Goal: Feedback & Contribution: Leave review/rating

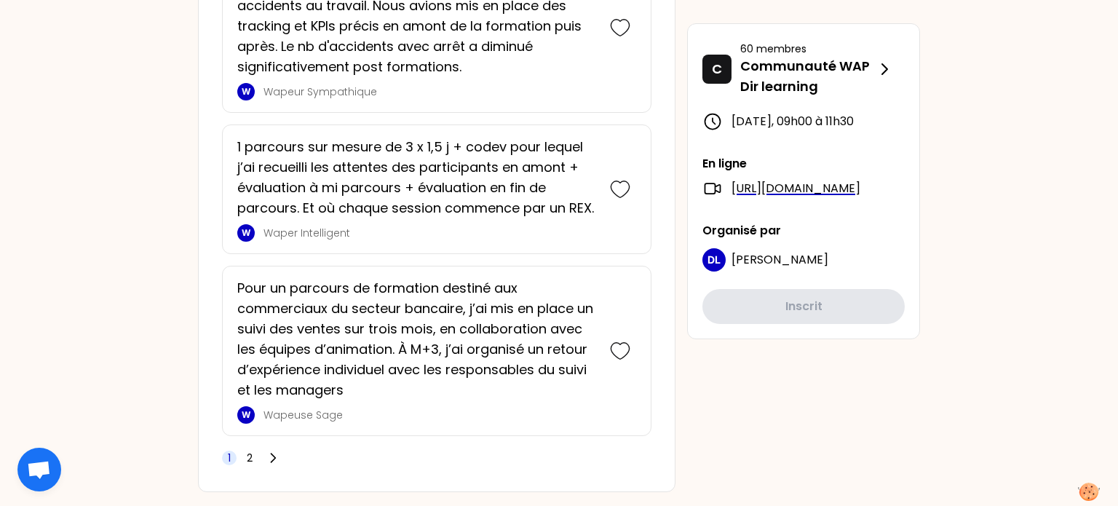
scroll to position [3747, 0]
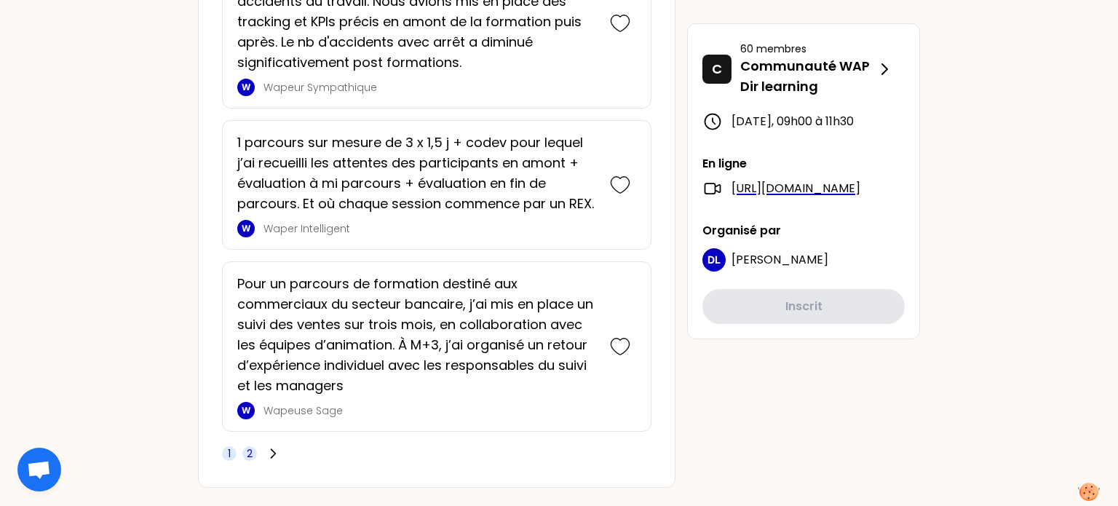
click at [252, 446] on span "2" at bounding box center [249, 453] width 15 height 15
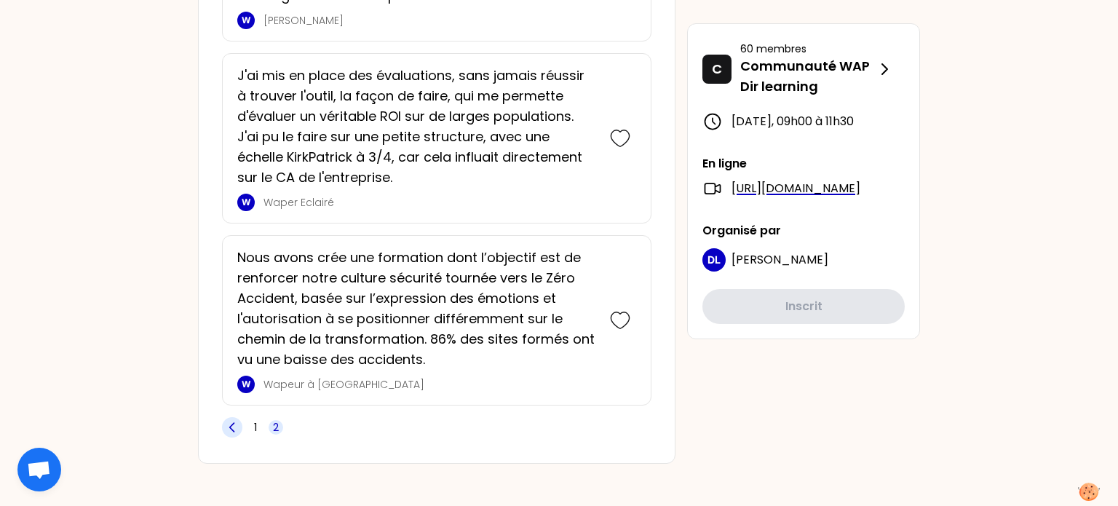
click at [232, 423] on icon at bounding box center [232, 427] width 15 height 15
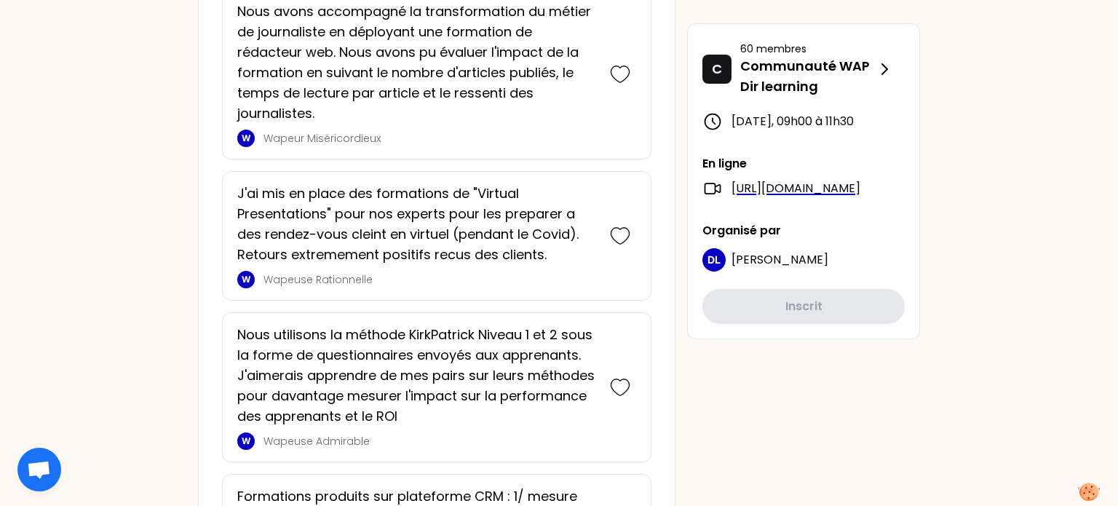
scroll to position [0, 0]
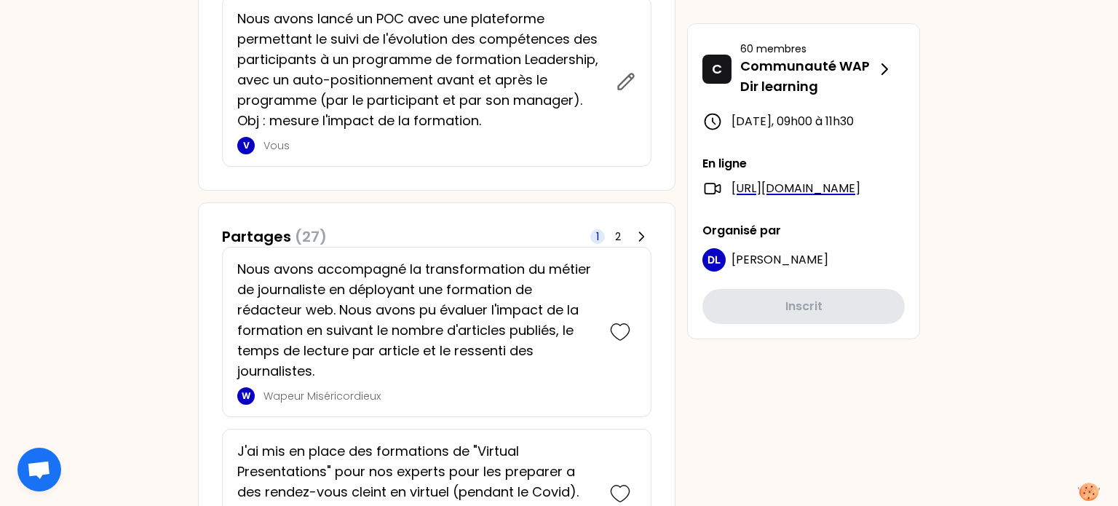
scroll to position [1342, 0]
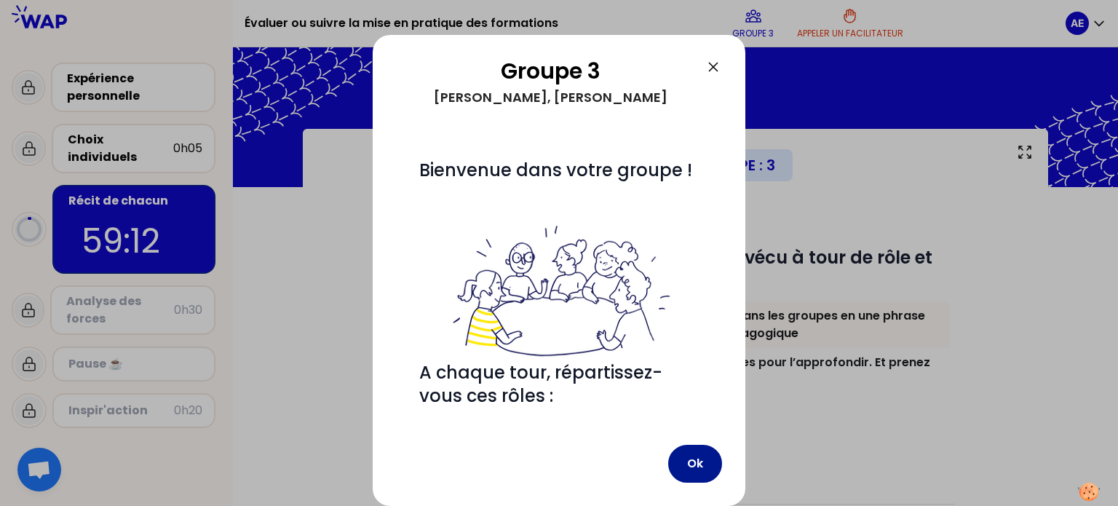
click at [708, 461] on button "Ok" at bounding box center [695, 464] width 54 height 38
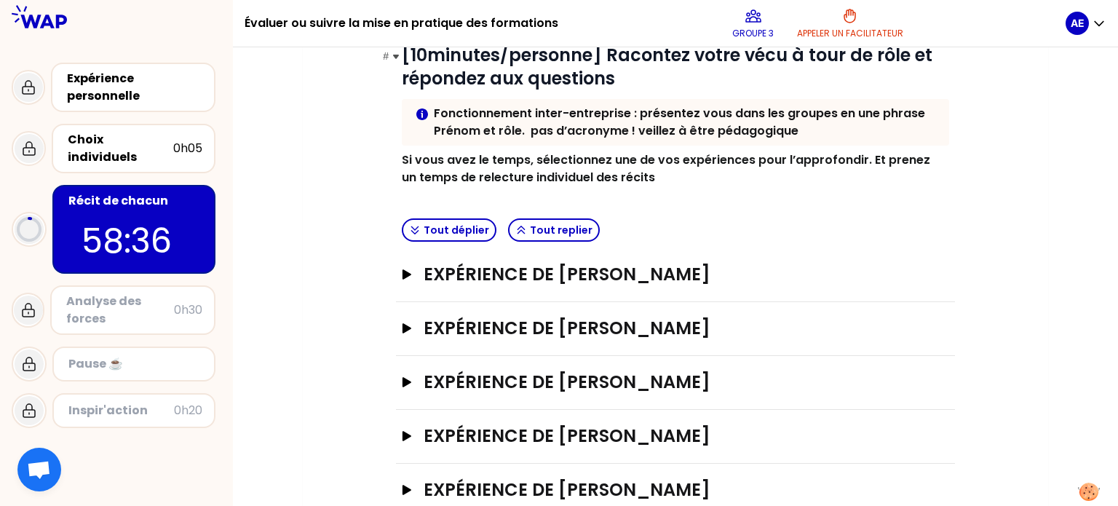
scroll to position [241, 0]
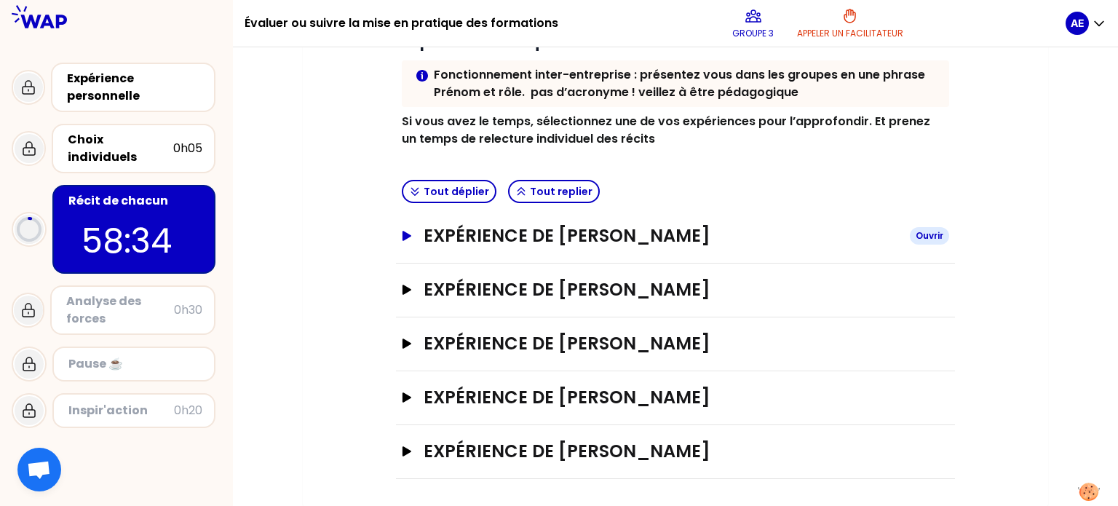
click at [407, 237] on icon "button" at bounding box center [406, 236] width 9 height 10
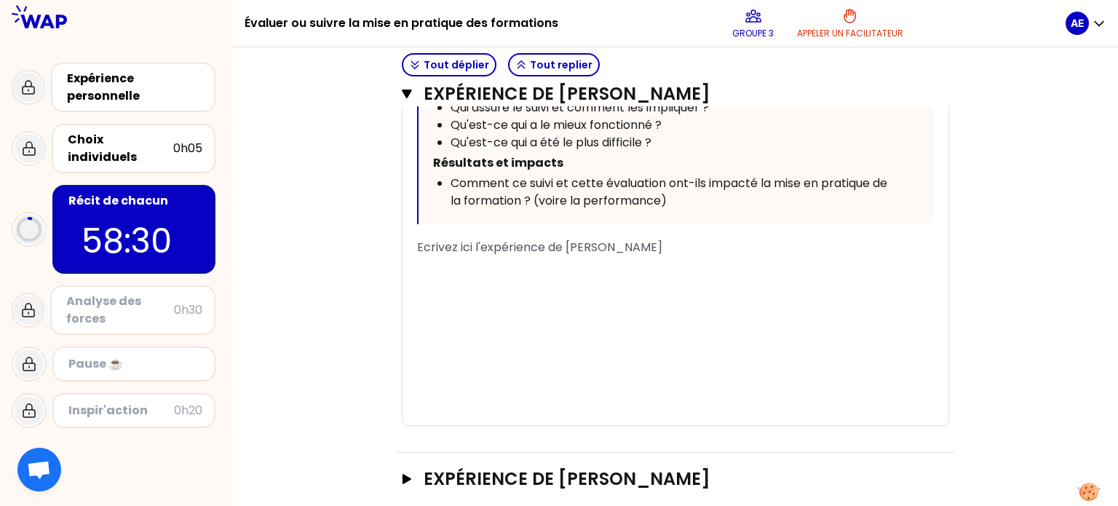
scroll to position [885, 0]
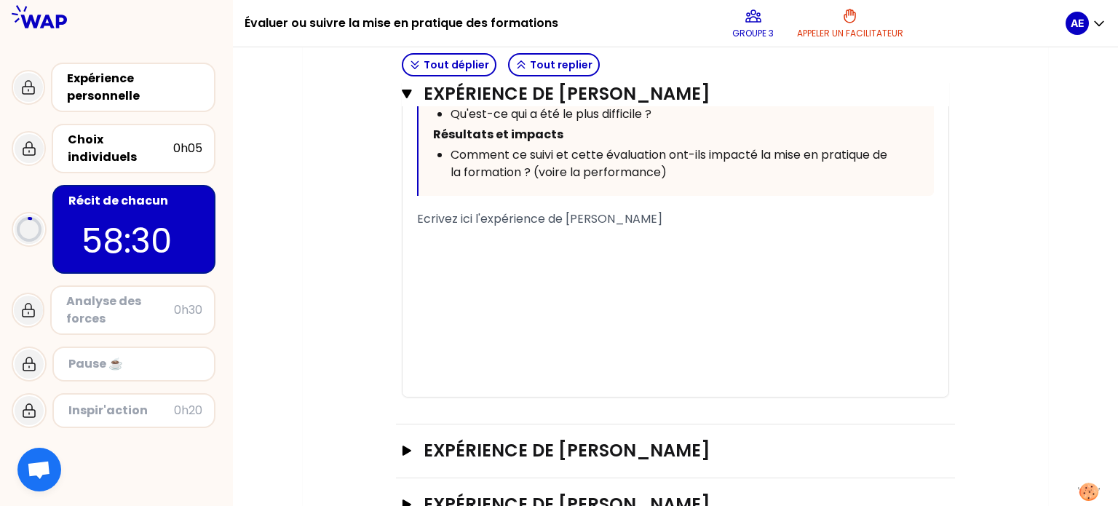
click at [479, 282] on div "﻿" at bounding box center [675, 276] width 517 height 17
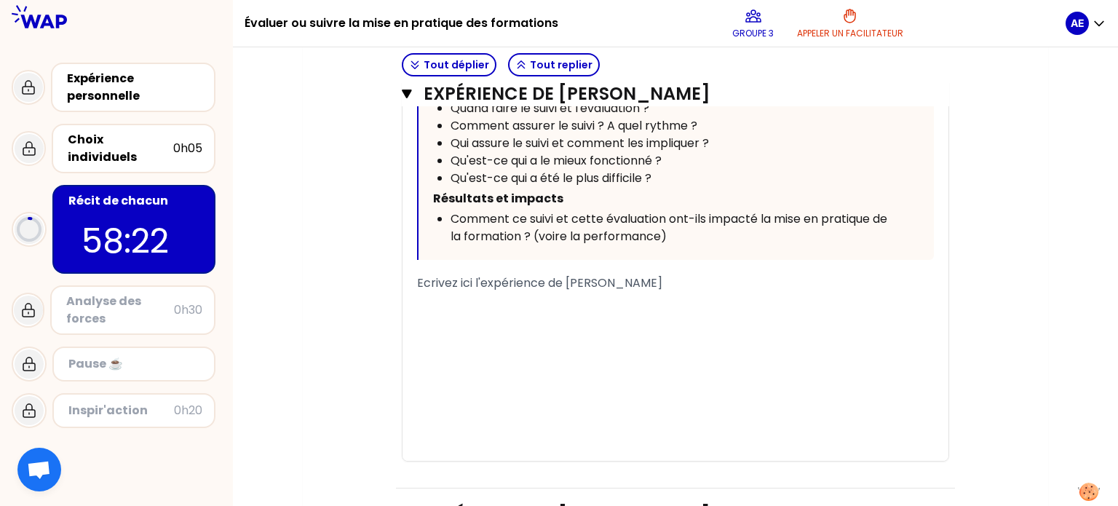
scroll to position [826, 0]
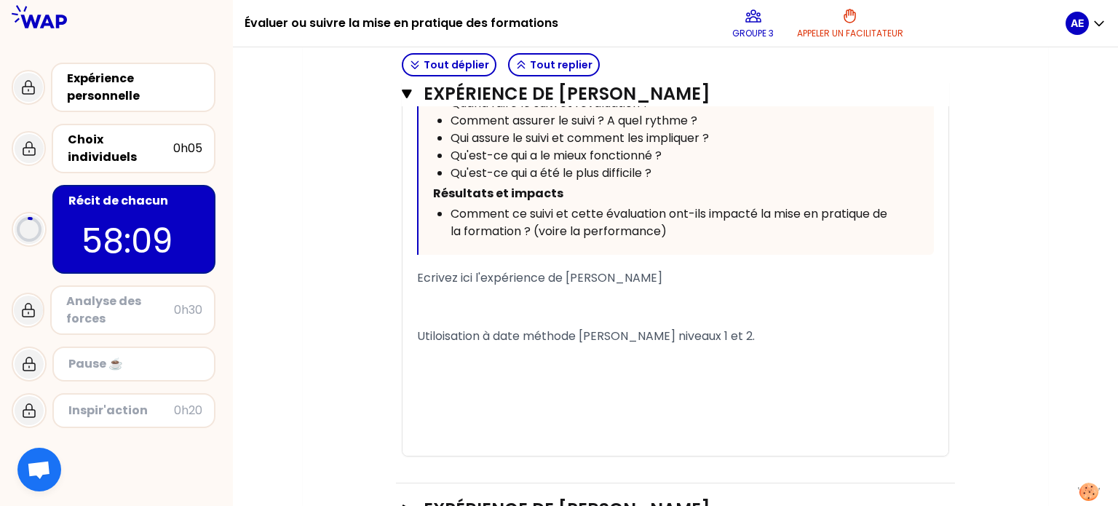
click at [645, 338] on span "Utiloisation à date méthode [PERSON_NAME] niveaux 1 et 2." at bounding box center [586, 335] width 338 height 17
click at [600, 336] on span "Utiloisation à date méthode [PERSON_NAME] niveaux 1 et 2." at bounding box center [586, 335] width 338 height 17
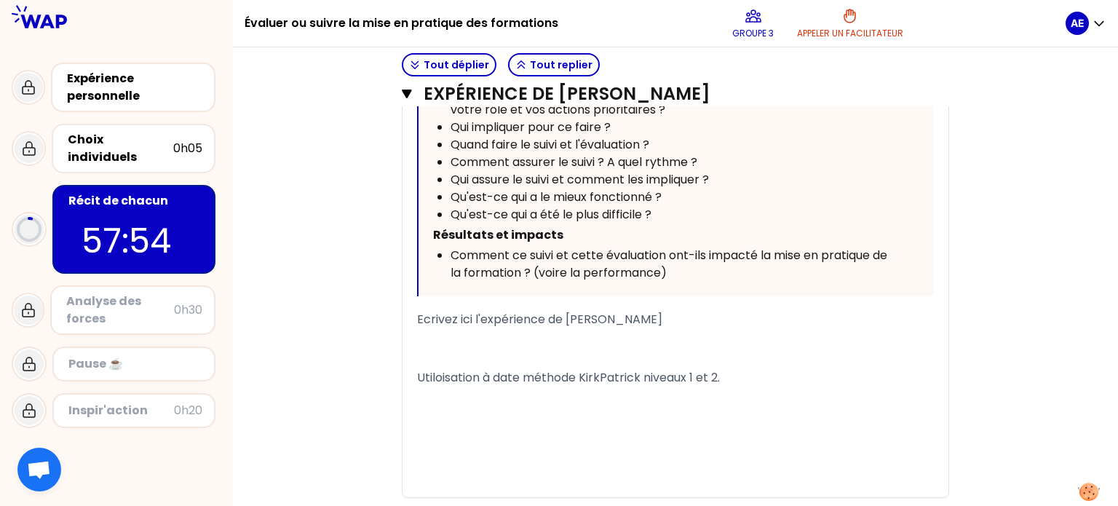
scroll to position [789, 0]
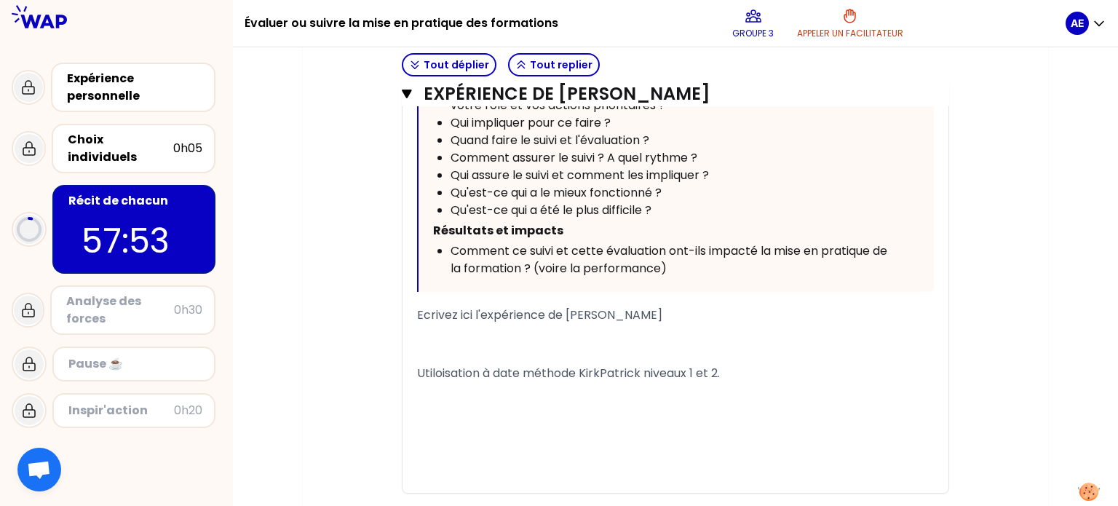
click at [748, 375] on div "Utiloisation à date méthode KirkPatrick niveaux 1 et 2." at bounding box center [675, 373] width 517 height 17
click at [442, 373] on span "Utiloisation à date méthode KirkPatrick niveaux 1 et 2." at bounding box center [568, 373] width 303 height 17
click at [444, 389] on div "﻿" at bounding box center [675, 390] width 517 height 17
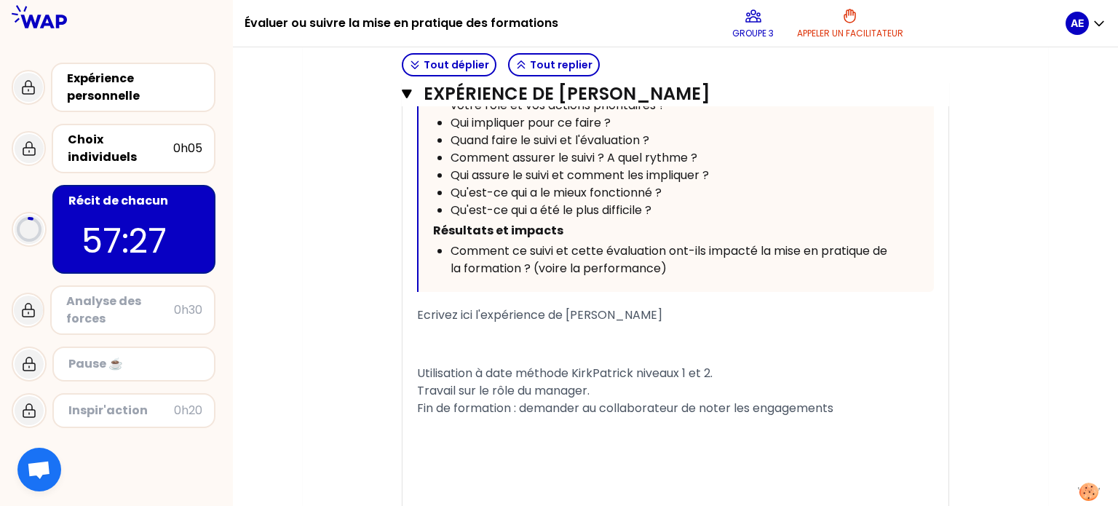
click at [740, 407] on span "Fin de formation : demander au collaborateur de noter les engagements" at bounding box center [625, 407] width 416 height 17
click at [851, 404] on div "Fin de formation : demander au collaborateur de noter des engagements" at bounding box center [675, 407] width 517 height 17
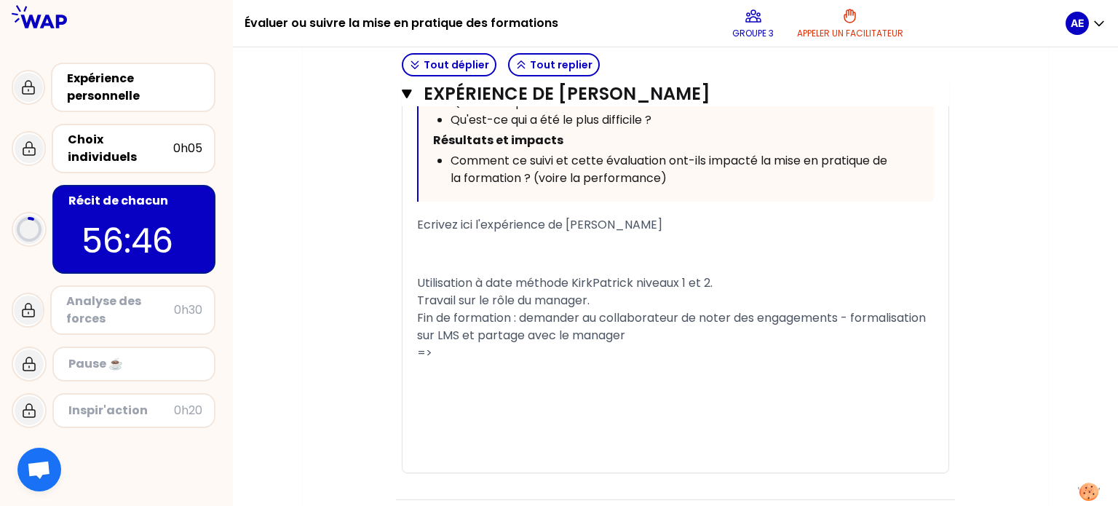
scroll to position [878, 0]
click at [517, 380] on div "Limite : pas de" at bounding box center [675, 370] width 517 height 17
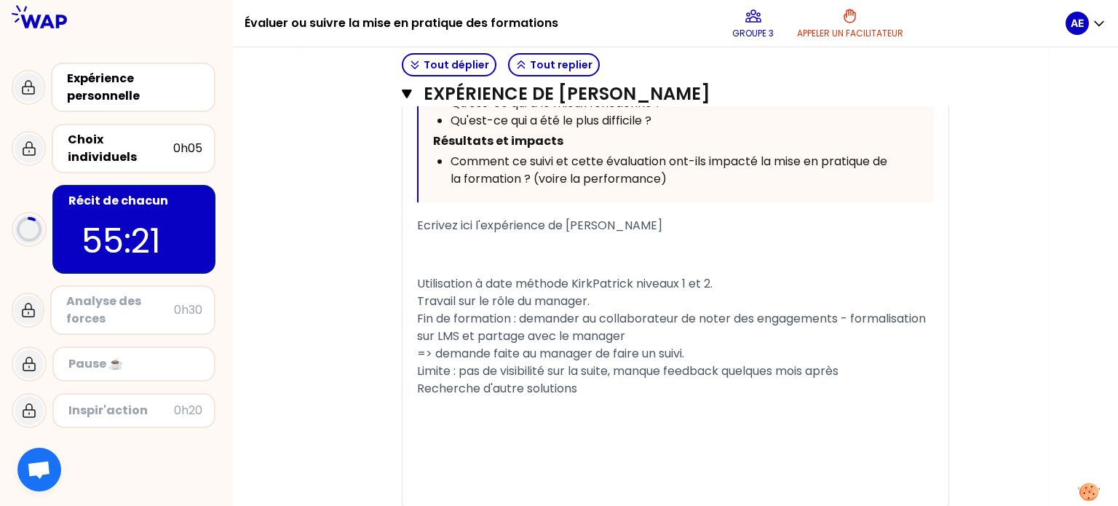
drag, startPoint x: 589, startPoint y: 407, endPoint x: 417, endPoint y: 409, distance: 171.7
click at [417, 397] on div "Recherche d'autre solutions" at bounding box center [675, 388] width 517 height 17
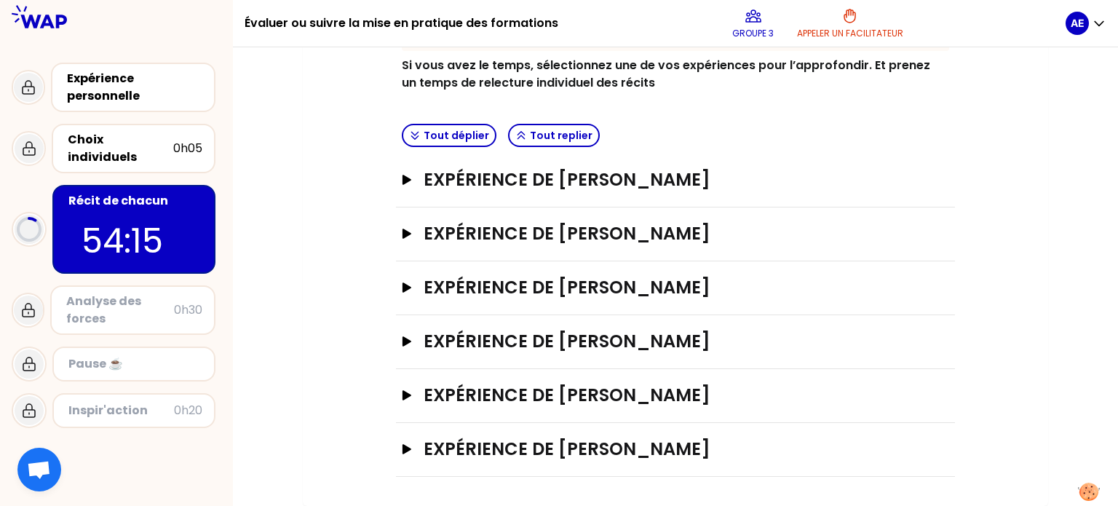
scroll to position [294, 0]
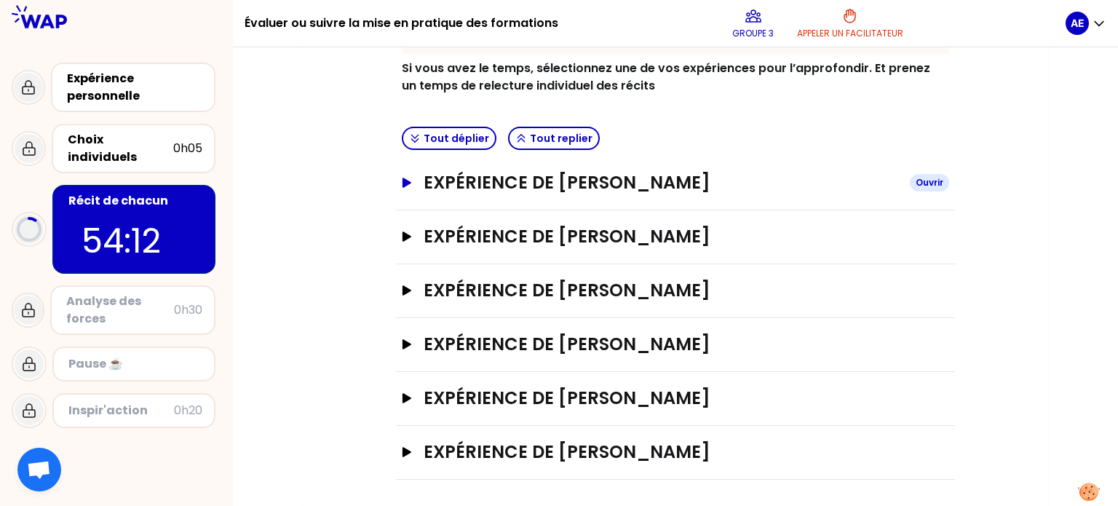
click at [402, 181] on icon "button" at bounding box center [406, 183] width 9 height 10
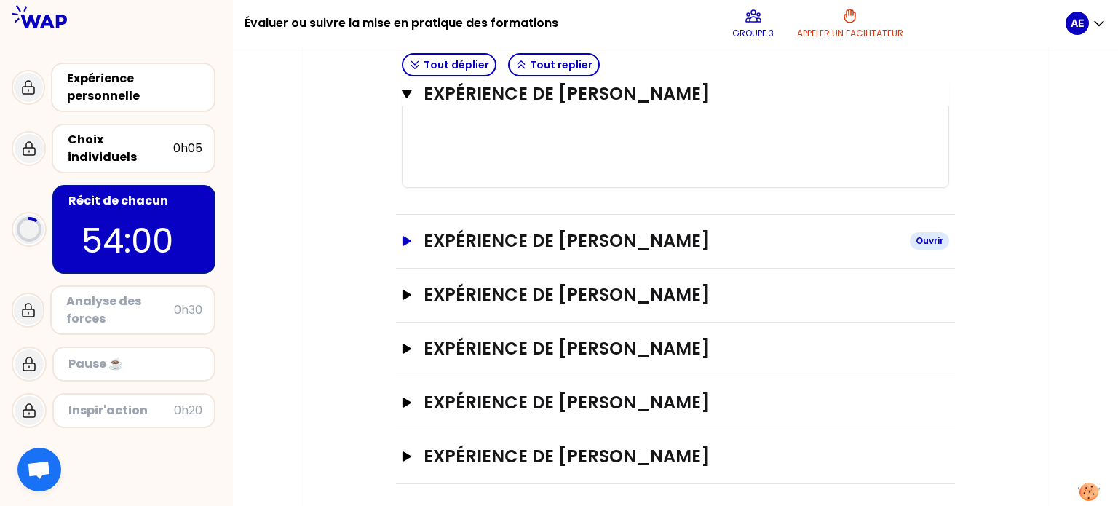
scroll to position [1238, 0]
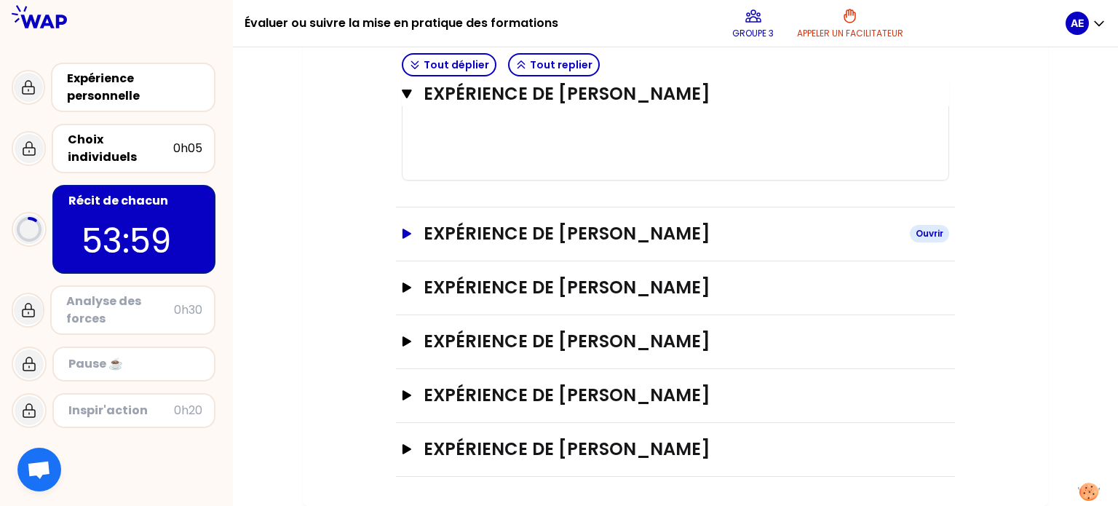
click at [406, 241] on button "Expérience de [PERSON_NAME]" at bounding box center [675, 233] width 547 height 23
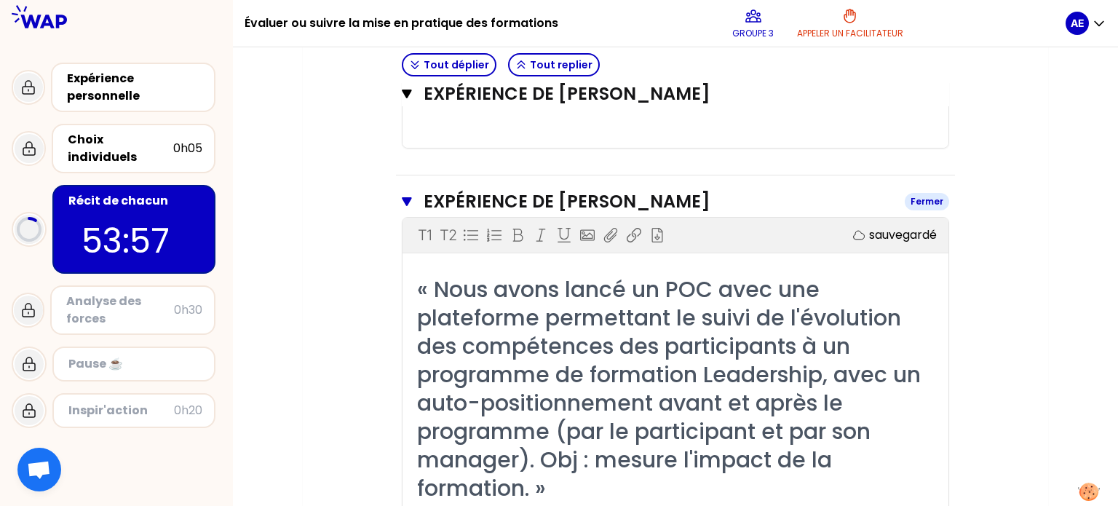
click at [406, 213] on button "Expérience de [PERSON_NAME] Fermer" at bounding box center [675, 201] width 547 height 23
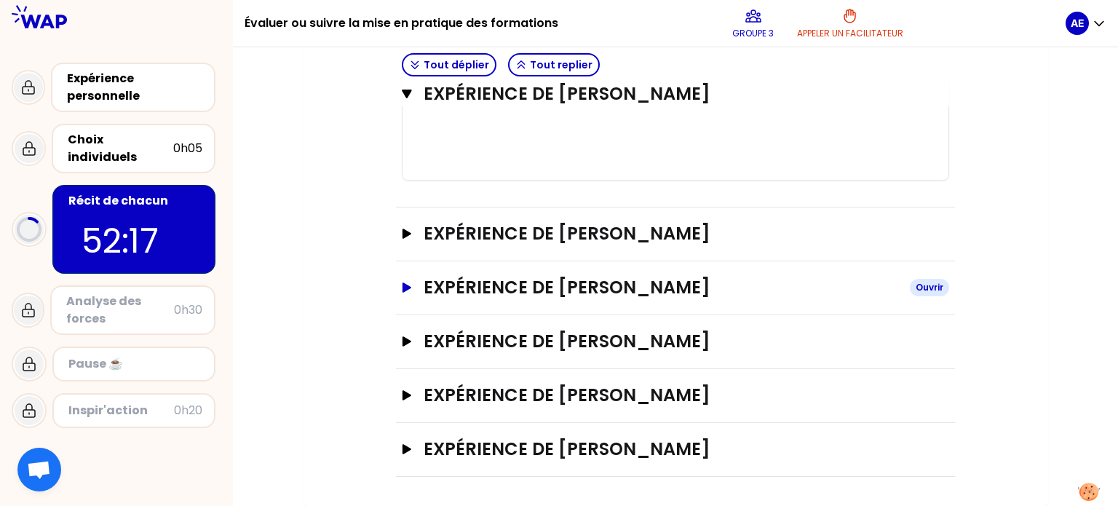
click at [415, 290] on button "Expérience de [PERSON_NAME]" at bounding box center [675, 287] width 547 height 23
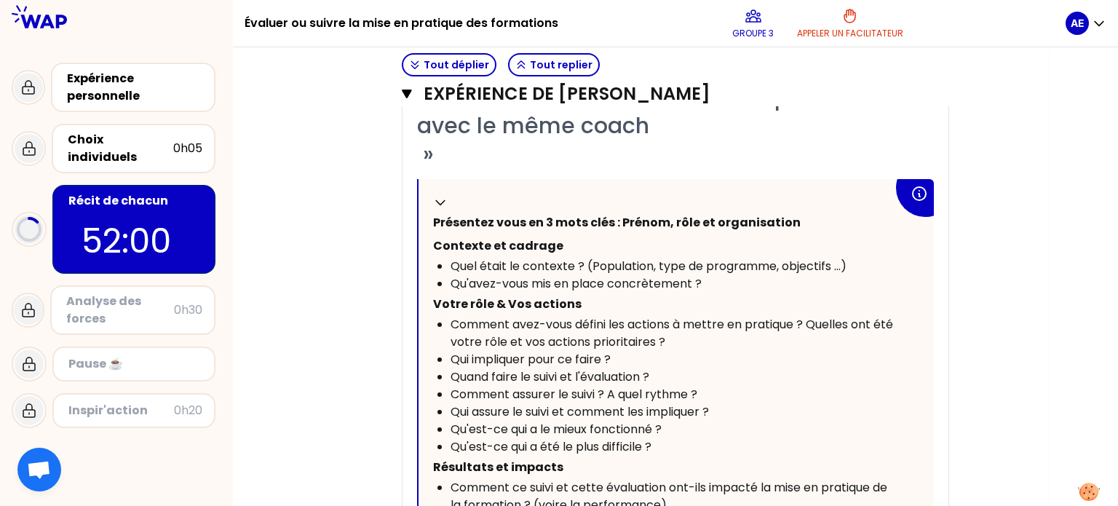
scroll to position [1620, 0]
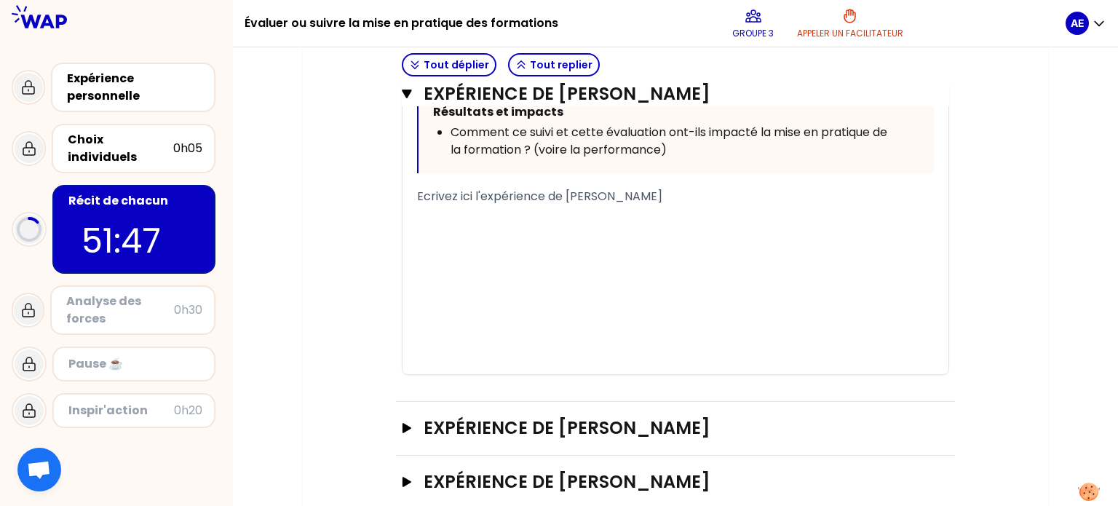
click at [541, 246] on div "﻿" at bounding box center [675, 236] width 517 height 17
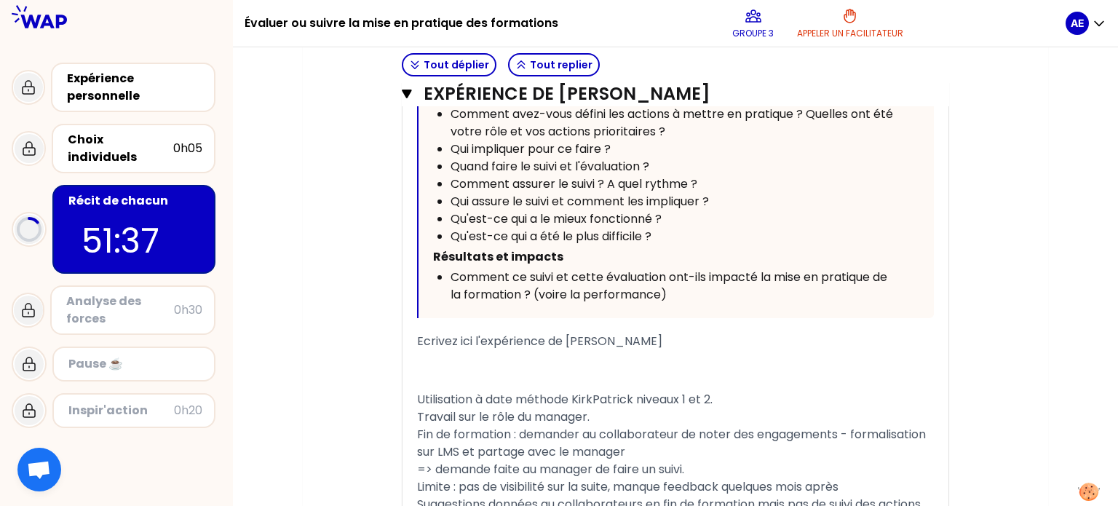
scroll to position [488, 0]
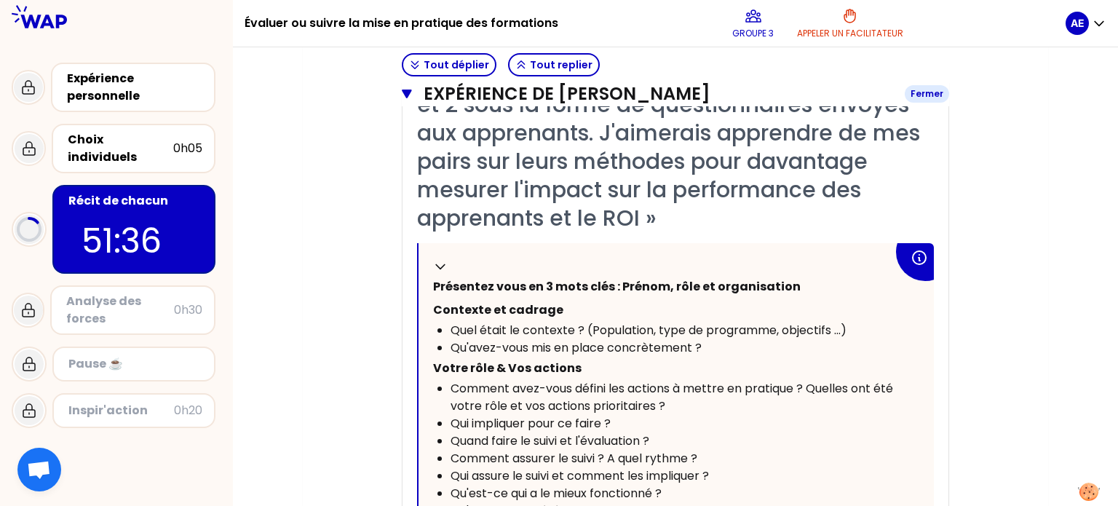
click at [411, 98] on icon "button" at bounding box center [407, 94] width 10 height 12
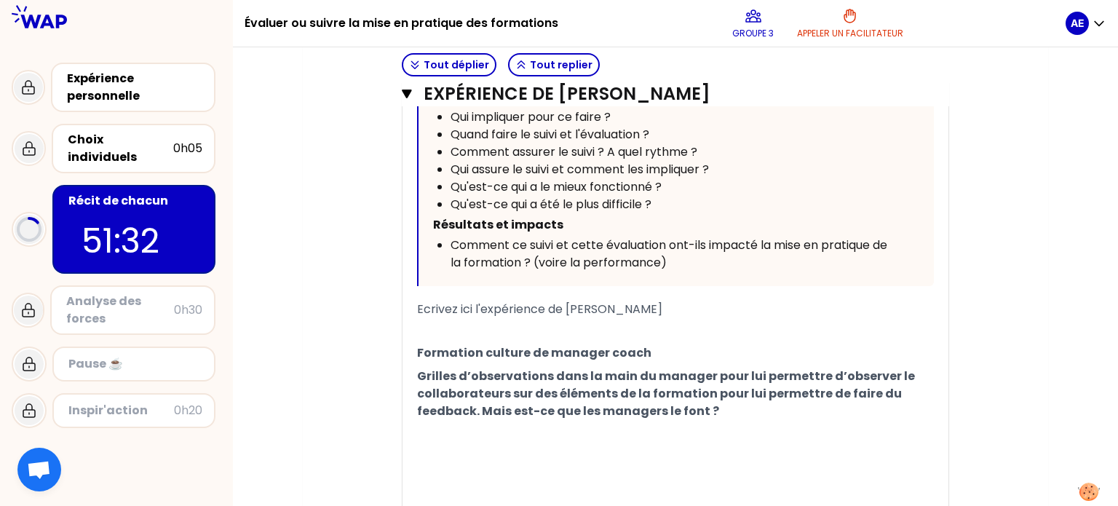
scroll to position [999, 0]
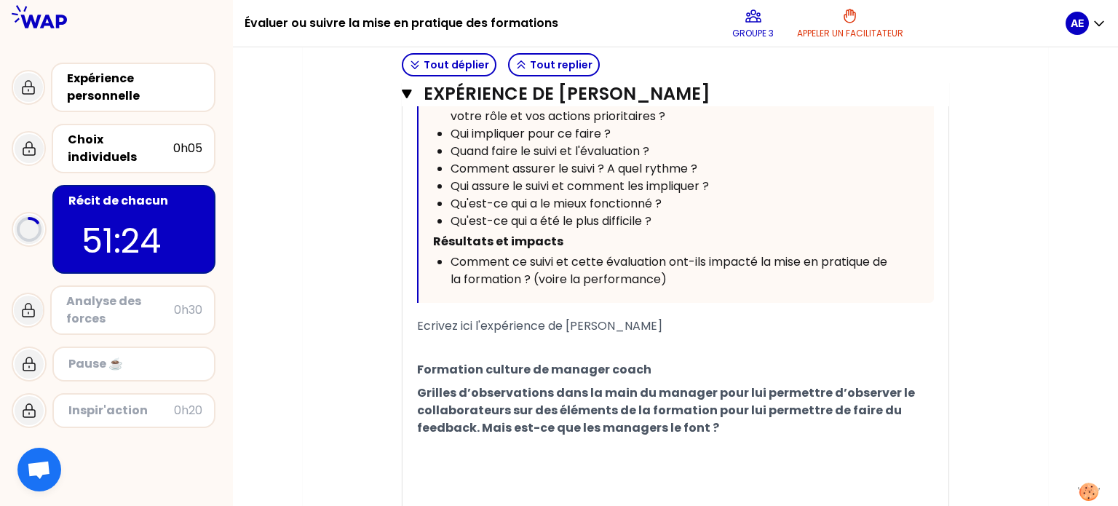
click at [723, 411] on span "Grilles d’observations dans la main du manager pour lui permettre d’observer le…" at bounding box center [667, 410] width 500 height 52
click at [715, 426] on p "Grilles d’observations dans la main du manager pour lui permettre d’observer le…" at bounding box center [675, 410] width 517 height 58
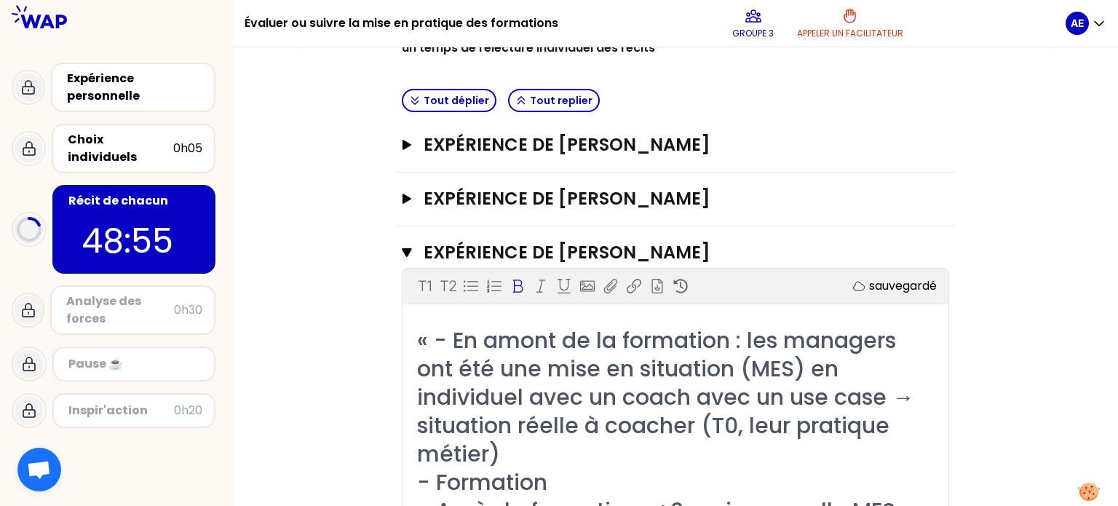
scroll to position [328, 0]
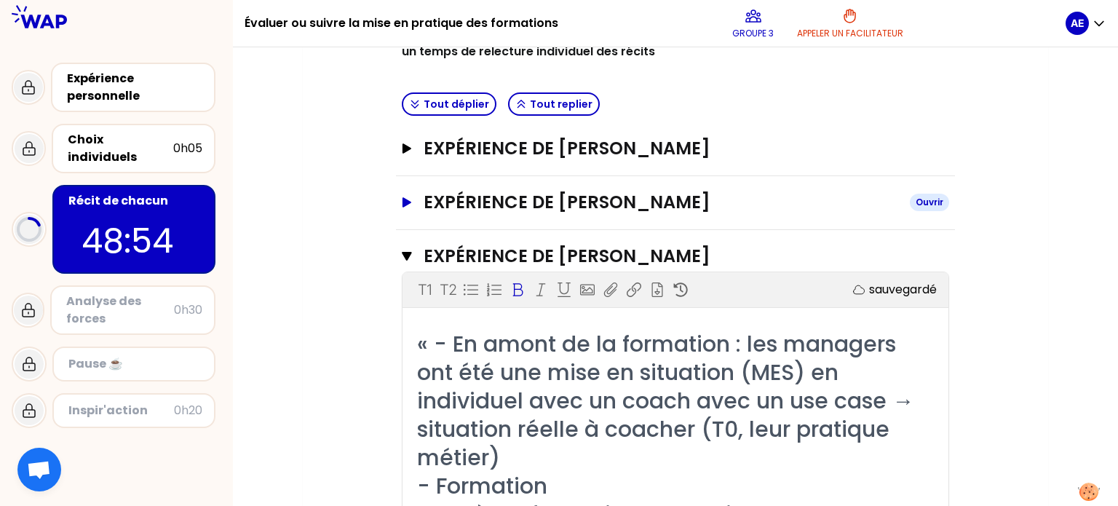
click at [410, 202] on icon "button" at bounding box center [406, 202] width 9 height 10
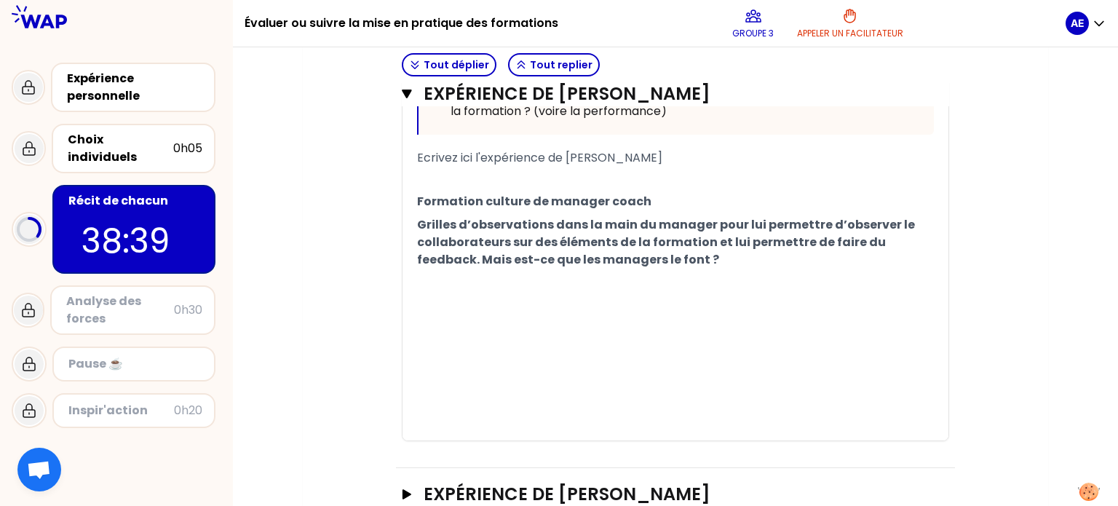
scroll to position [2084, 0]
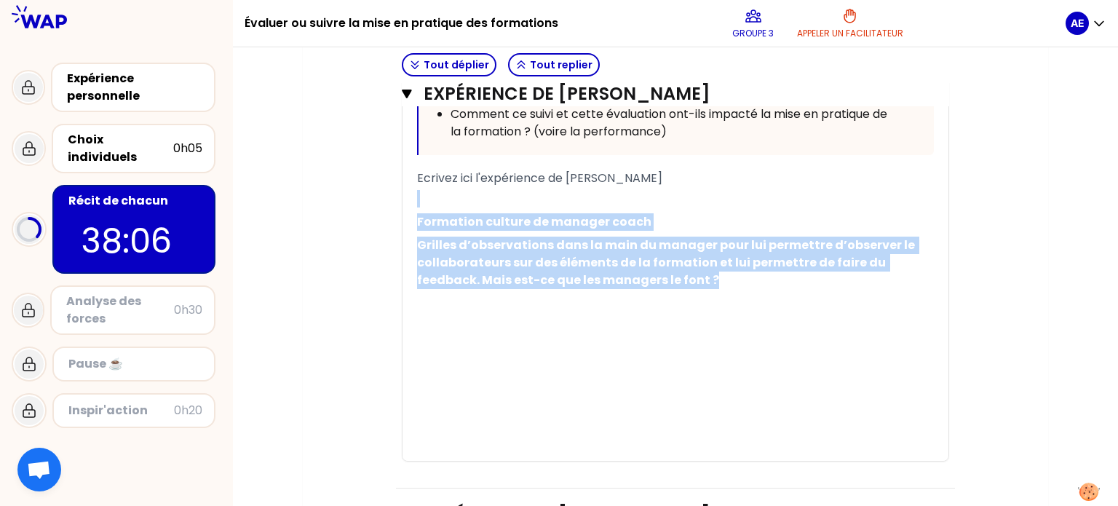
drag, startPoint x: 679, startPoint y: 293, endPoint x: 387, endPoint y: 207, distance: 304.1
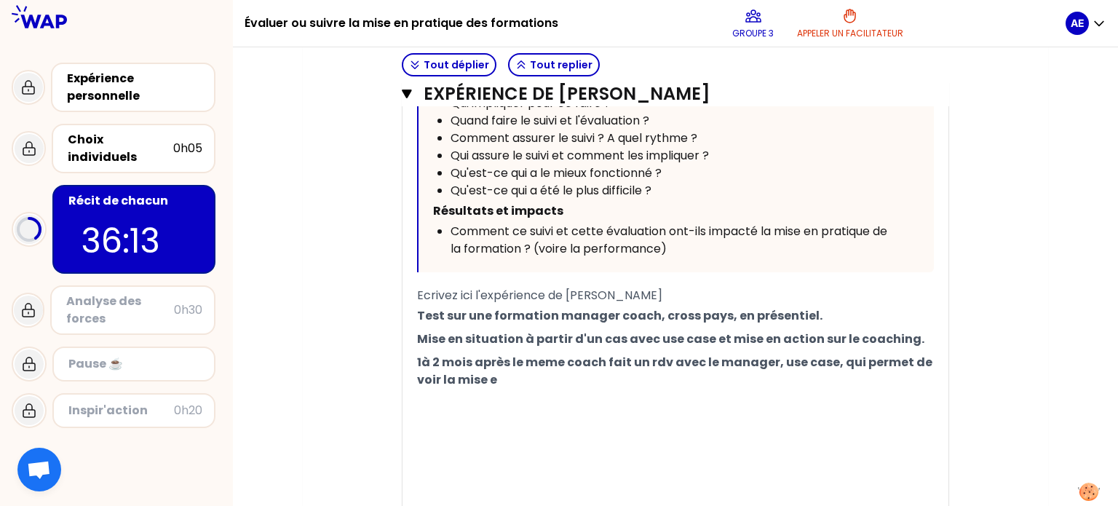
scroll to position [1965, 0]
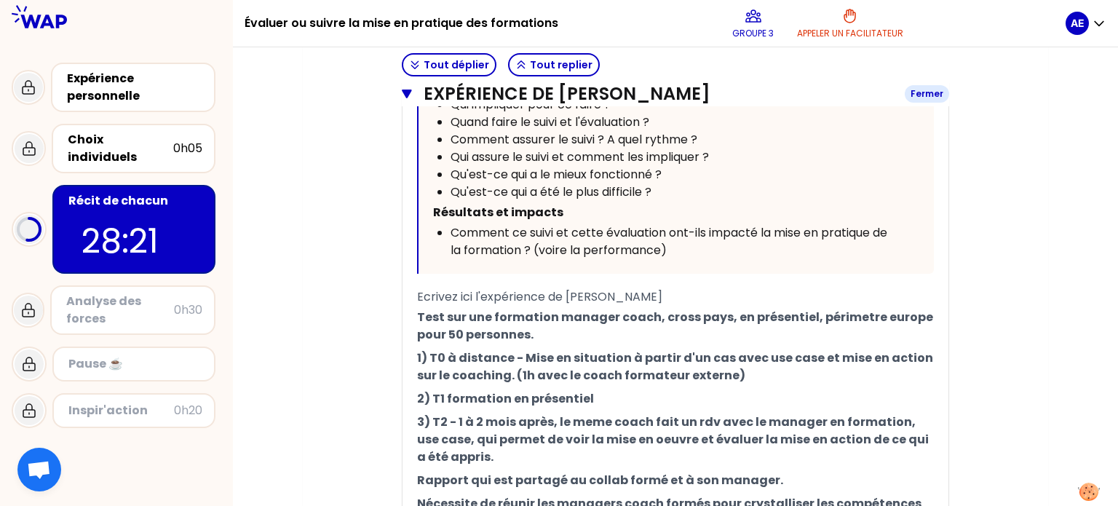
click at [409, 95] on icon "button" at bounding box center [407, 94] width 10 height 12
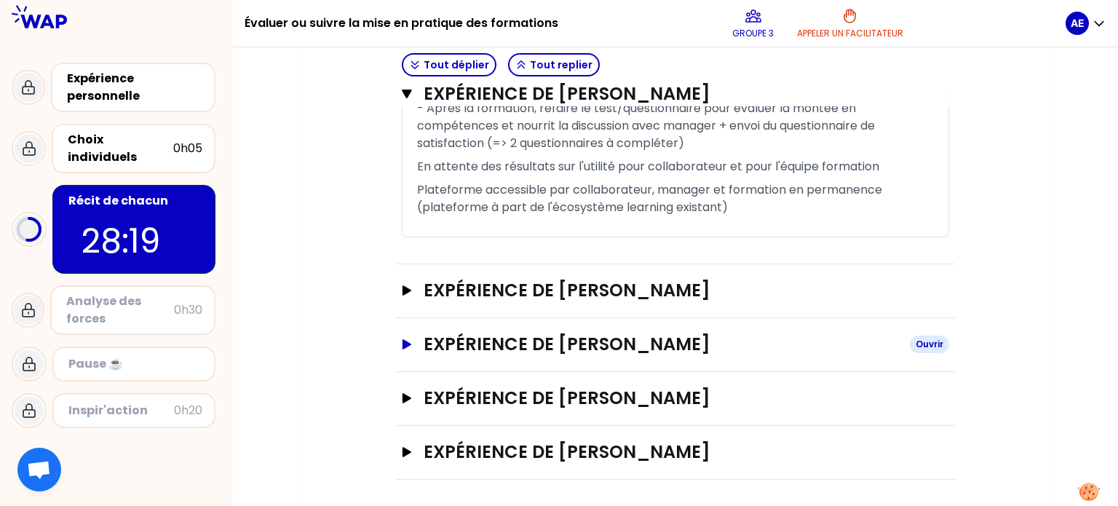
click at [408, 341] on icon "button" at bounding box center [406, 344] width 9 height 10
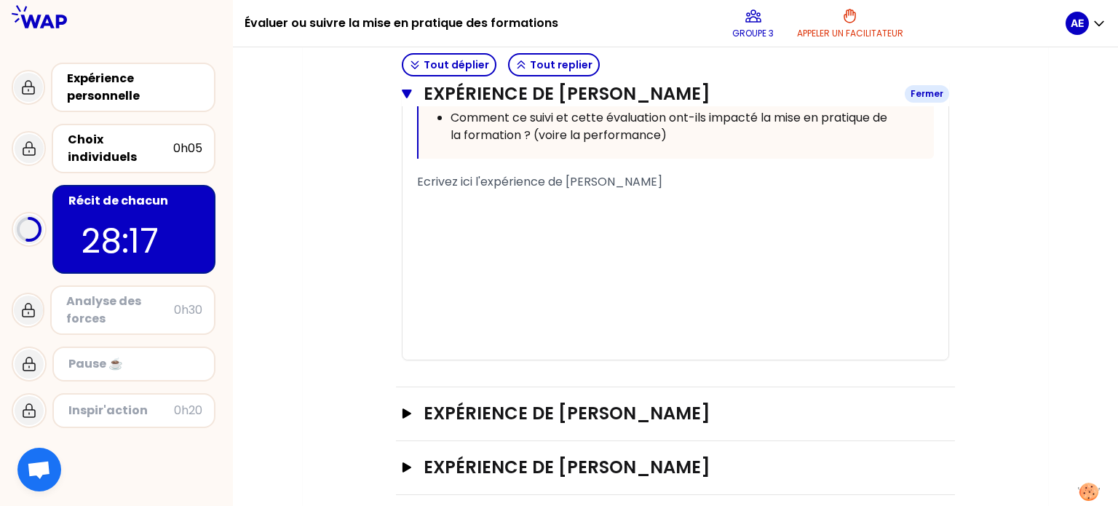
scroll to position [1893, 0]
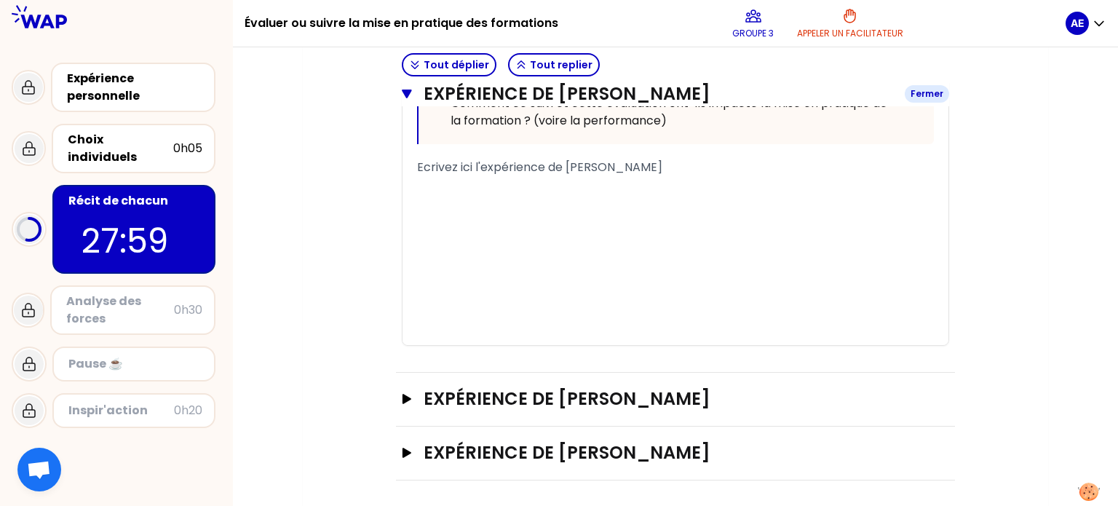
click at [406, 93] on icon "button" at bounding box center [406, 93] width 9 height 9
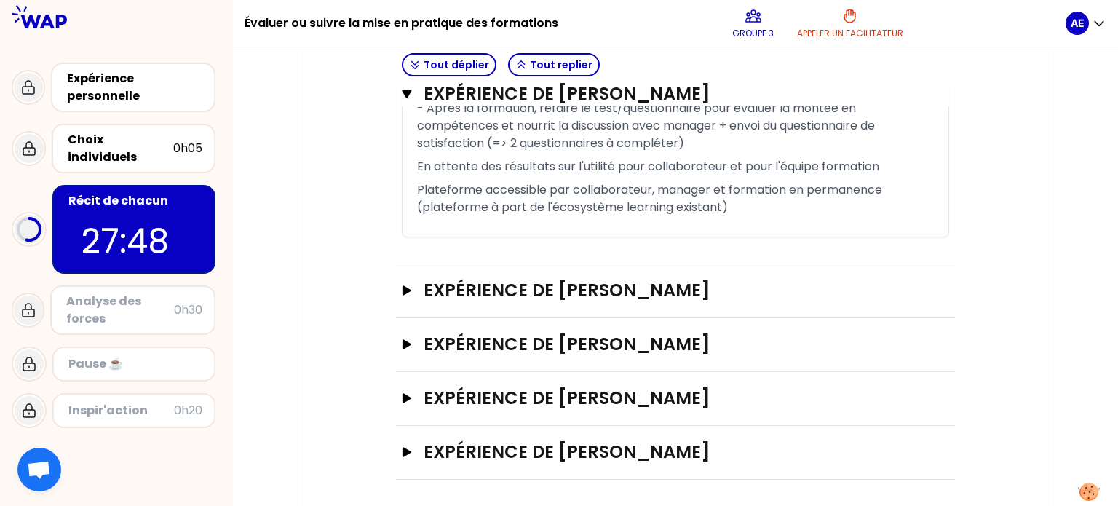
click at [410, 96] on icon "button" at bounding box center [407, 94] width 10 height 12
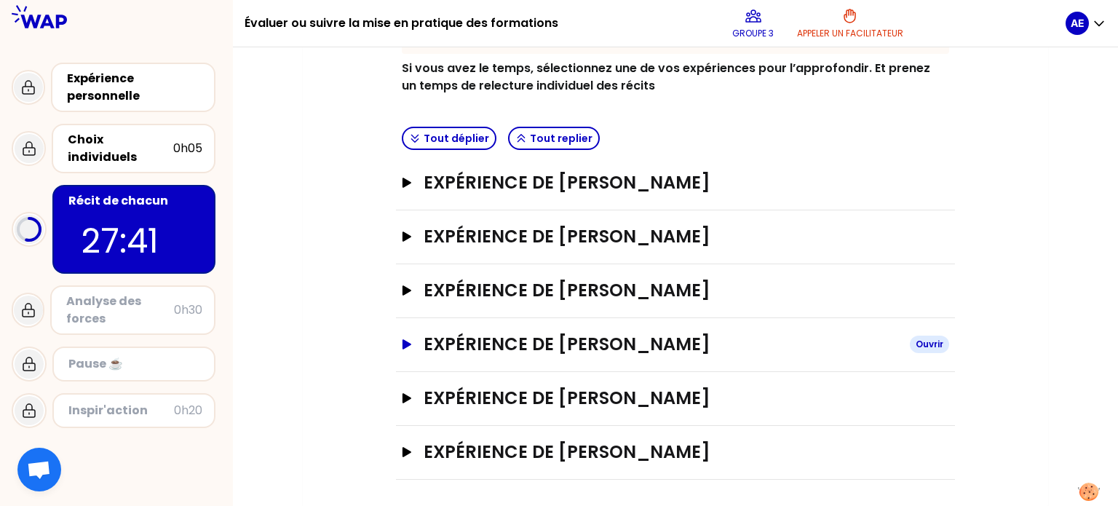
click at [405, 346] on icon "button" at bounding box center [407, 344] width 12 height 10
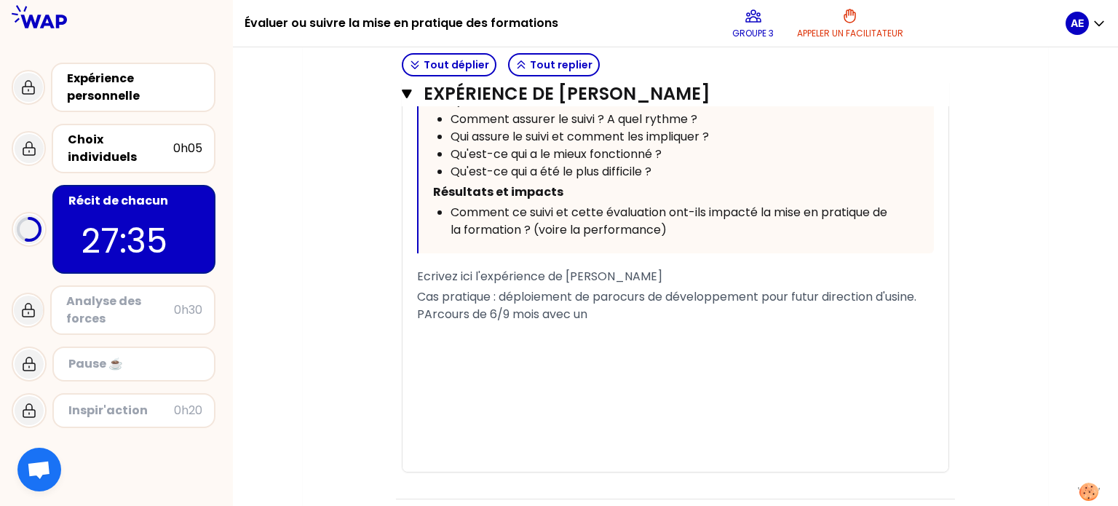
scroll to position [892, 0]
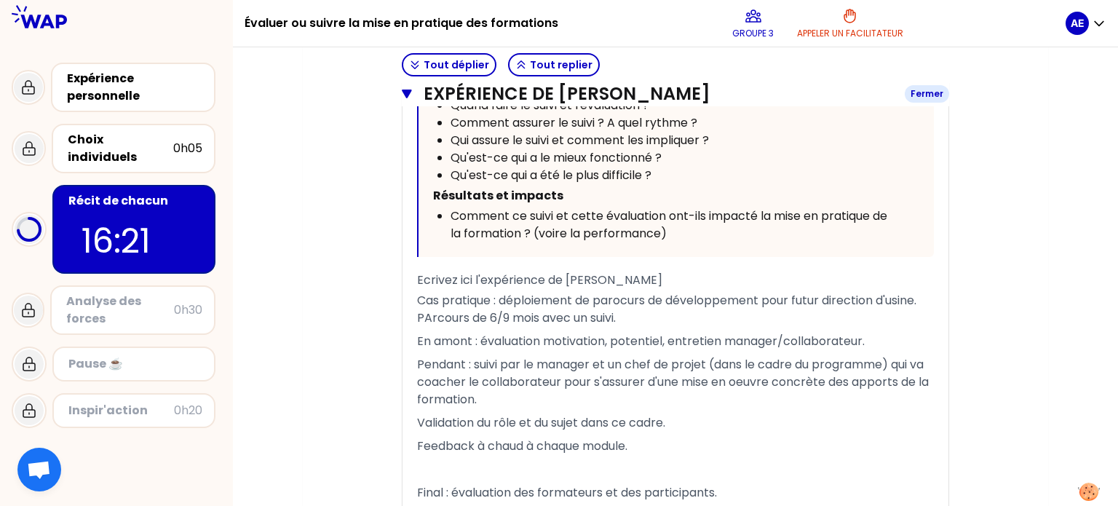
click at [405, 98] on icon "button" at bounding box center [407, 94] width 10 height 12
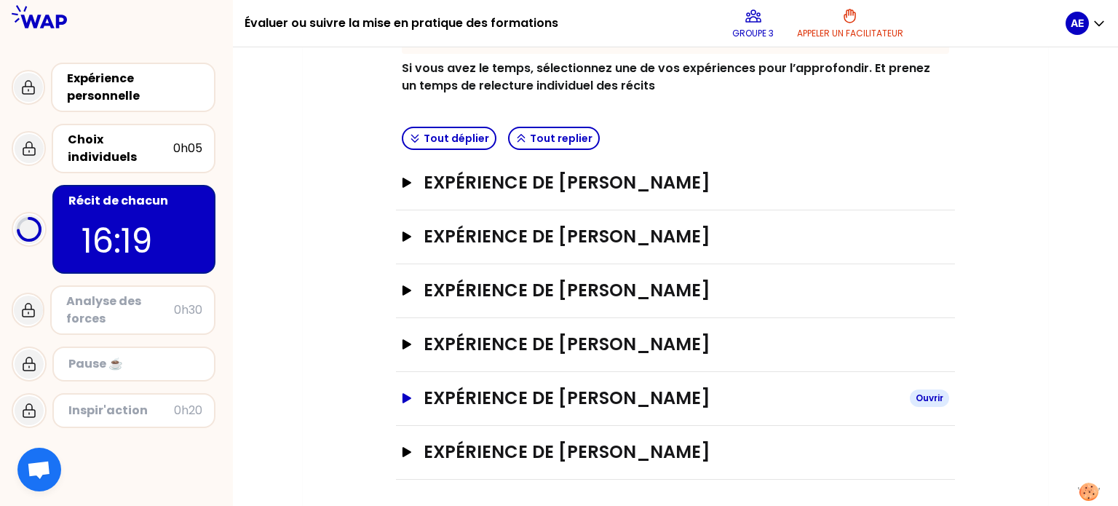
click at [405, 395] on icon "button" at bounding box center [406, 398] width 9 height 10
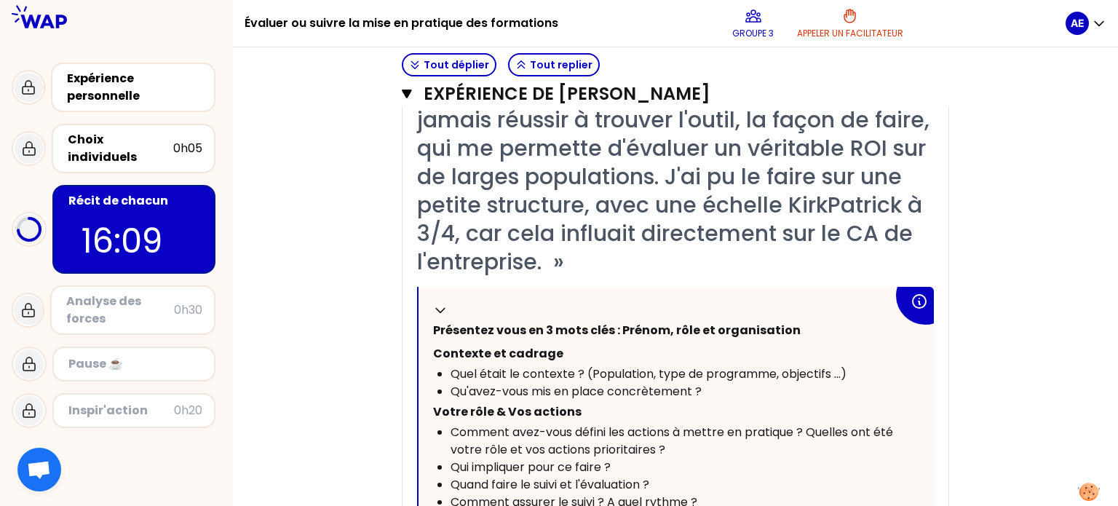
scroll to position [690, 0]
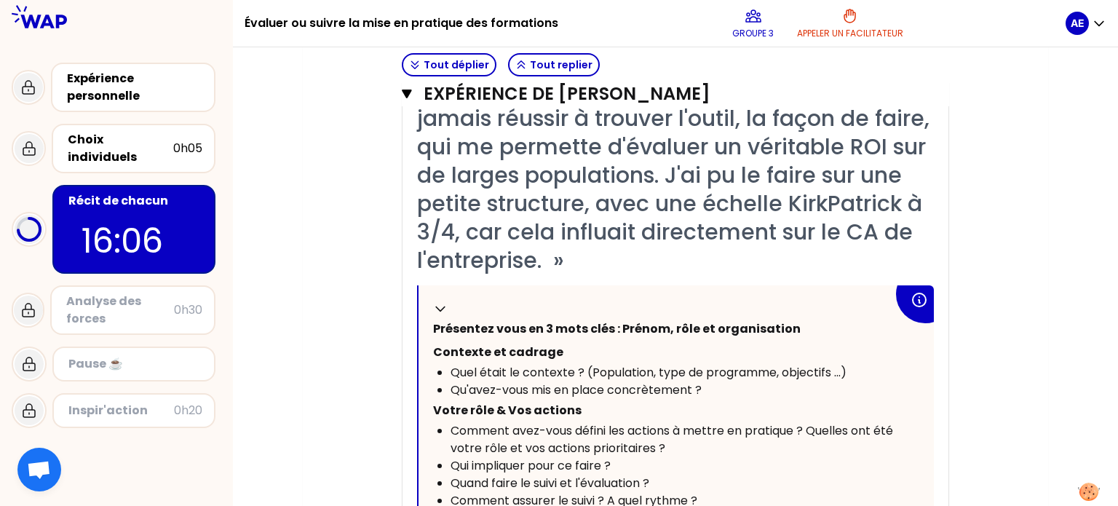
click at [138, 223] on p "16:06" at bounding box center [133, 240] width 105 height 51
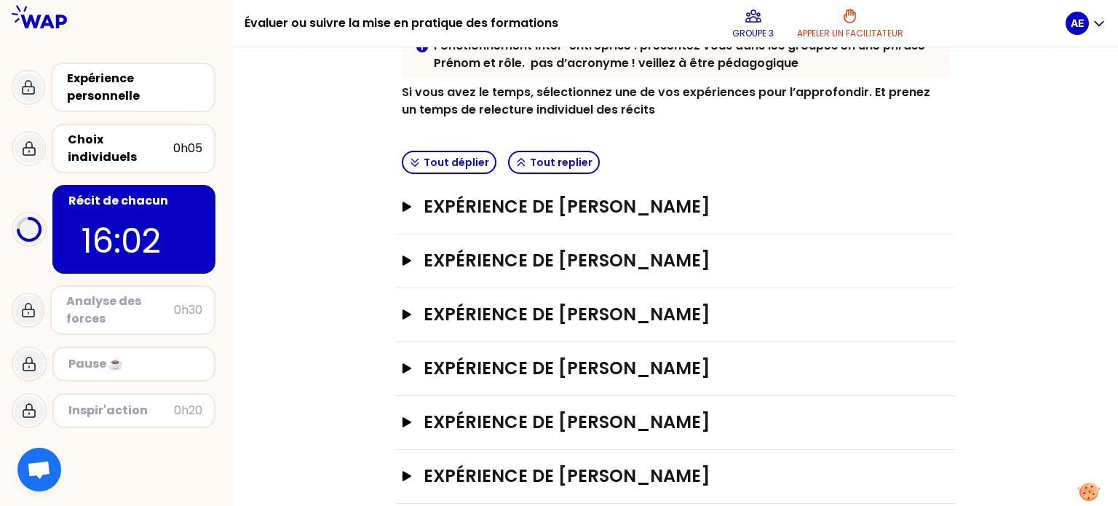
scroll to position [294, 0]
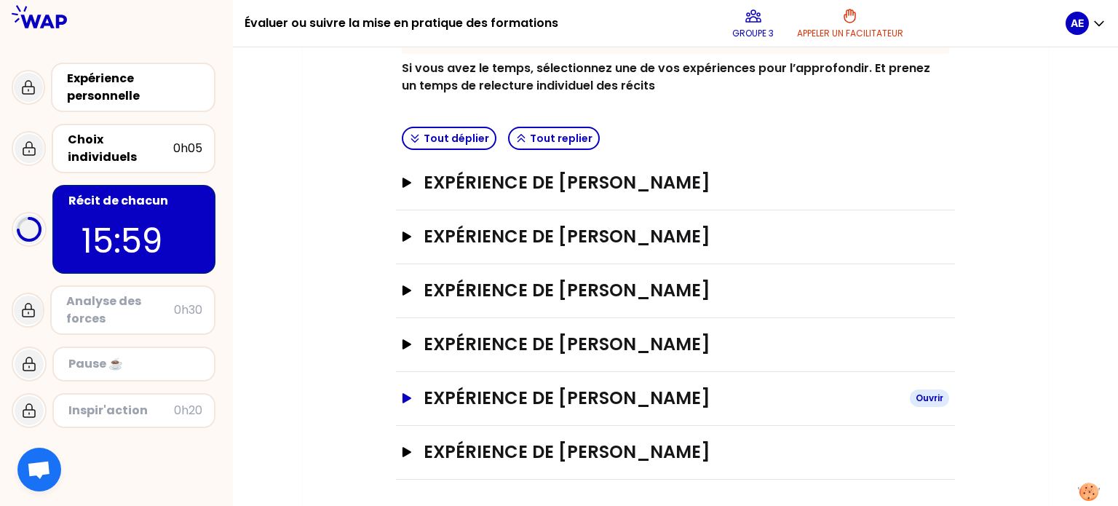
click at [407, 398] on icon "button" at bounding box center [407, 398] width 12 height 10
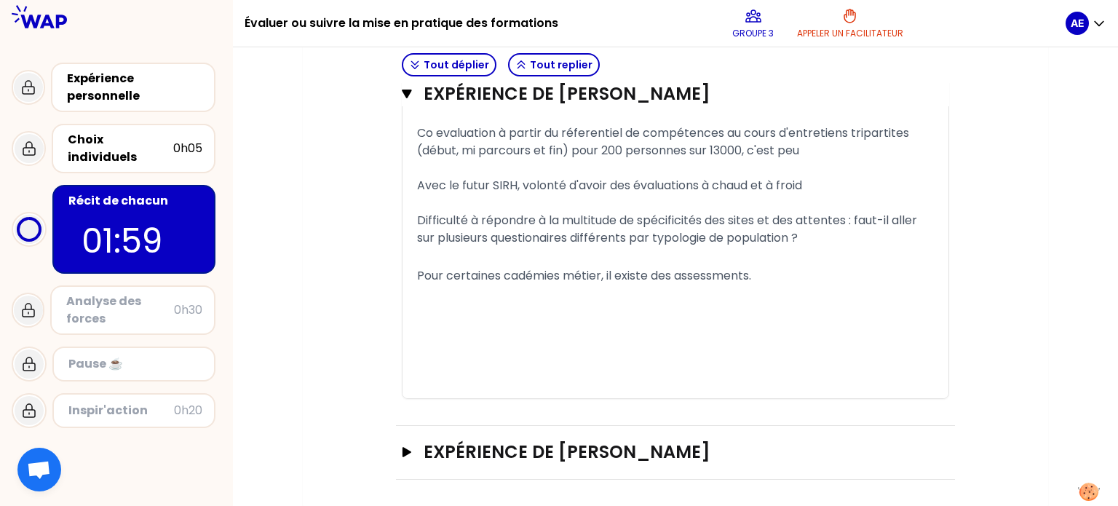
scroll to position [1430, 0]
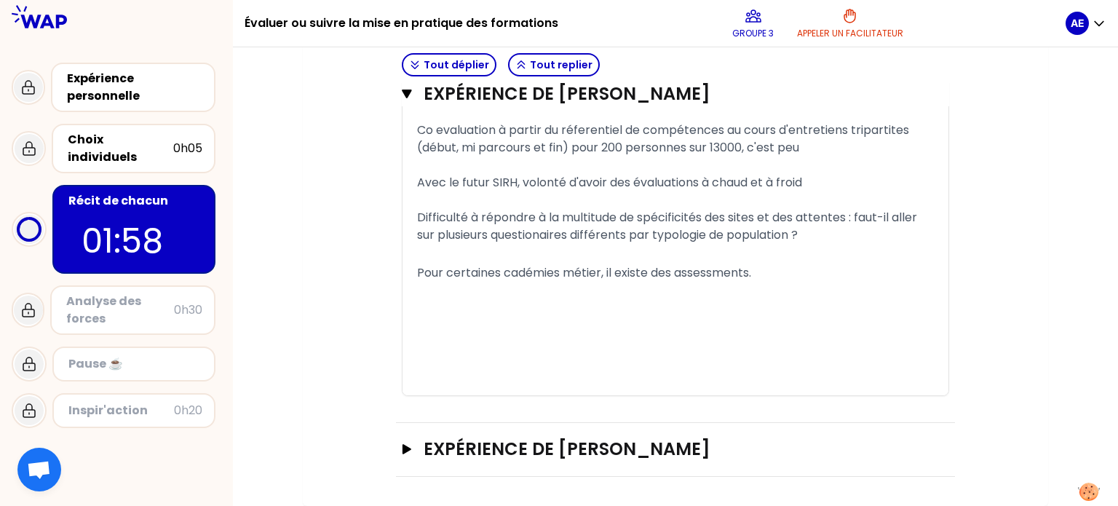
click at [400, 455] on div "Expérience de [PERSON_NAME] Ouvrir" at bounding box center [675, 450] width 559 height 54
click at [413, 447] on button "Expérience de [PERSON_NAME] Ouvrir" at bounding box center [675, 448] width 547 height 23
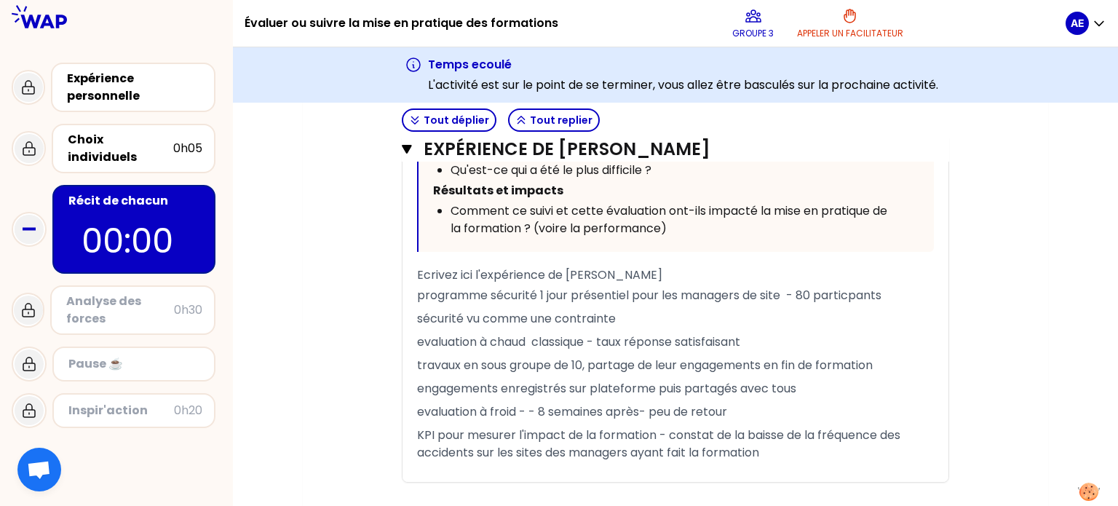
scroll to position [2375, 0]
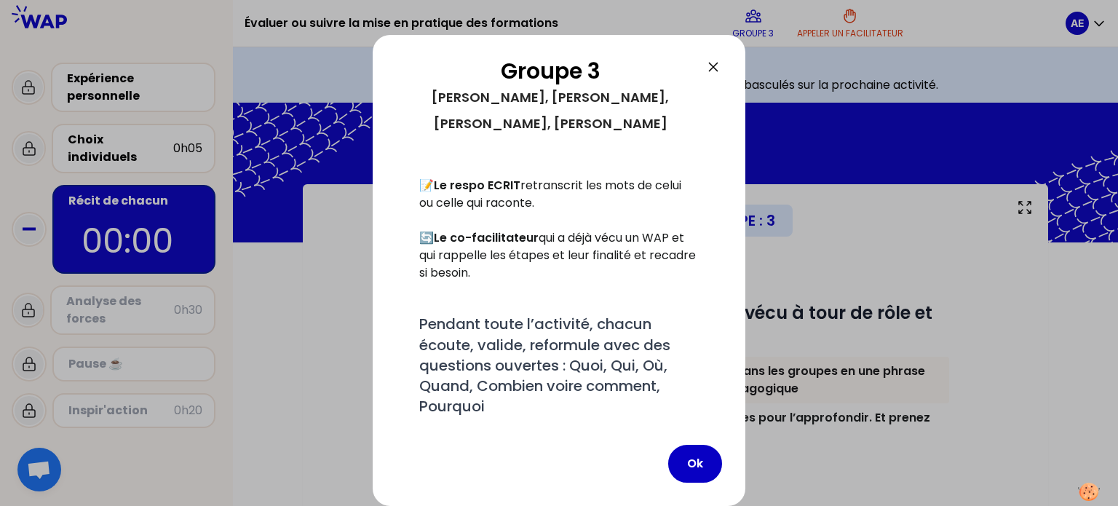
scroll to position [378, 0]
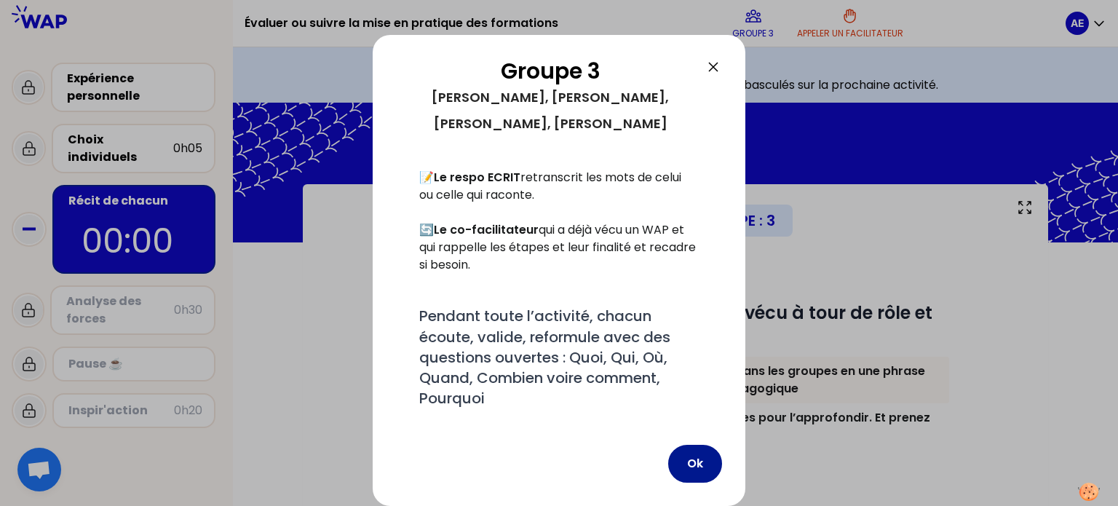
click at [692, 455] on button "Ok" at bounding box center [695, 464] width 54 height 38
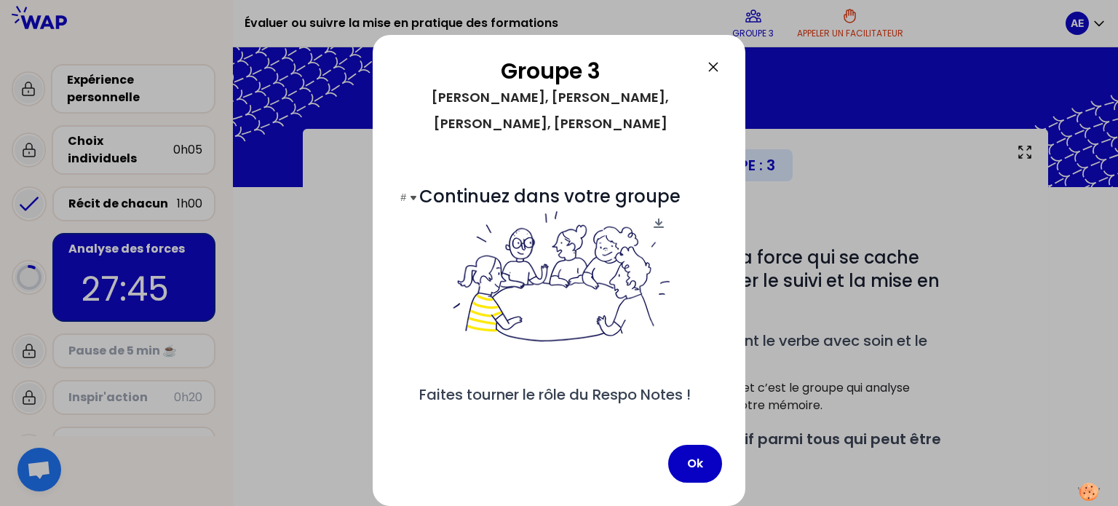
scroll to position [38, 0]
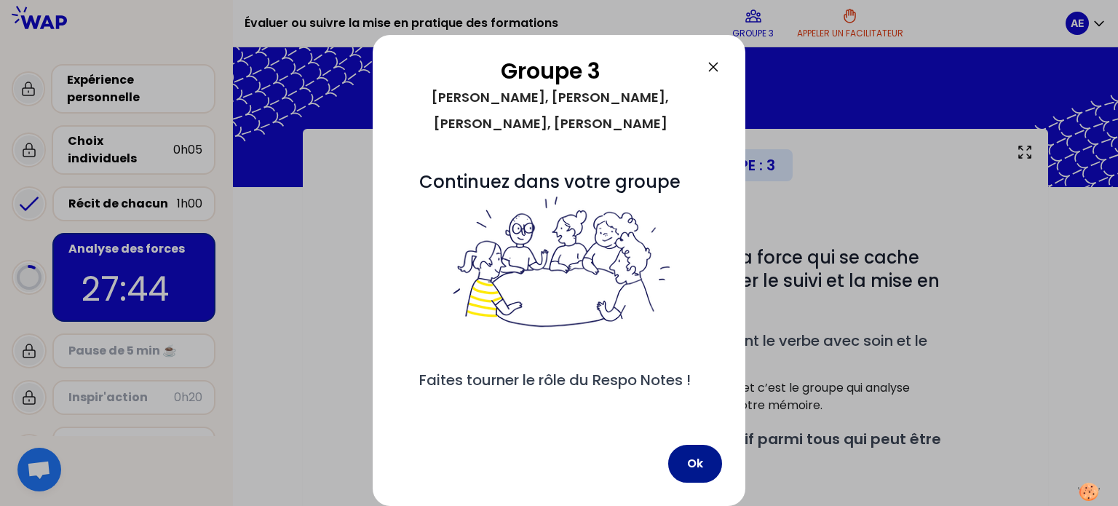
click at [696, 459] on button "Ok" at bounding box center [695, 464] width 54 height 38
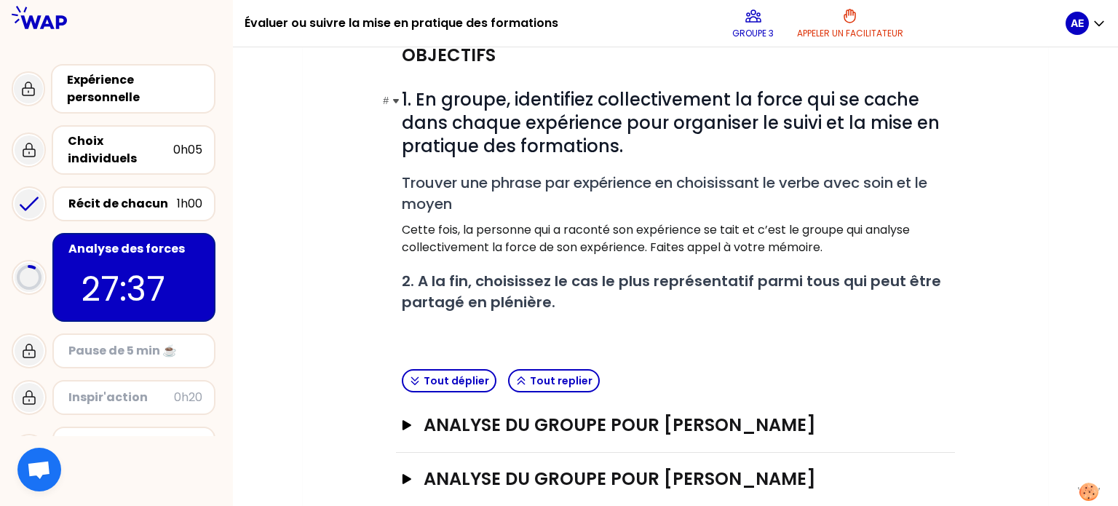
scroll to position [167, 0]
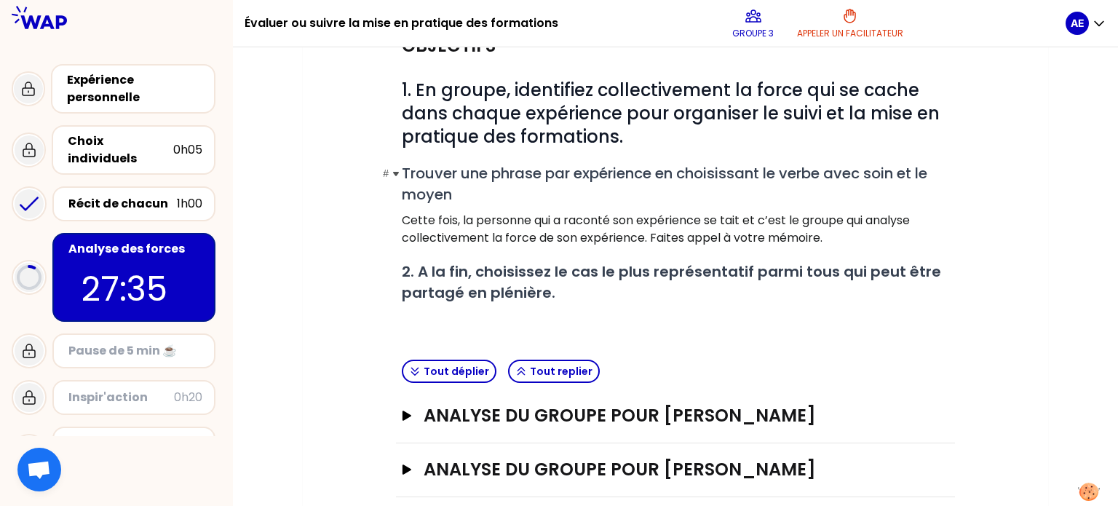
click at [449, 178] on span "Trouver une phrase par expérience en choisissant le verbe avec soin et le moyen" at bounding box center [666, 183] width 529 height 41
click at [575, 239] on p "Cette fois, la personne qui a raconté son expérience se tait et c’est le groupe…" at bounding box center [675, 229] width 547 height 35
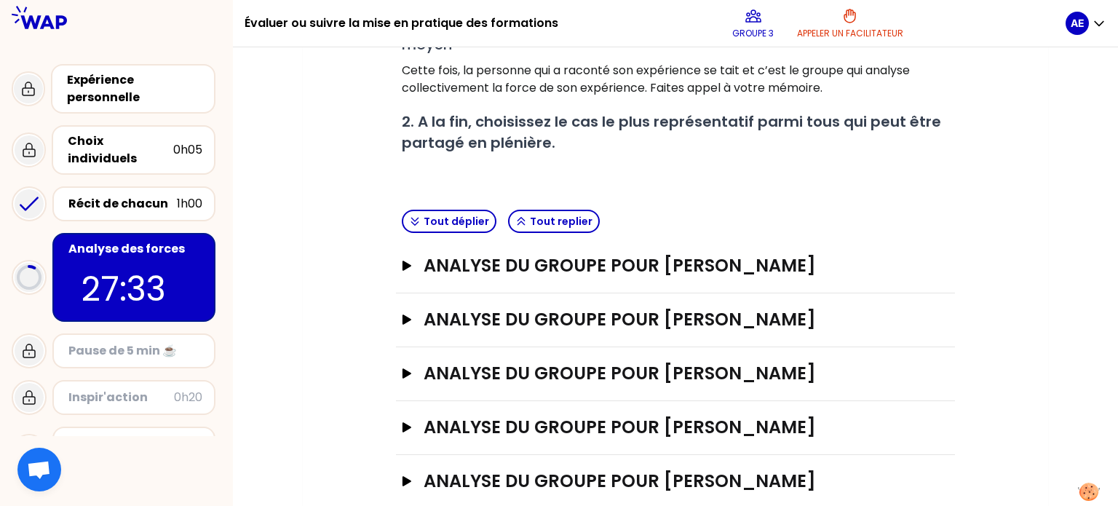
scroll to position [343, 0]
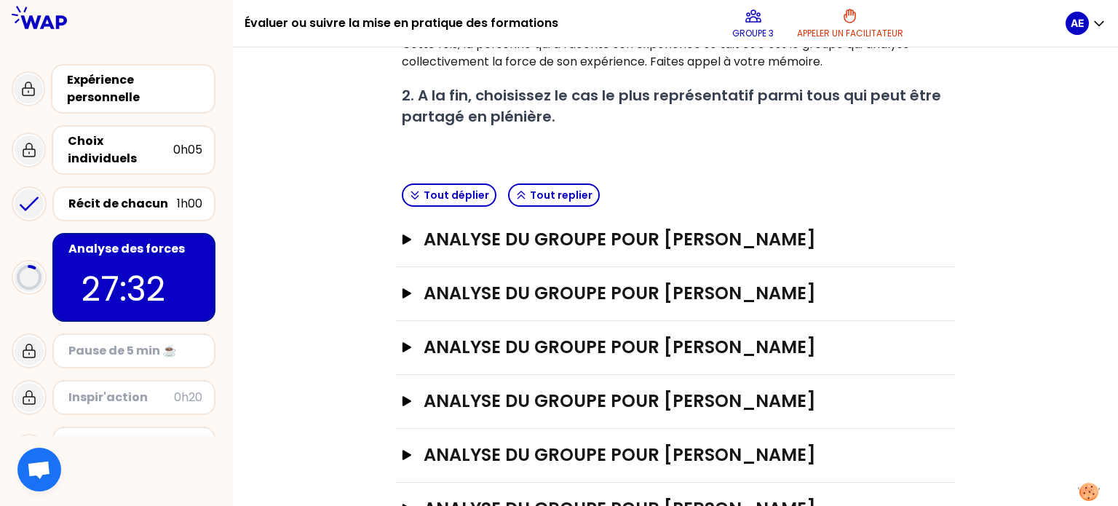
click at [575, 239] on h3 "analyse du groupe pour [PERSON_NAME]" at bounding box center [660, 239] width 474 height 23
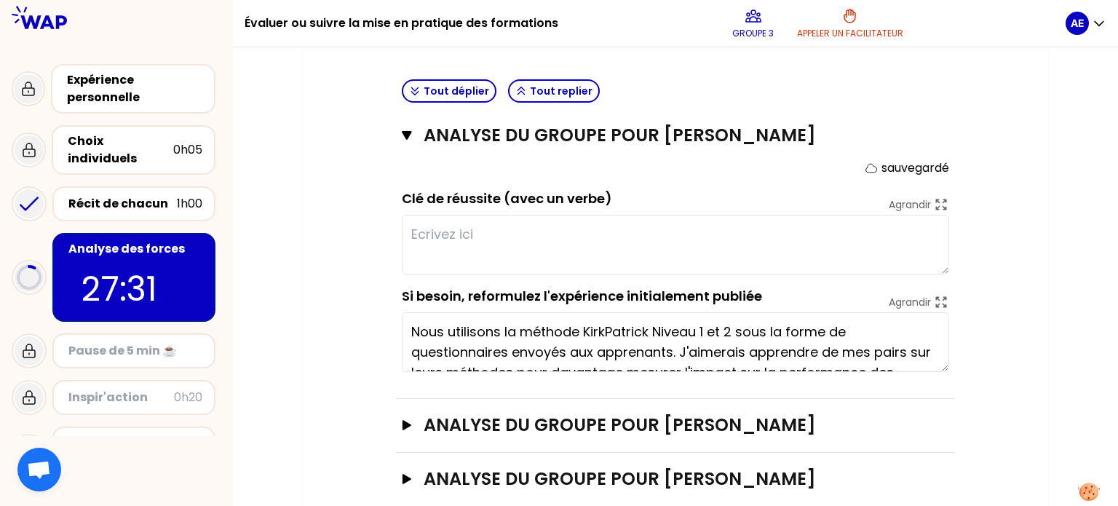
scroll to position [450, 0]
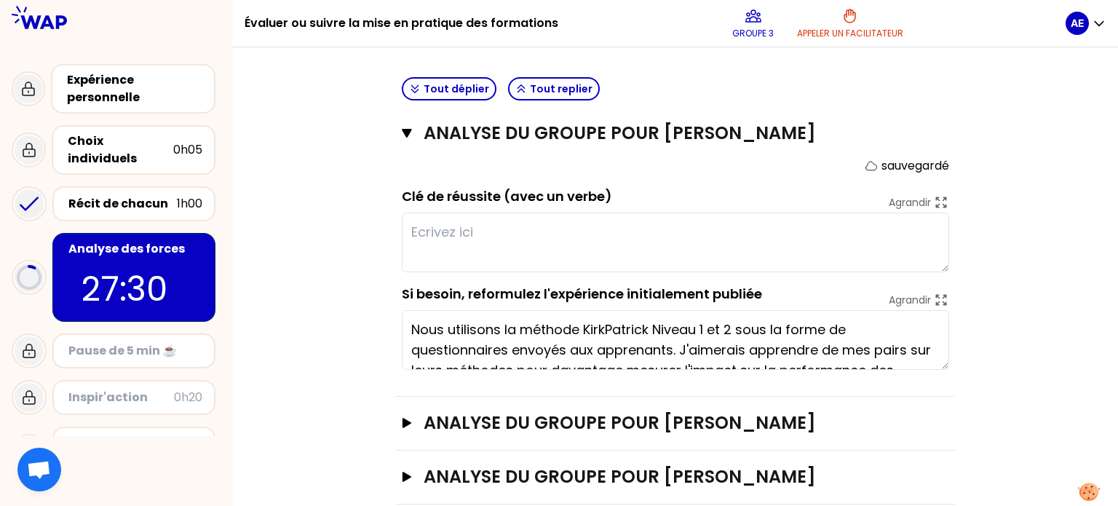
click at [473, 240] on textarea at bounding box center [675, 242] width 547 height 60
click at [475, 239] on textarea at bounding box center [675, 242] width 547 height 60
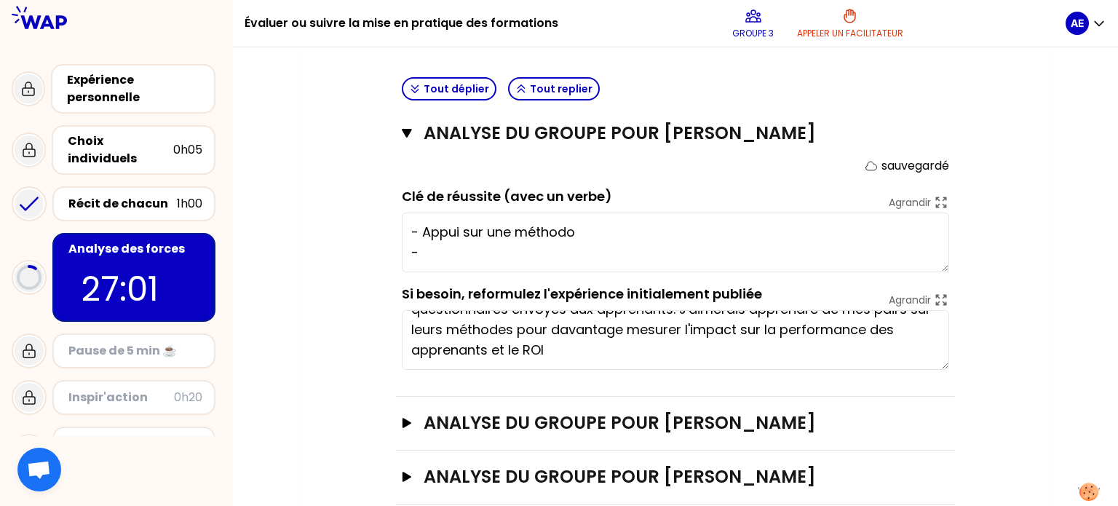
scroll to position [0, 0]
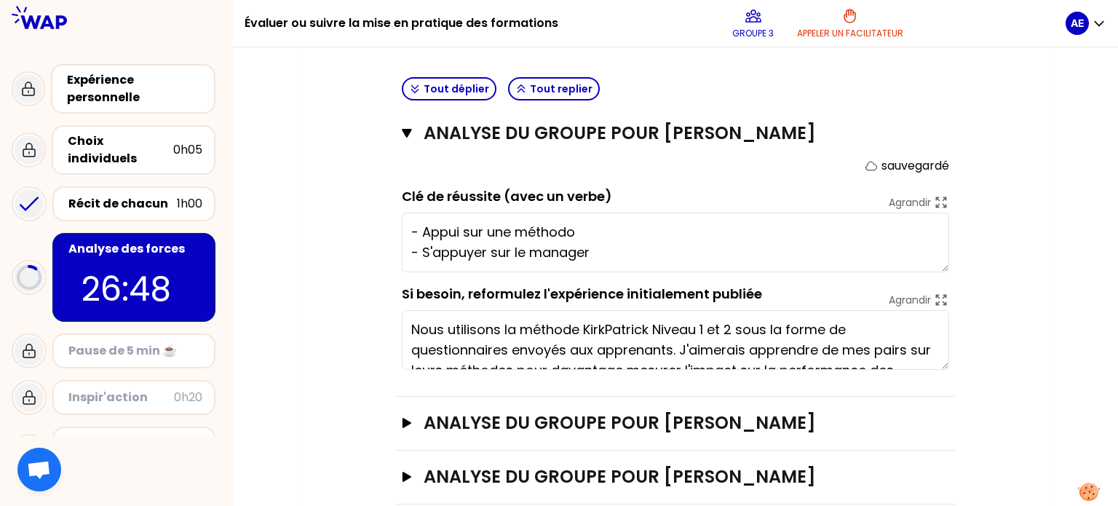
click at [459, 233] on textarea "- Appui sur une méthodo - S'appuyer sur le manager" at bounding box center [675, 242] width 547 height 60
click at [424, 231] on textarea "- Appui sur une méthodo - S'appuyer sur le manager" at bounding box center [675, 242] width 547 height 60
click at [466, 251] on textarea "- Appui sur une méthodo - S'appuyer sur le manager" at bounding box center [675, 242] width 547 height 60
click at [488, 255] on textarea "- Appui sur une méthodo - Engager sur le manager" at bounding box center [675, 242] width 547 height 60
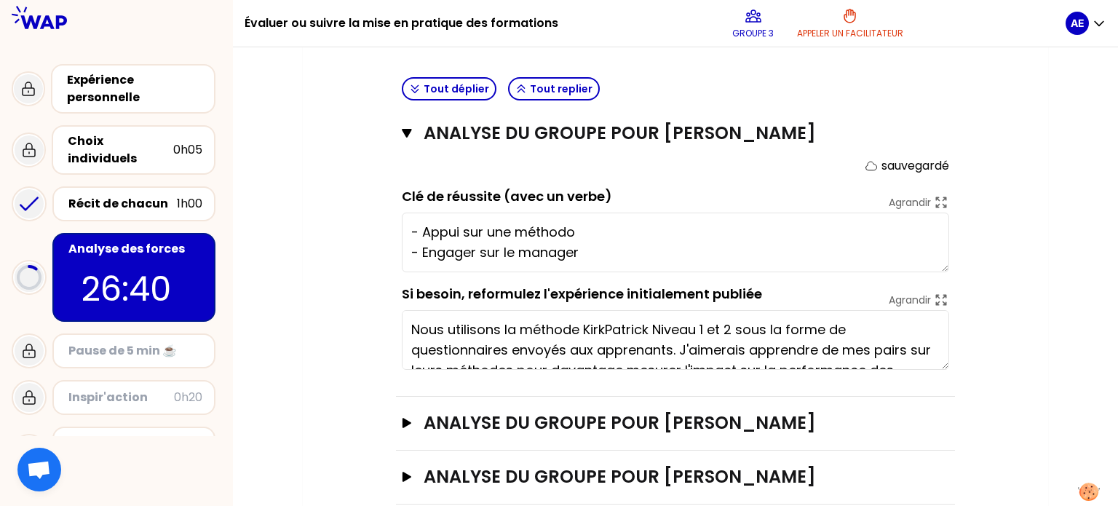
click at [488, 255] on textarea "- Appui sur une méthodo - Engager sur le manager" at bounding box center [675, 242] width 547 height 60
click at [623, 266] on textarea "- Appui sur une méthodo - Engager le manager" at bounding box center [675, 242] width 547 height 60
click at [422, 231] on textarea "- Appui sur une méthodo - Engager le manager et le rendre acteur" at bounding box center [675, 242] width 547 height 60
click at [696, 254] on textarea "- S'appuyer sur une méthodo - Engager le manager et le rendre acteur" at bounding box center [675, 242] width 547 height 60
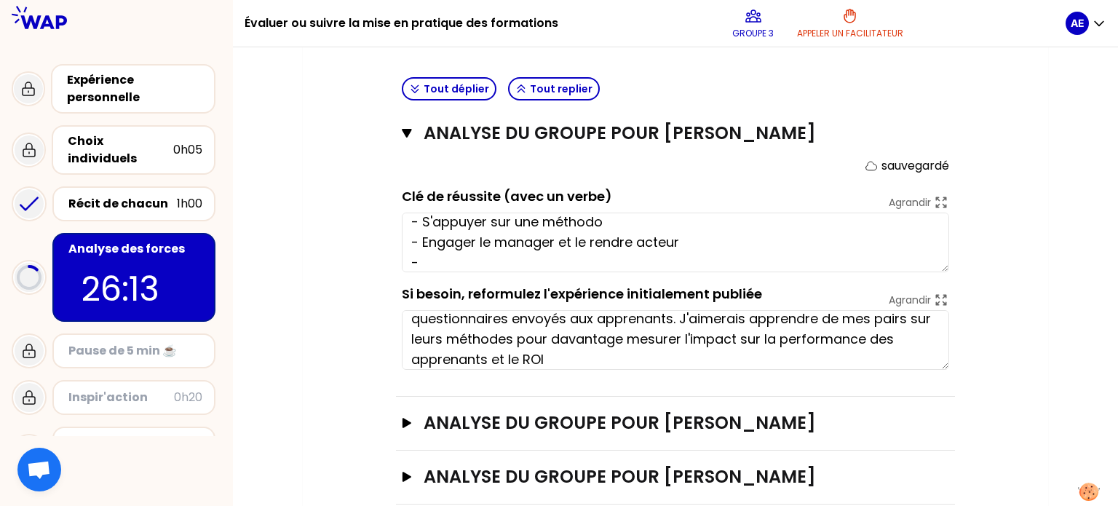
scroll to position [32, 0]
click at [428, 421] on h3 "analyse du groupe pour [PERSON_NAME]" at bounding box center [660, 422] width 474 height 23
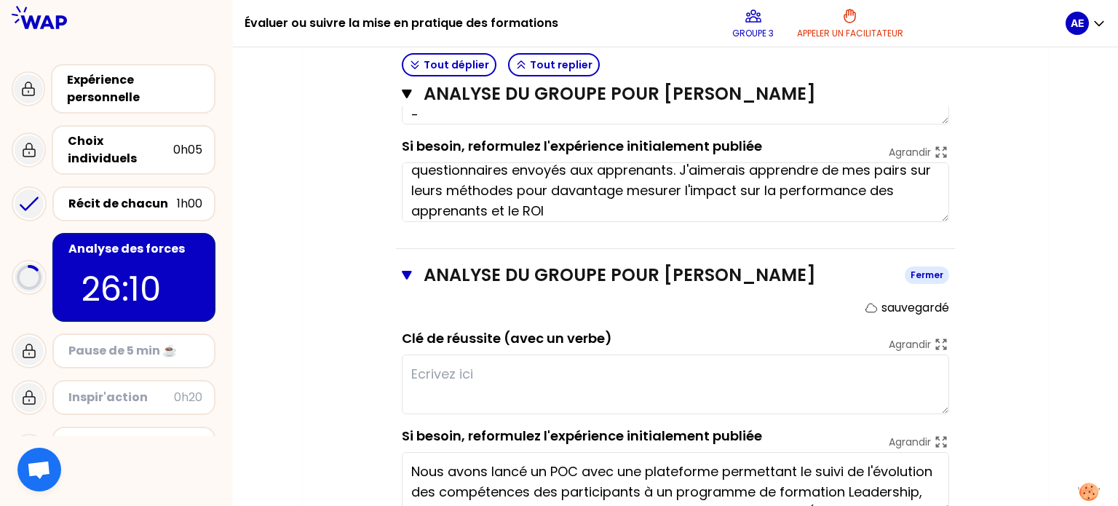
scroll to position [588, 0]
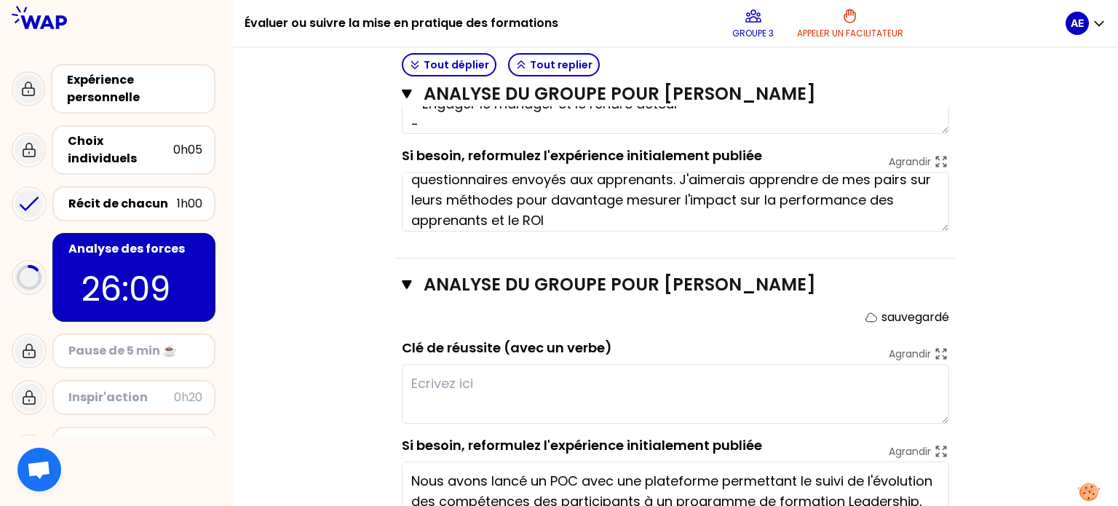
click at [398, 290] on div "analyse du groupe pour [PERSON_NAME] Fermer sauvegardé Clé de réussite (avec un…" at bounding box center [675, 403] width 559 height 290
click at [410, 286] on icon "button" at bounding box center [407, 285] width 10 height 12
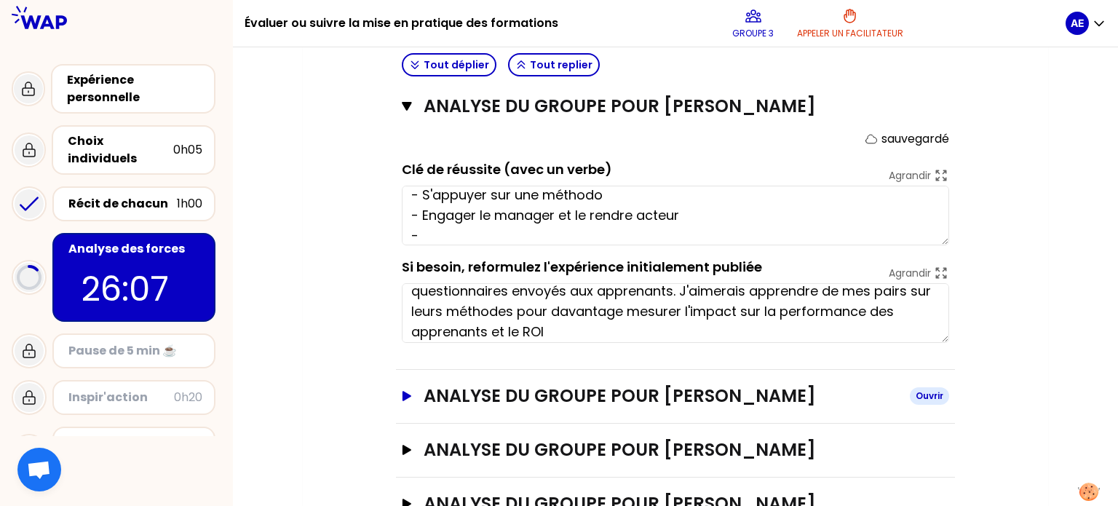
scroll to position [469, 0]
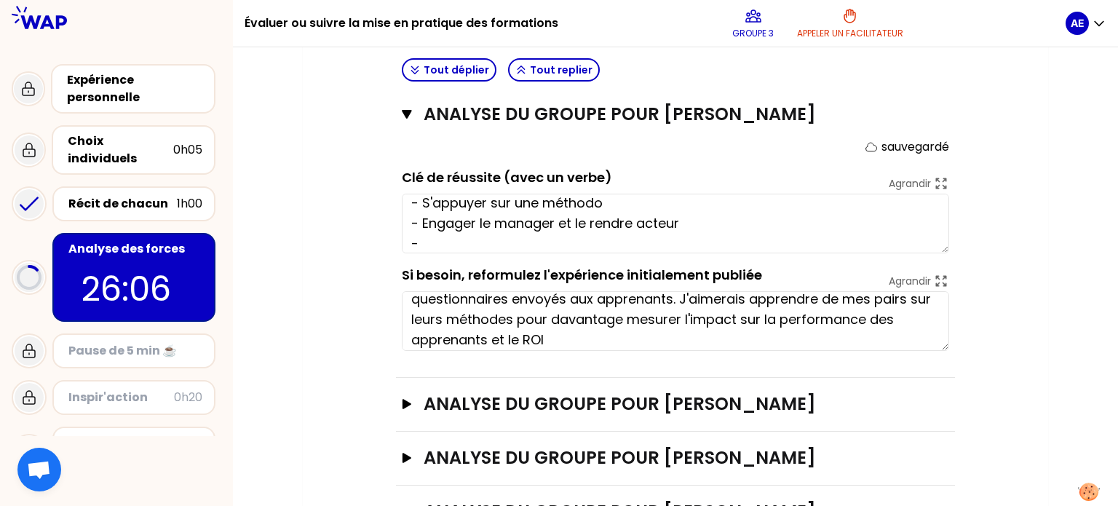
click at [480, 239] on textarea "- S'appuyer sur une méthodo - Engager le manager et le rendre acteur -" at bounding box center [675, 224] width 547 height 60
click at [619, 202] on textarea "- S'appuyer sur une méthodo - Engager le manager et le rendre acteur -" at bounding box center [675, 224] width 547 height 60
click at [489, 241] on textarea "- S'appuyer sur une méthodo fiable - Engager le manager et le rendre acteur -" at bounding box center [675, 224] width 547 height 60
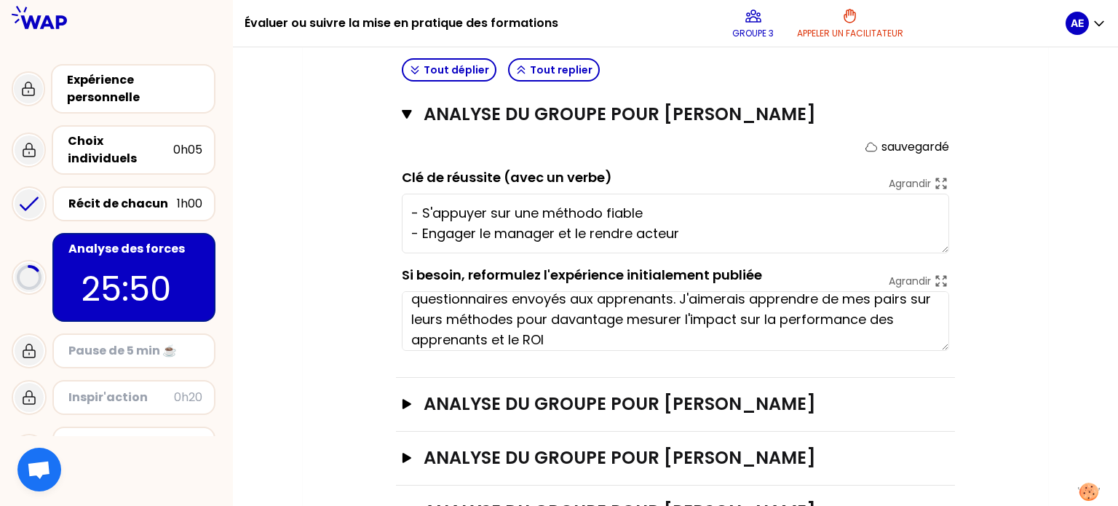
scroll to position [41, 0]
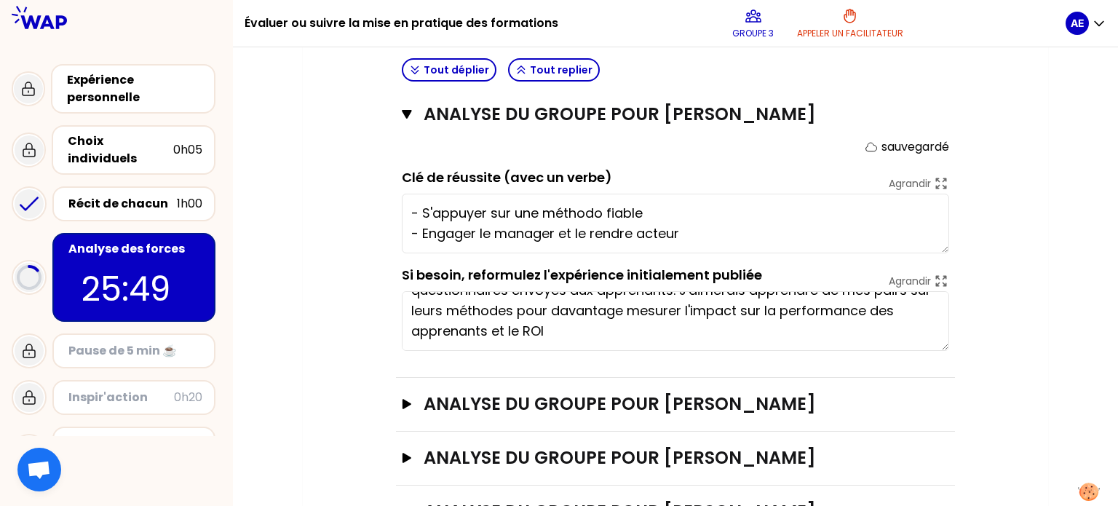
type textarea "- S'appuyer sur une méthodo fiable - Engager le manager et le rendre acteur"
click at [967, 325] on div "Objectifs # 1. En groupe, identifiez collectivement la force qui se cache dans …" at bounding box center [675, 182] width 687 height 928
click at [415, 400] on button "analyse du groupe pour [PERSON_NAME]" at bounding box center [675, 403] width 547 height 23
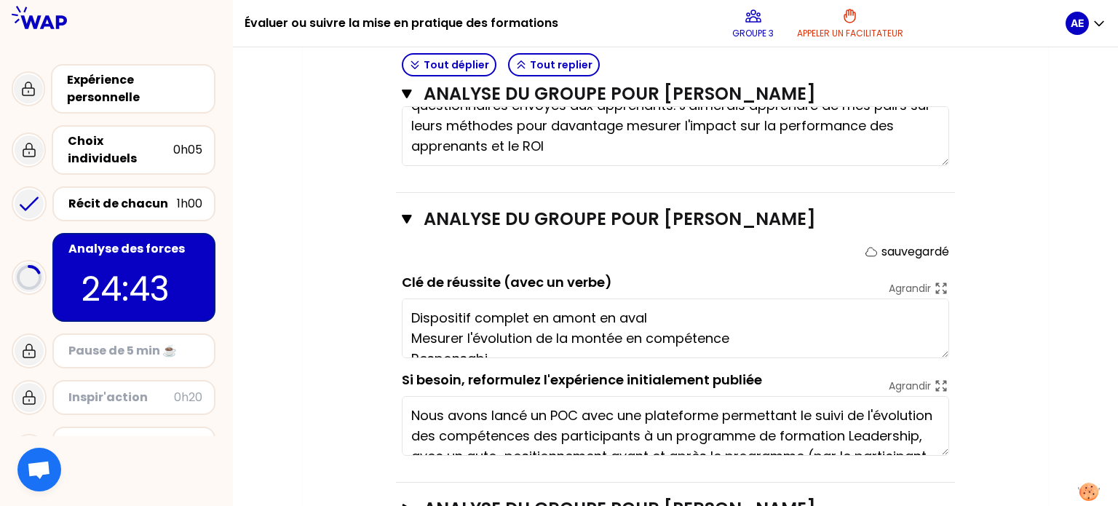
scroll to position [20, 0]
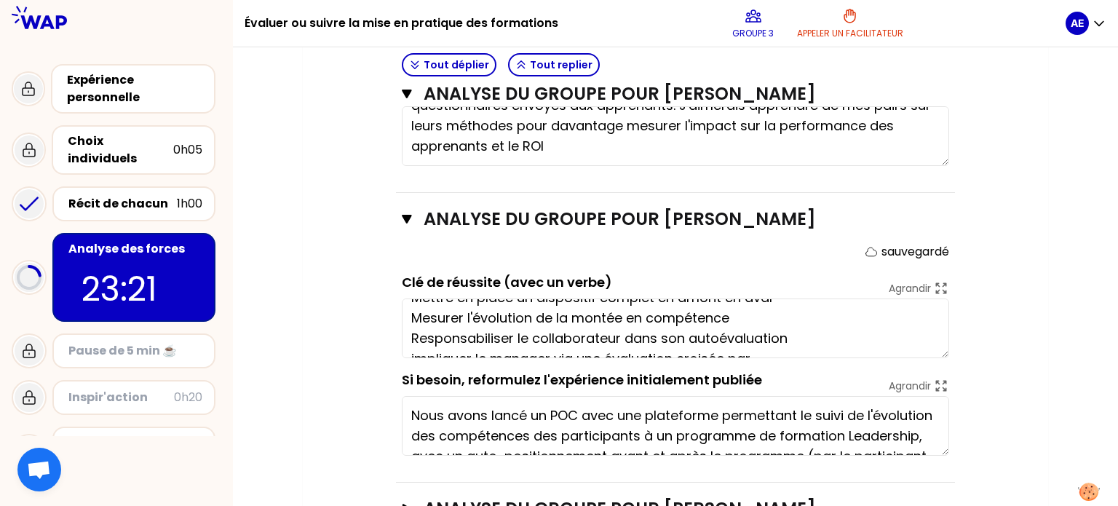
type textarea "Mettre en place un dispositif complet en amont en aval Mesurer l'évolution de l…"
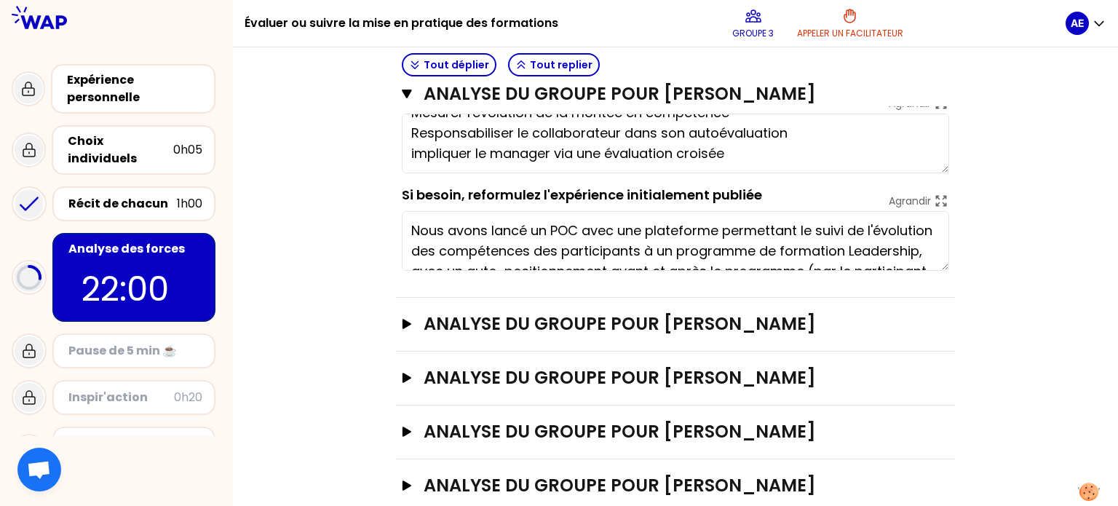
scroll to position [847, 0]
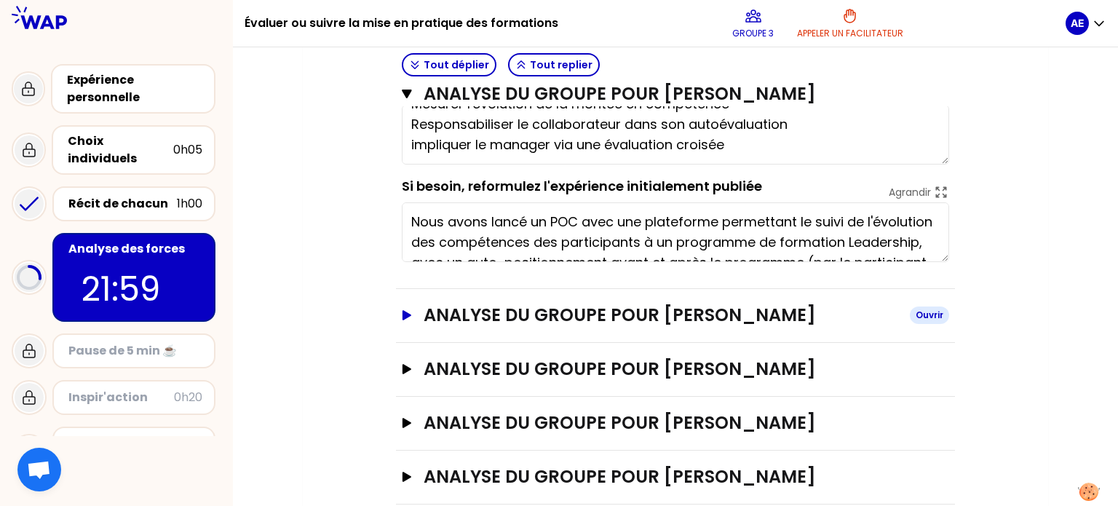
click at [407, 323] on button "analyse du groupe pour [PERSON_NAME]" at bounding box center [675, 314] width 547 height 23
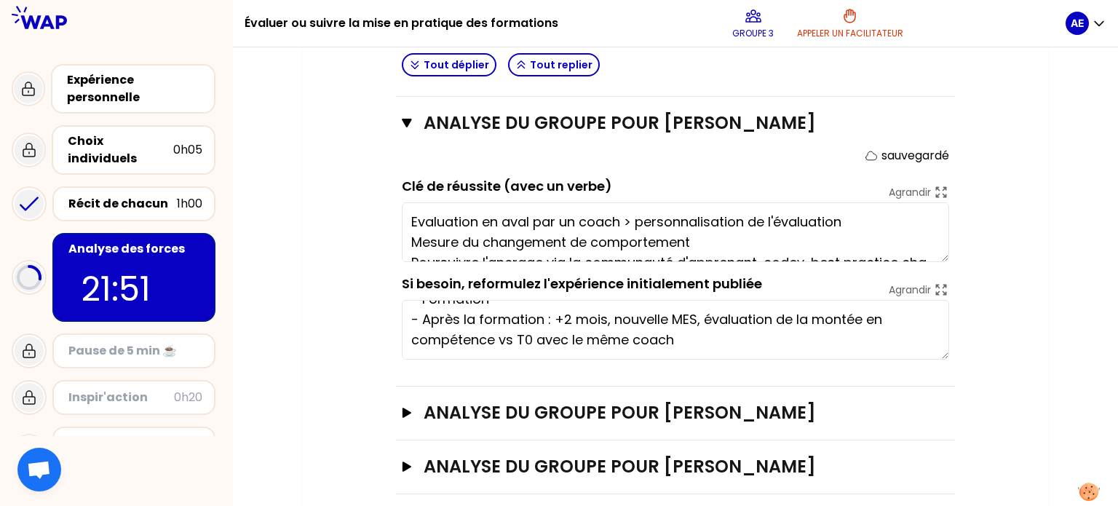
scroll to position [102, 0]
click at [409, 423] on div "analyse du groupe pour [PERSON_NAME]" at bounding box center [675, 413] width 559 height 54
click at [407, 419] on button "analyse du groupe pour [PERSON_NAME]" at bounding box center [675, 412] width 547 height 23
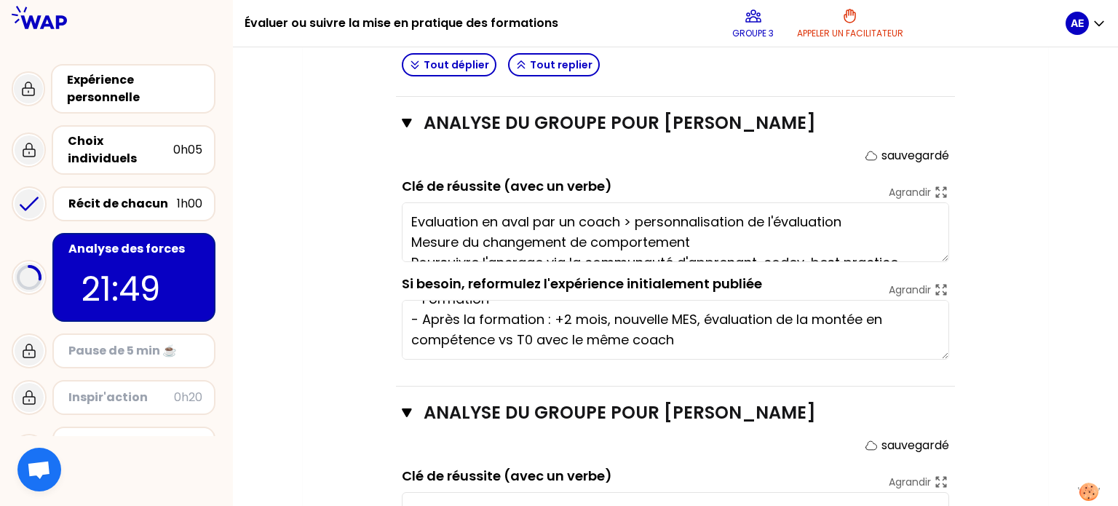
type textarea "Evaluation en aval par un coach > personnalisation de l'évaluation Mesure du ch…"
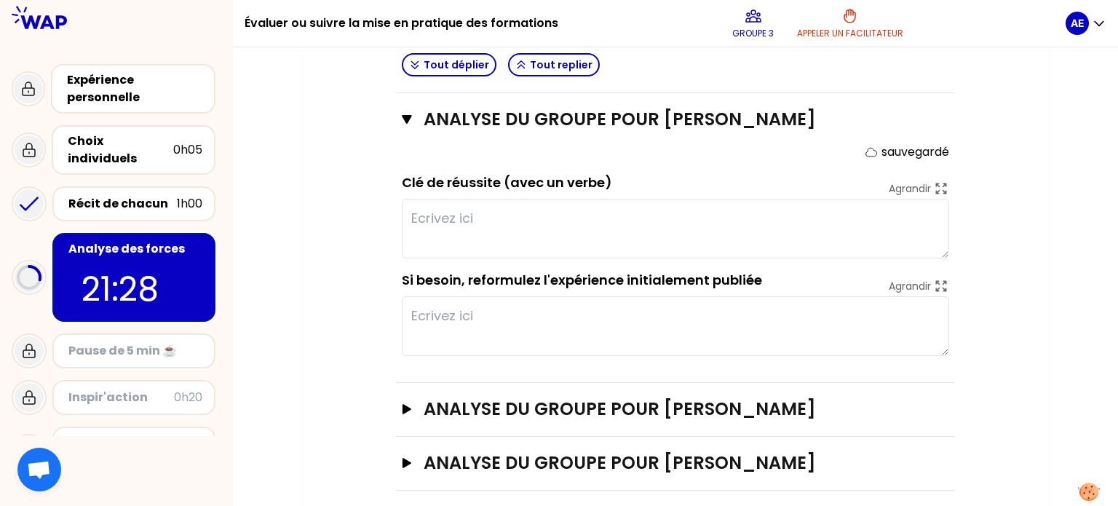
scroll to position [1342, 0]
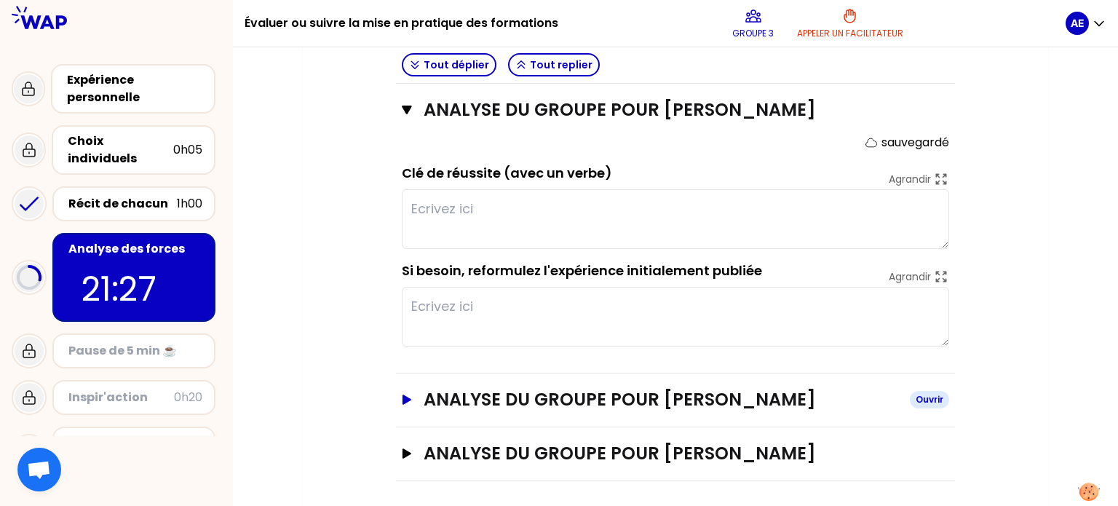
click at [402, 396] on icon "button" at bounding box center [406, 399] width 9 height 10
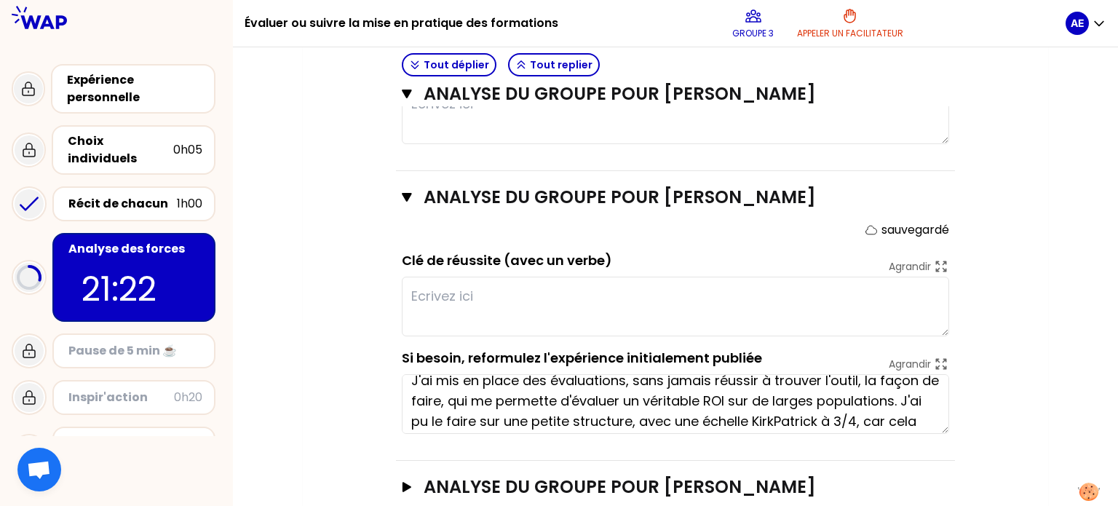
scroll to position [4, 0]
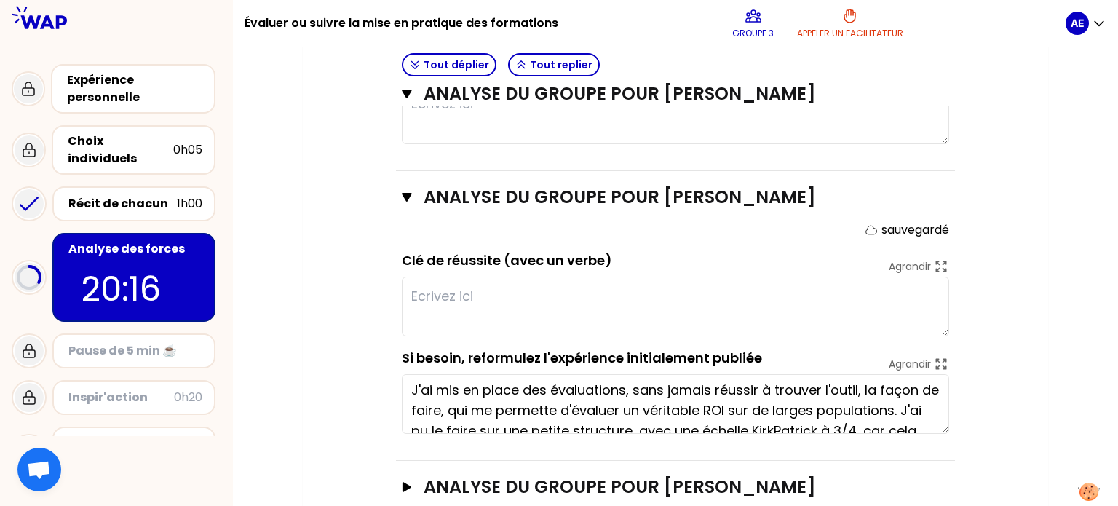
type textarea "Personnalisation avec assessment motivation et potentiel => plan de succession …"
click at [114, 196] on div "Récit de chacun" at bounding box center [122, 203] width 108 height 17
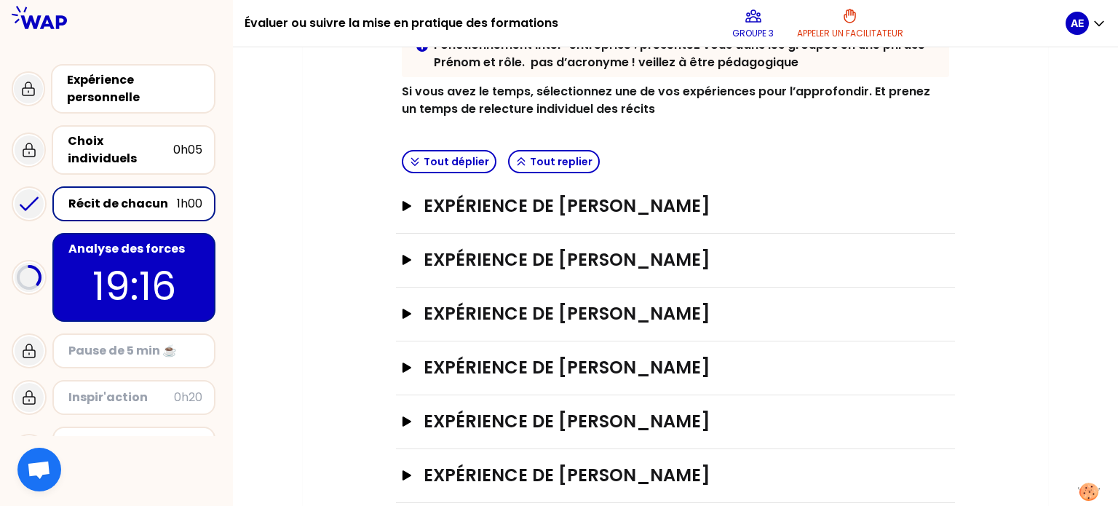
scroll to position [294, 0]
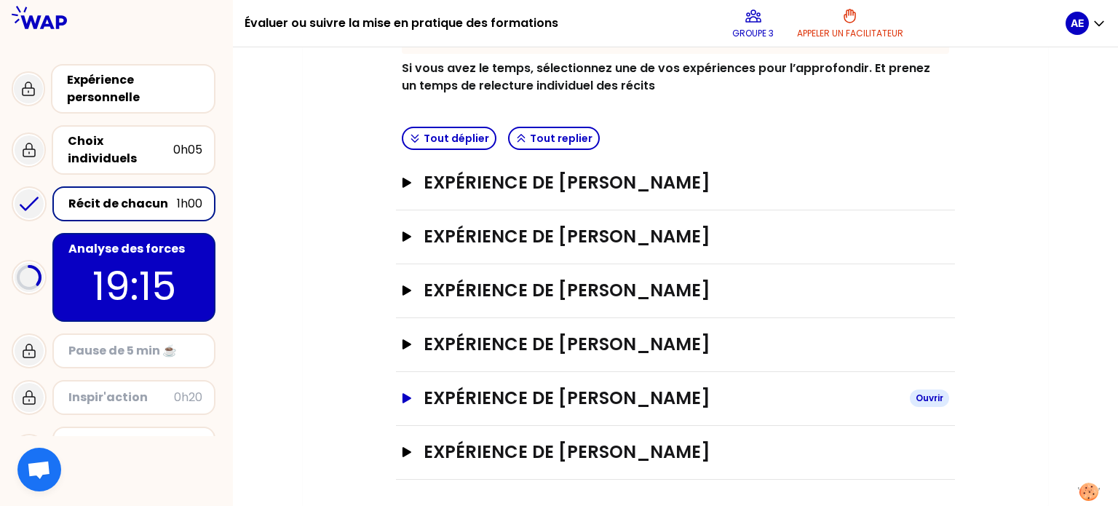
click at [407, 393] on icon "button" at bounding box center [407, 398] width 12 height 10
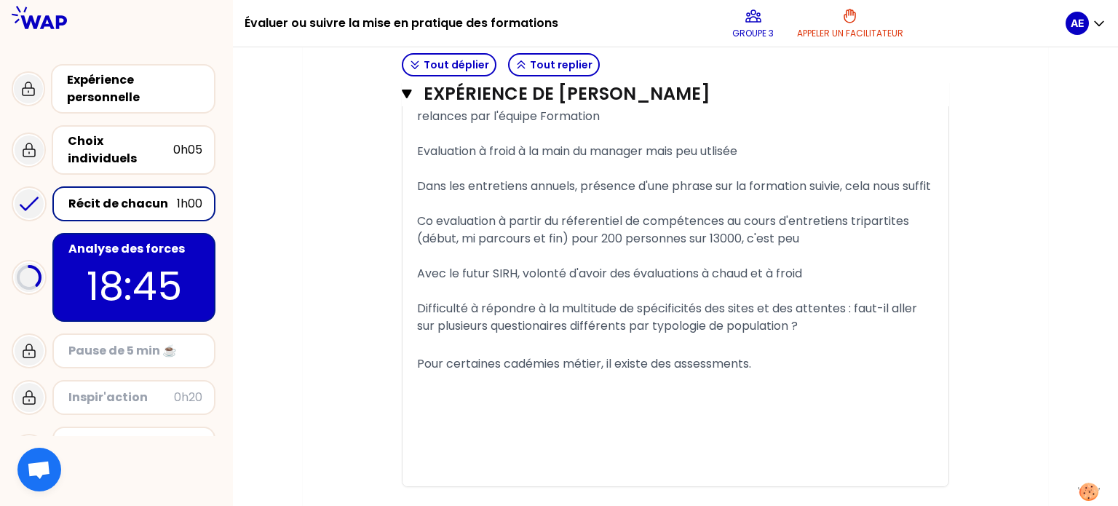
scroll to position [1325, 0]
click at [402, 92] on icon "button" at bounding box center [407, 94] width 10 height 12
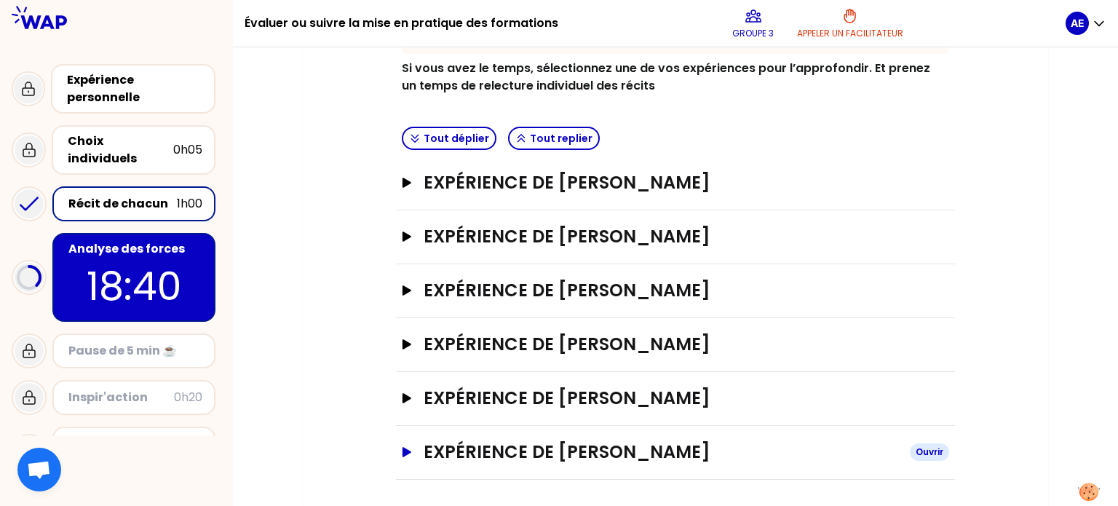
click at [410, 447] on icon "button" at bounding box center [407, 452] width 12 height 10
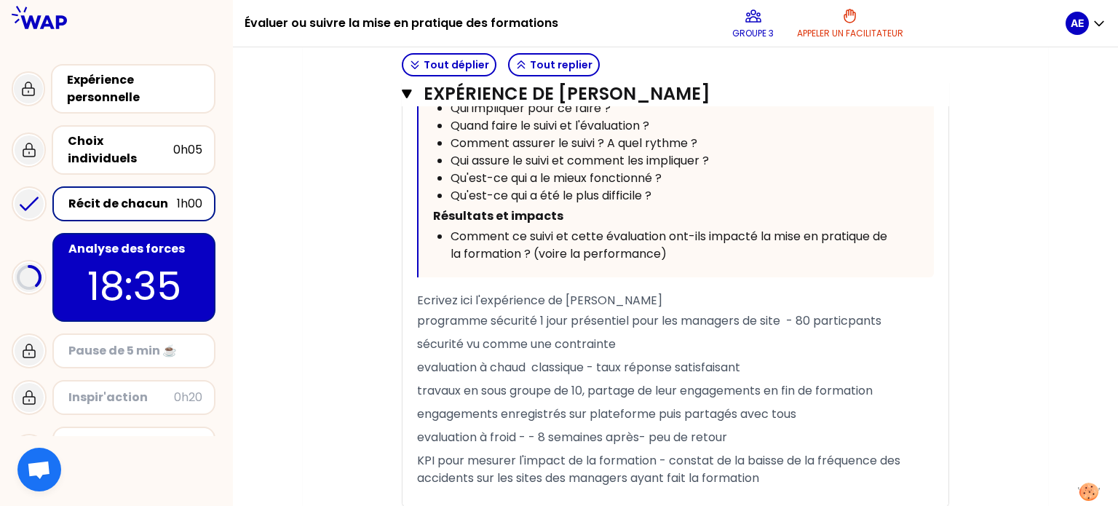
scroll to position [1127, 0]
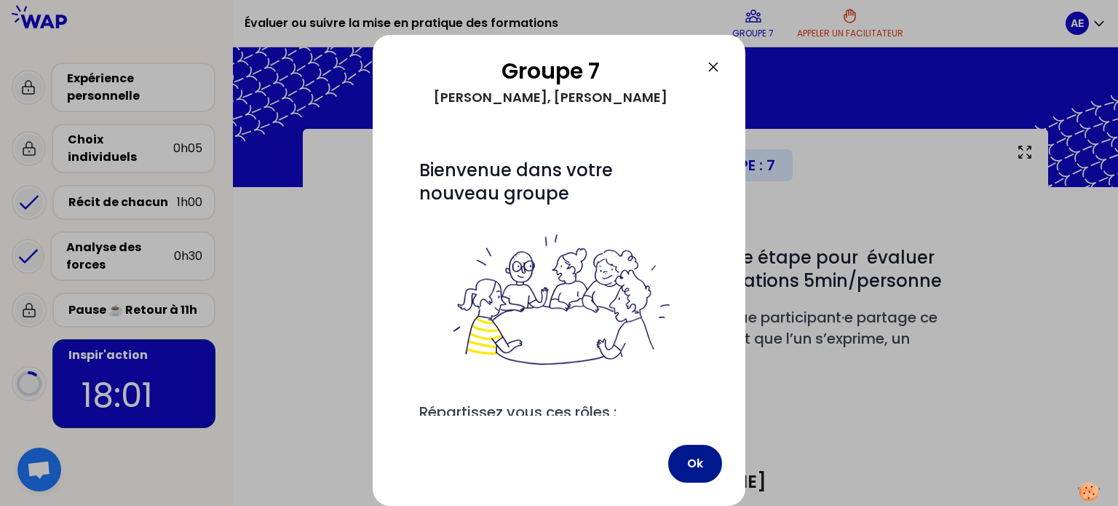
click at [711, 464] on button "Ok" at bounding box center [695, 464] width 54 height 38
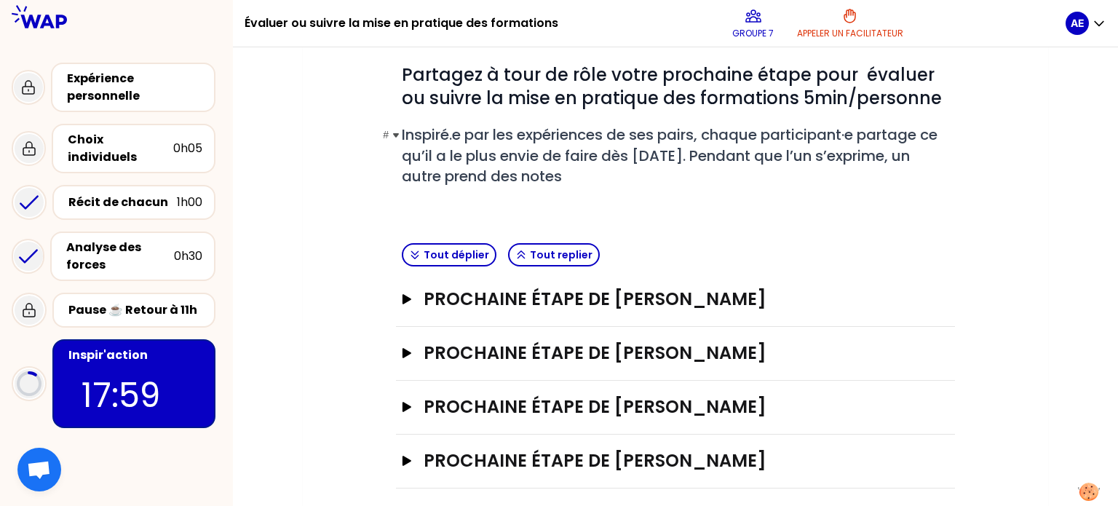
scroll to position [193, 0]
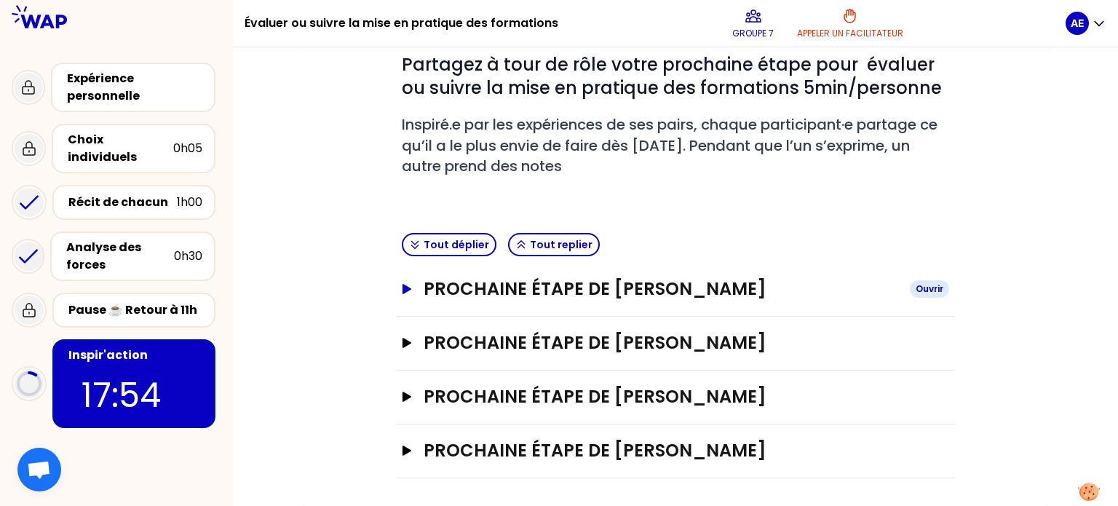
click at [638, 290] on h3 "Prochaine étape de [PERSON_NAME]" at bounding box center [660, 288] width 474 height 23
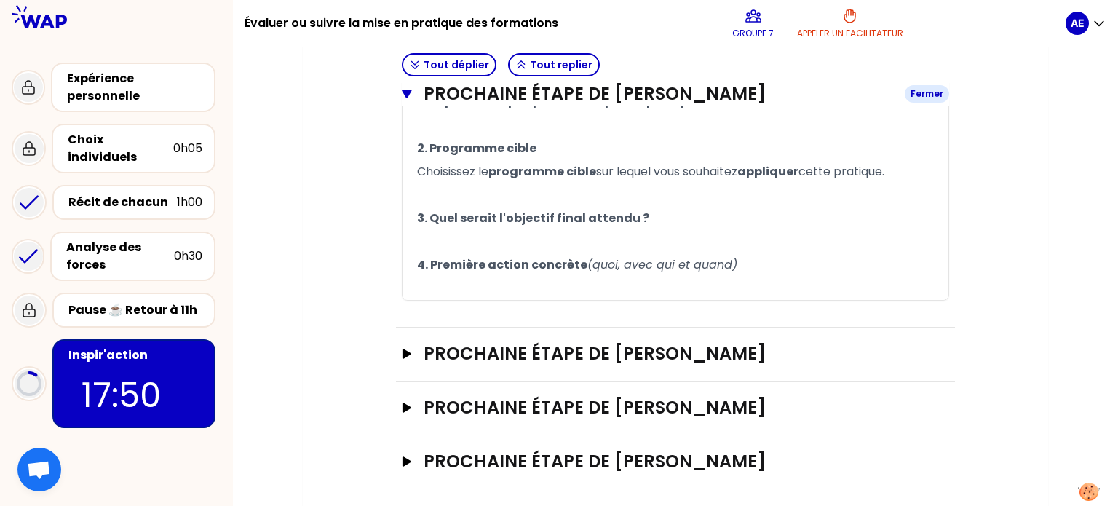
scroll to position [460, 0]
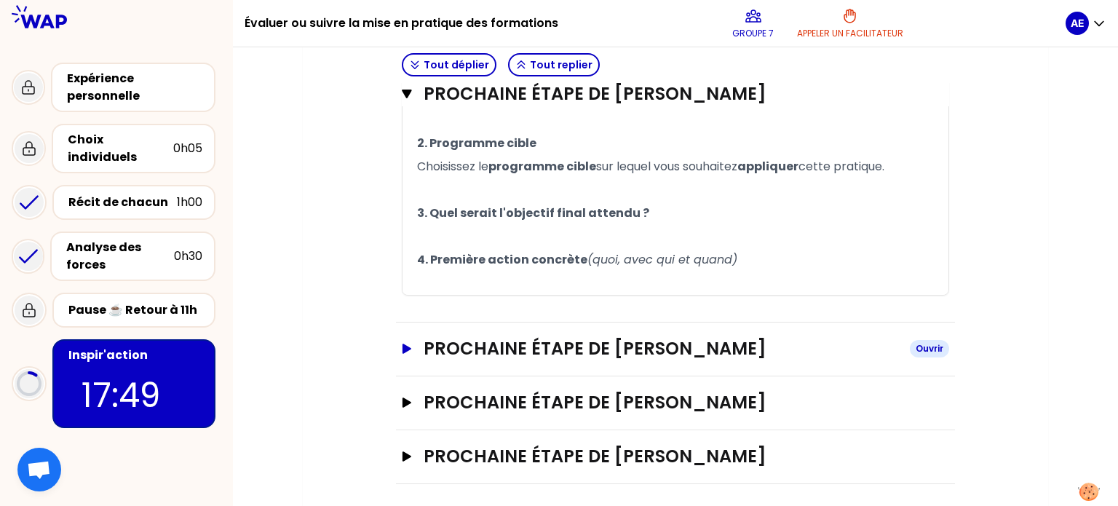
click at [605, 344] on h3 "Prochaine étape de [PERSON_NAME]" at bounding box center [660, 348] width 474 height 23
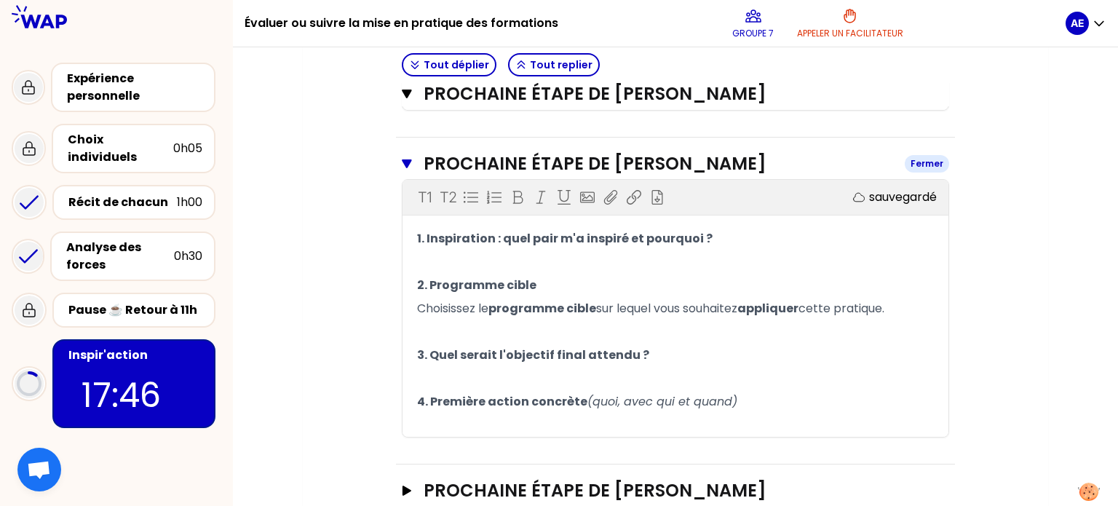
scroll to position [738, 0]
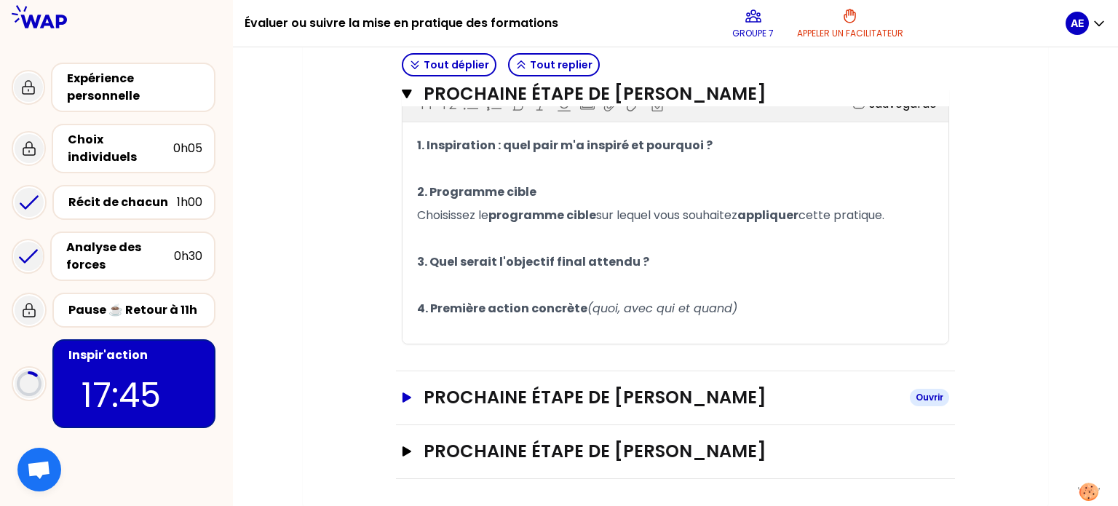
click at [629, 402] on h3 "Prochaine étape de [PERSON_NAME]" at bounding box center [660, 397] width 474 height 23
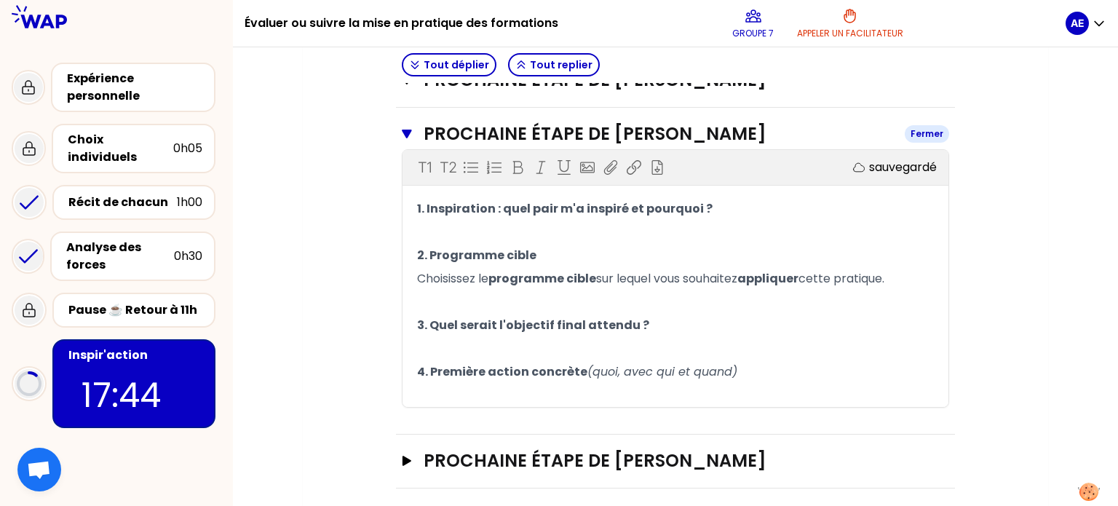
scroll to position [998, 0]
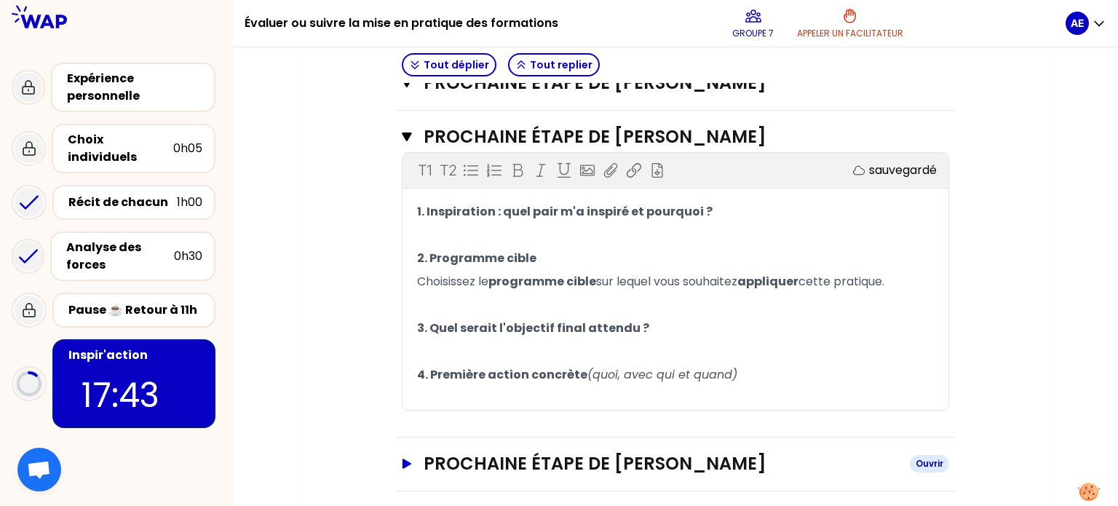
click at [618, 458] on h3 "Prochaine étape de [PERSON_NAME]" at bounding box center [660, 463] width 474 height 23
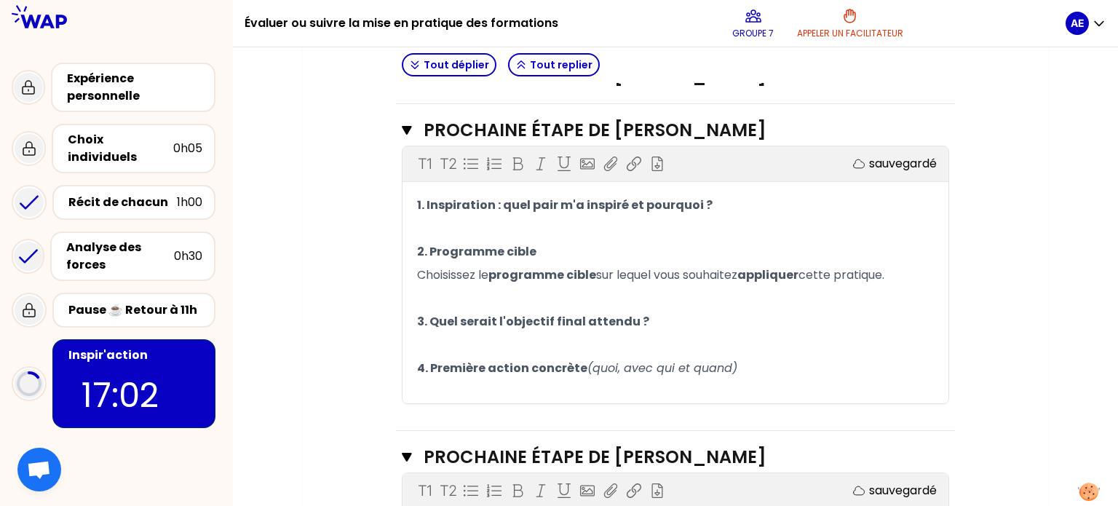
scroll to position [687, 0]
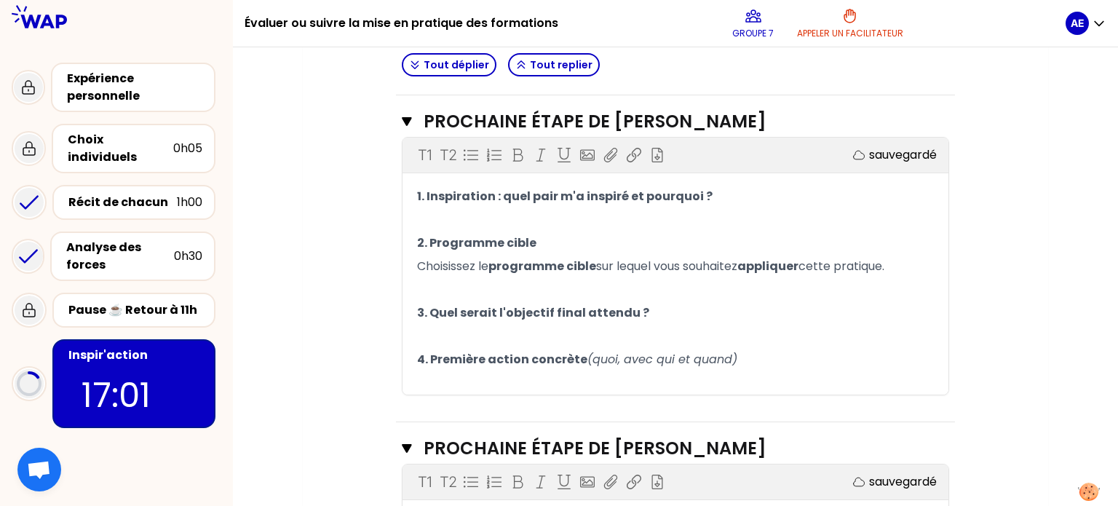
click at [478, 321] on p "3. Quel serait l'objectif final attendu ?" at bounding box center [675, 312] width 517 height 23
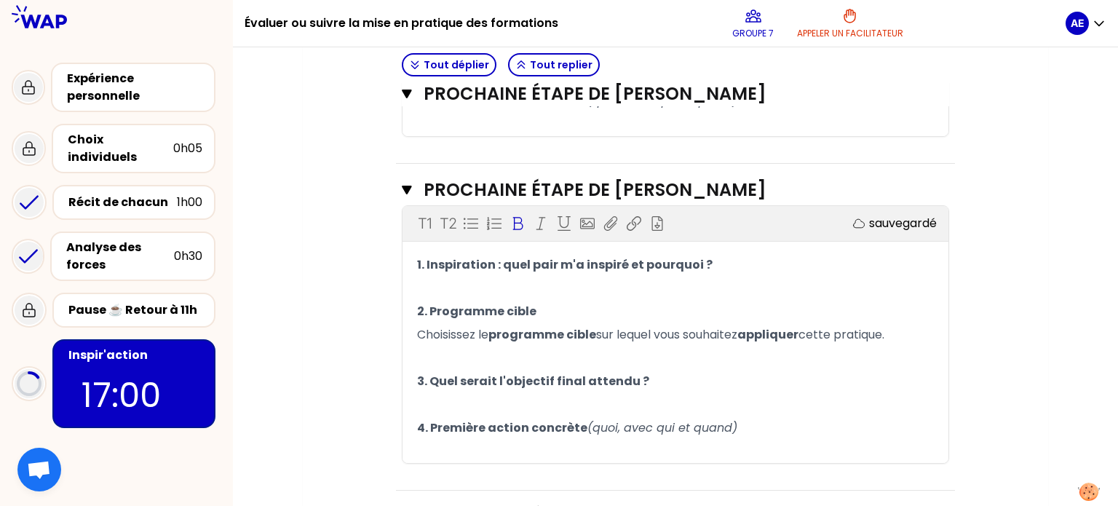
scroll to position [603, 0]
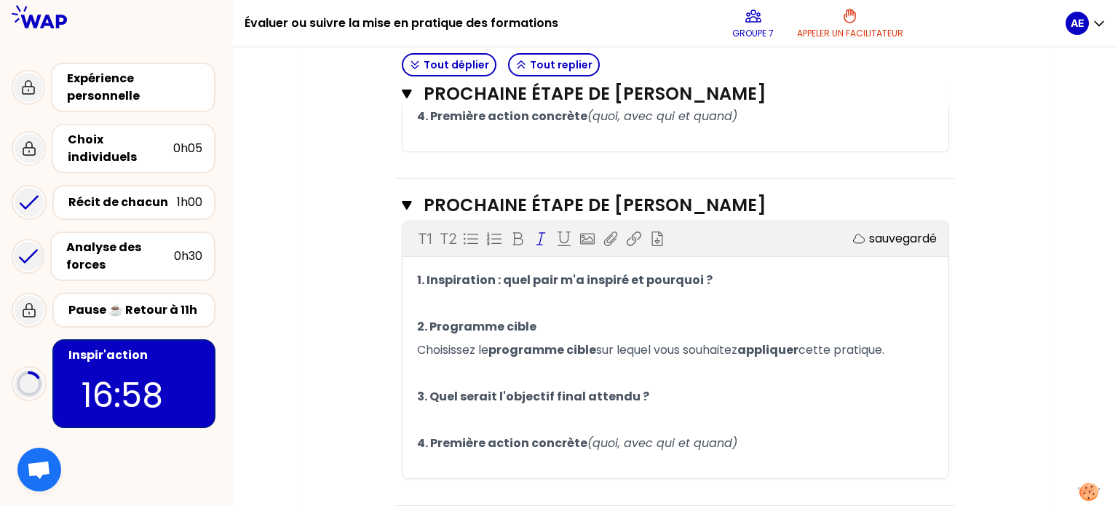
click at [757, 449] on p "4. Première action concrète (quoi, avec qui et quand)" at bounding box center [675, 442] width 517 height 23
click at [474, 297] on p "﻿" at bounding box center [675, 303] width 517 height 23
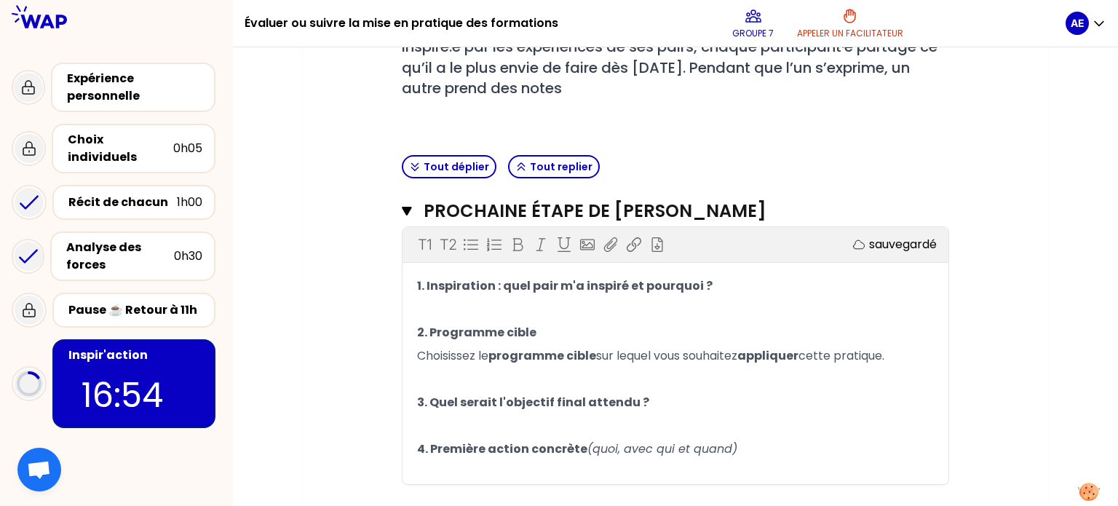
scroll to position [276, 0]
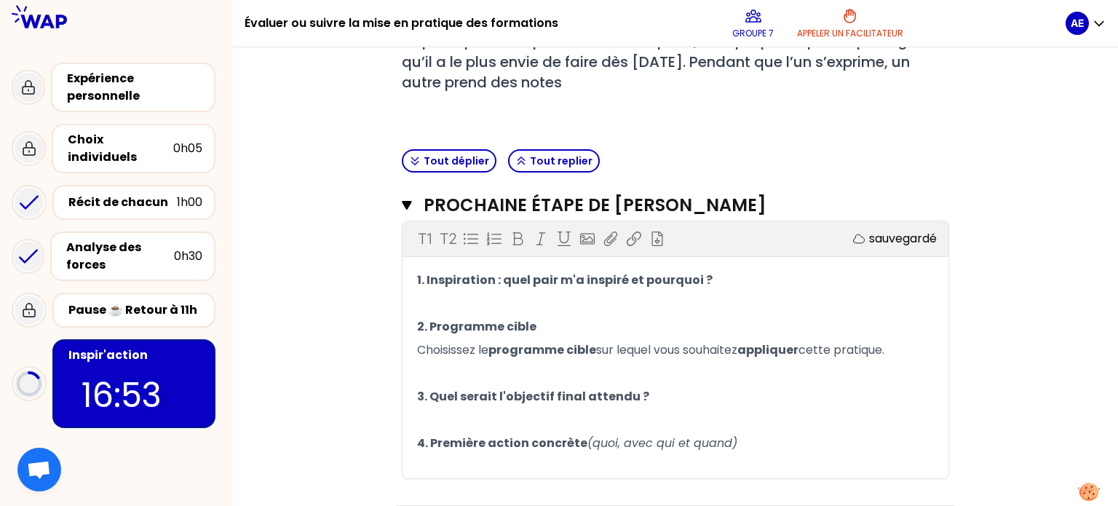
click at [474, 300] on p "﻿" at bounding box center [675, 303] width 517 height 23
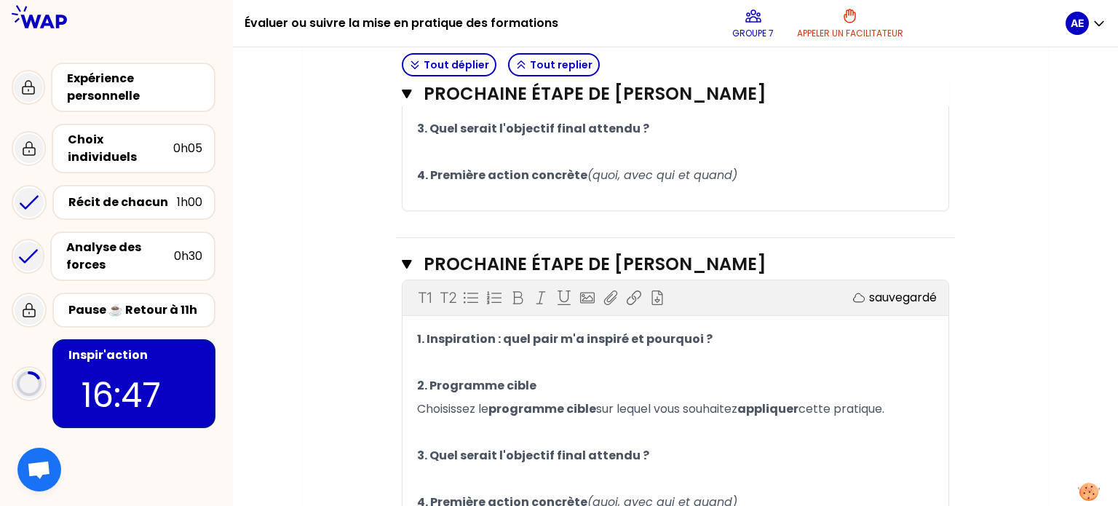
scroll to position [541, 0]
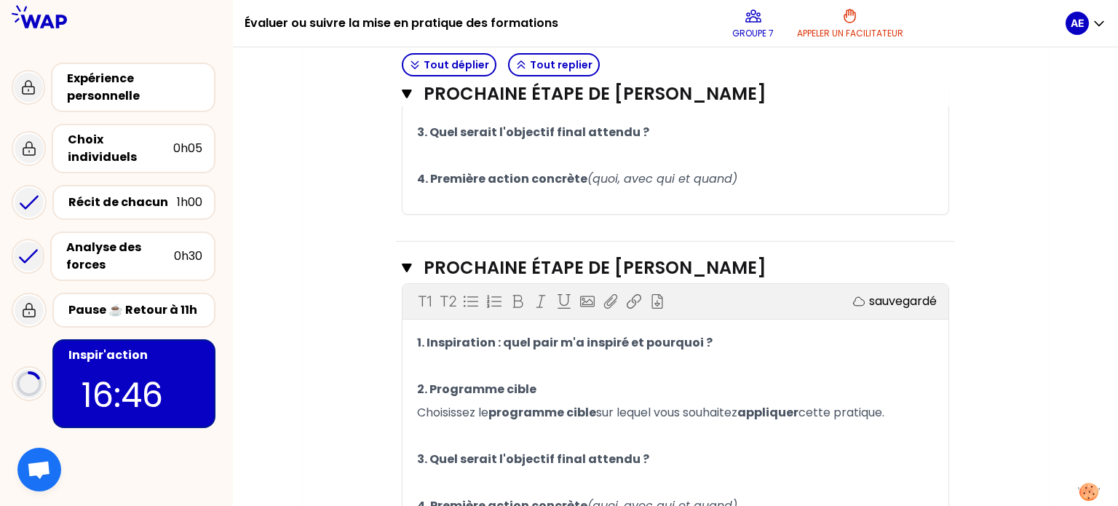
click at [464, 365] on p "﻿" at bounding box center [675, 365] width 517 height 23
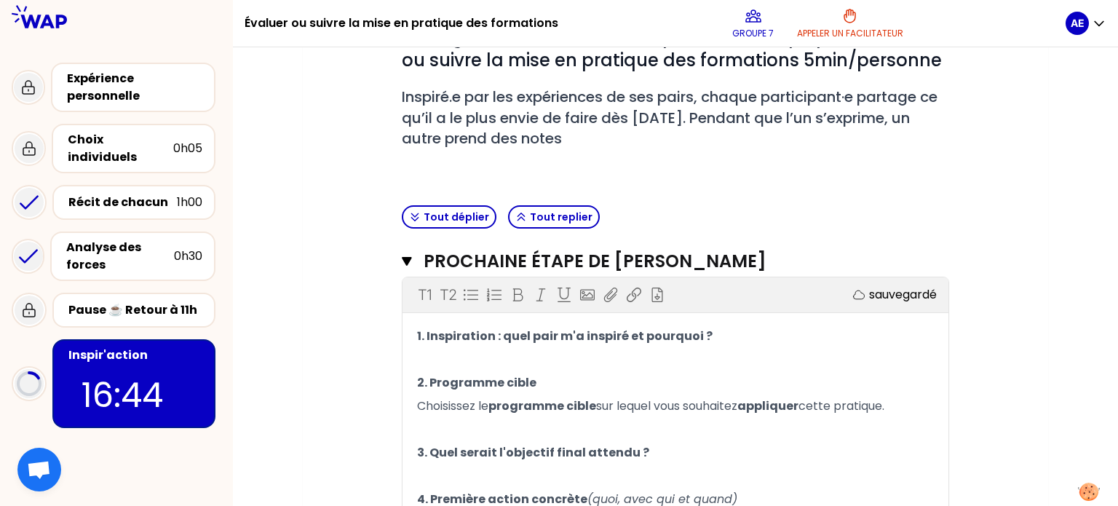
scroll to position [216, 0]
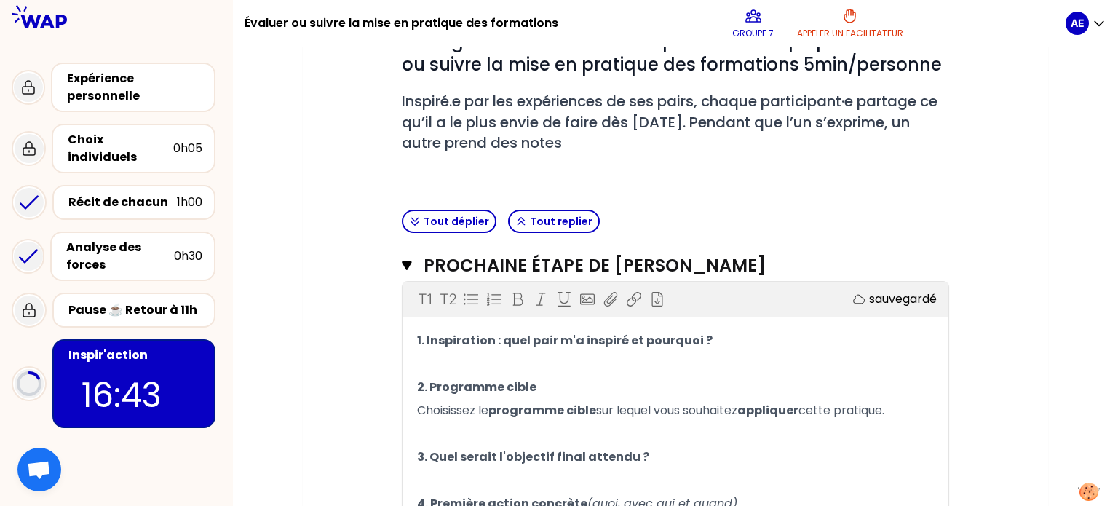
click at [496, 364] on p "﻿" at bounding box center [675, 363] width 517 height 23
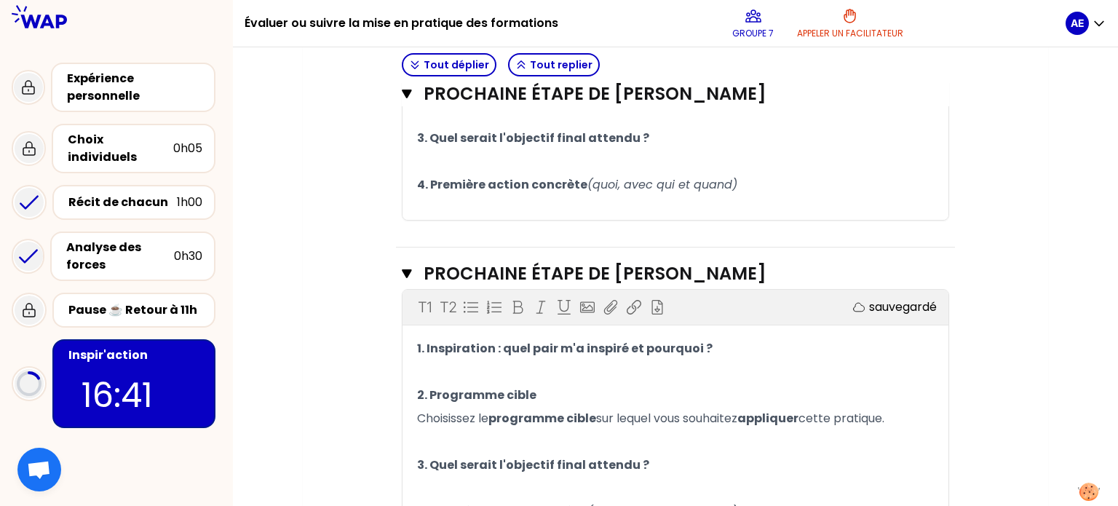
scroll to position [536, 0]
click at [465, 365] on p "﻿" at bounding box center [675, 370] width 517 height 23
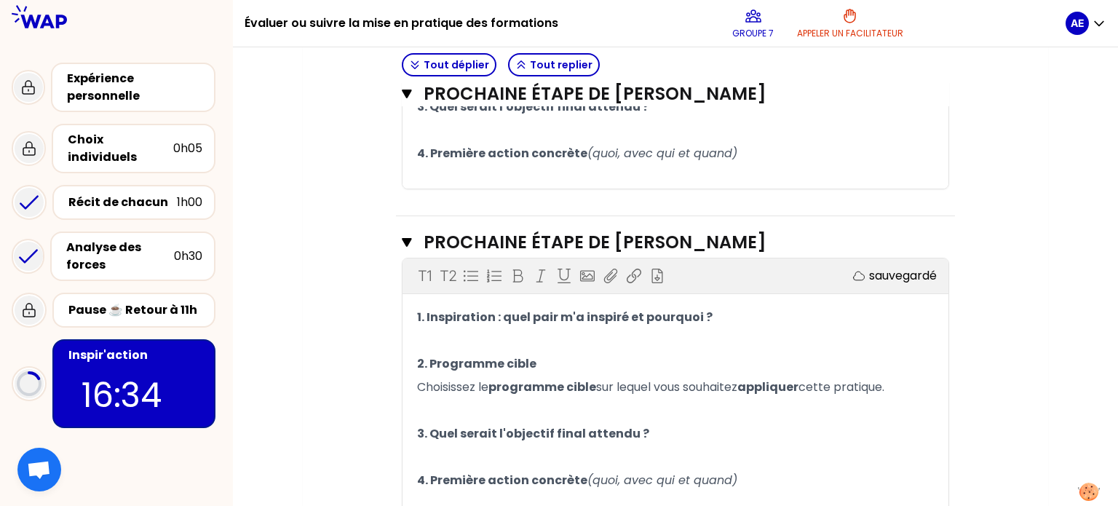
scroll to position [559, 0]
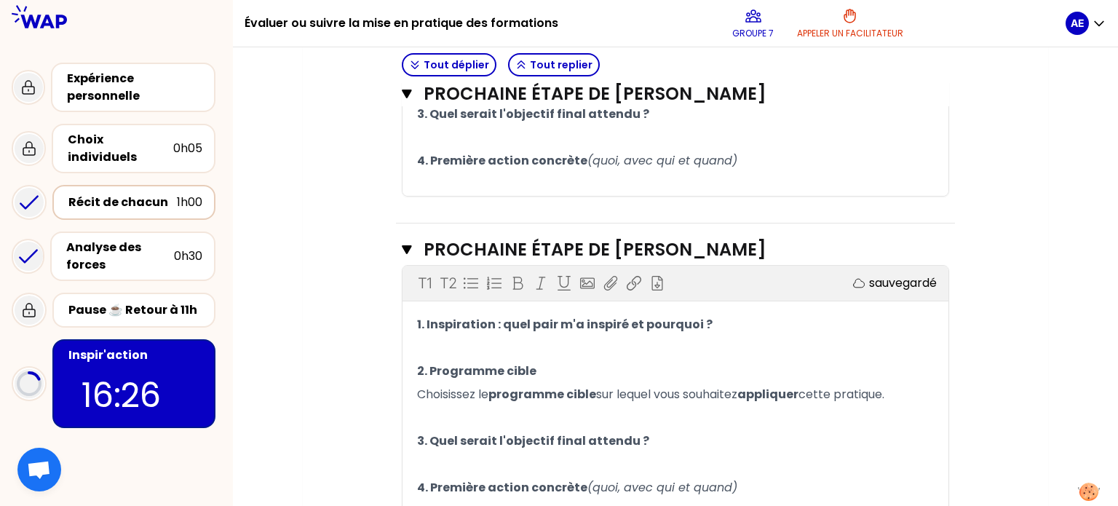
click at [121, 194] on div "Récit de chacun" at bounding box center [122, 202] width 108 height 17
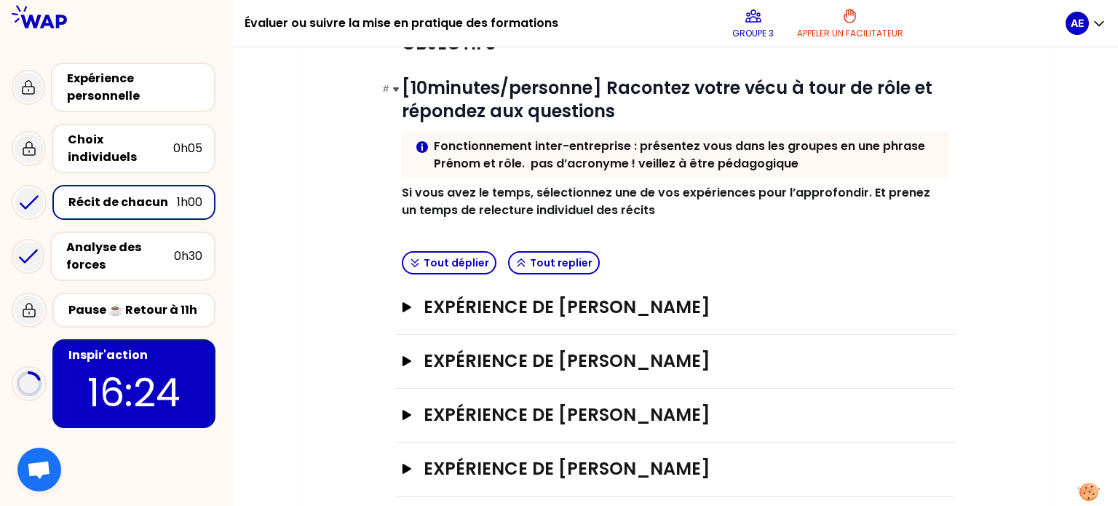
scroll to position [168, 0]
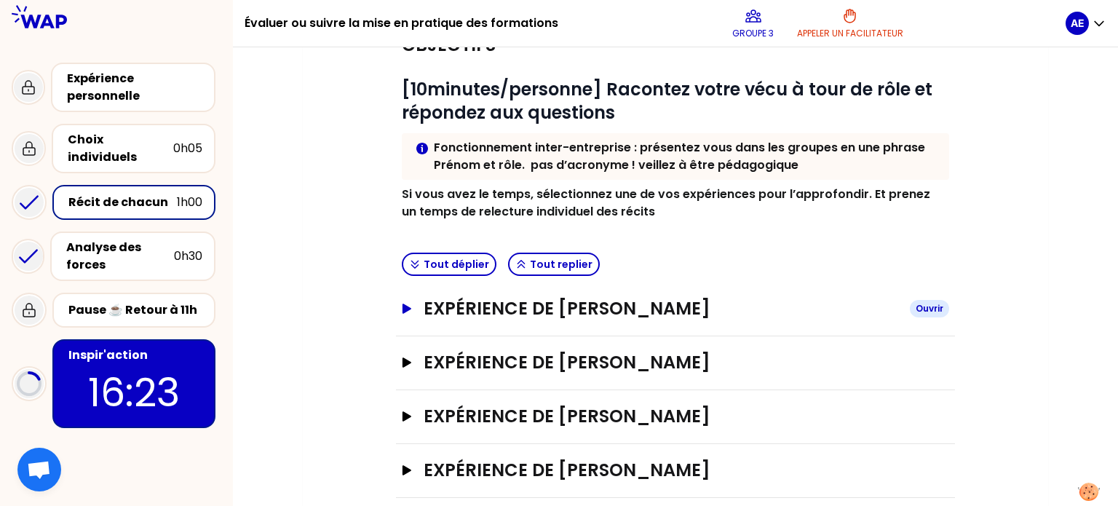
click at [410, 315] on button "Expérience de [PERSON_NAME]" at bounding box center [675, 308] width 547 height 23
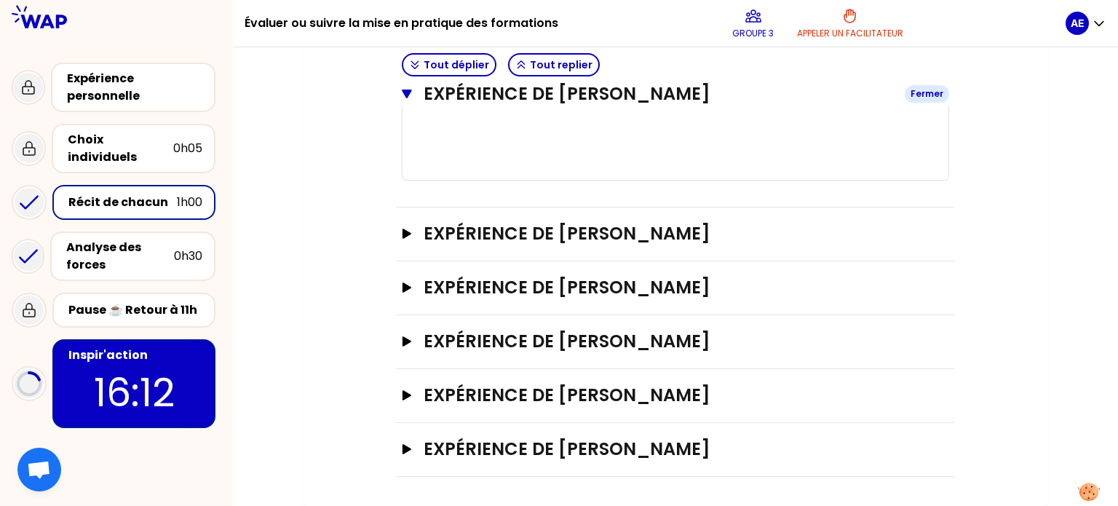
scroll to position [1238, 0]
click at [405, 246] on div "Expérience de [PERSON_NAME]" at bounding box center [675, 234] width 547 height 24
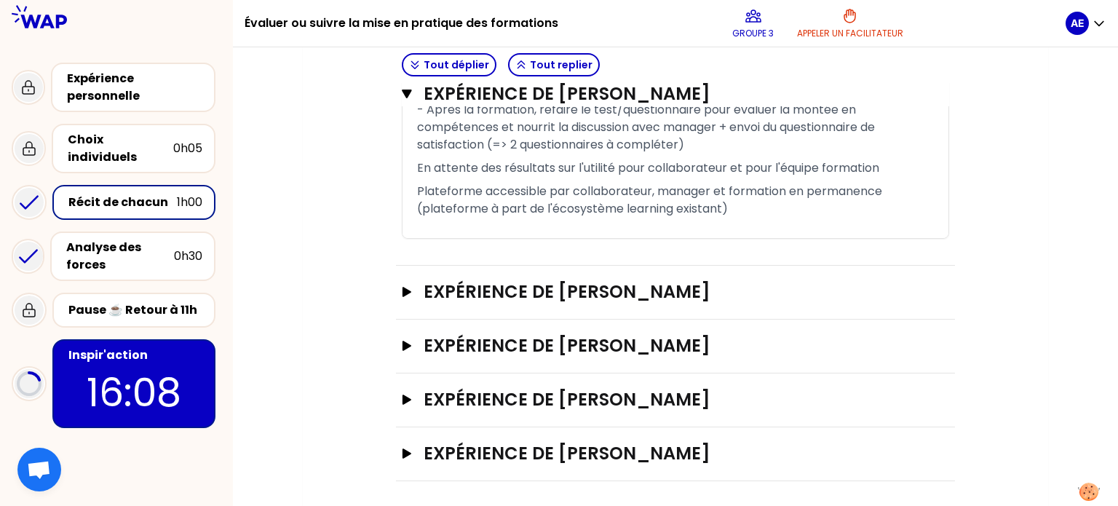
scroll to position [2175, 0]
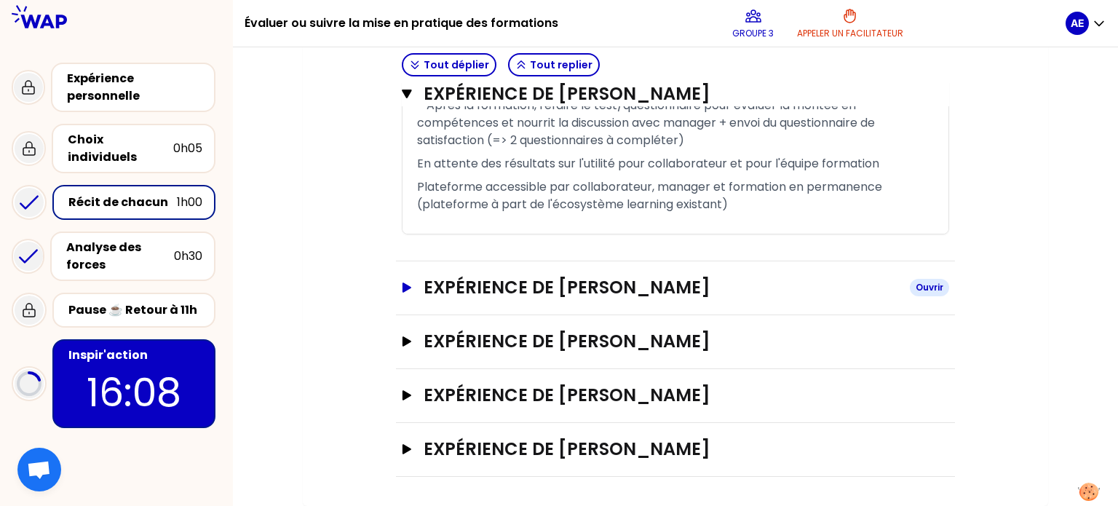
click at [406, 285] on icon "button" at bounding box center [406, 287] width 9 height 10
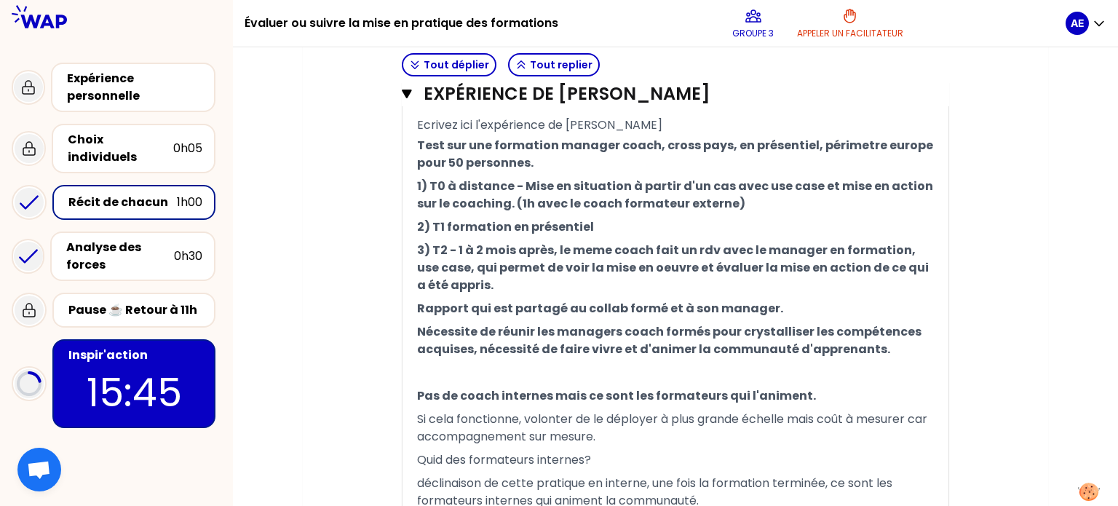
scroll to position [3052, 0]
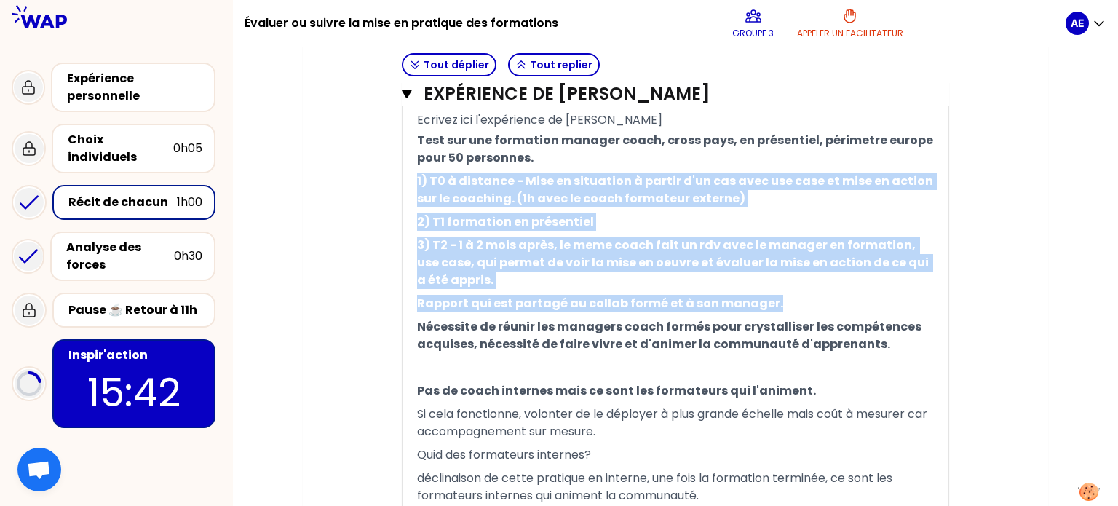
drag, startPoint x: 773, startPoint y: 340, endPoint x: 417, endPoint y: 215, distance: 377.9
click at [417, 215] on div "« - En amont de la formation : les managers ont été une mise en situation (MES)…" at bounding box center [675, 56] width 517 height 1206
copy div "1) T0 à distance - Mise en situation à partir d'un cas avec use case et mise en…"
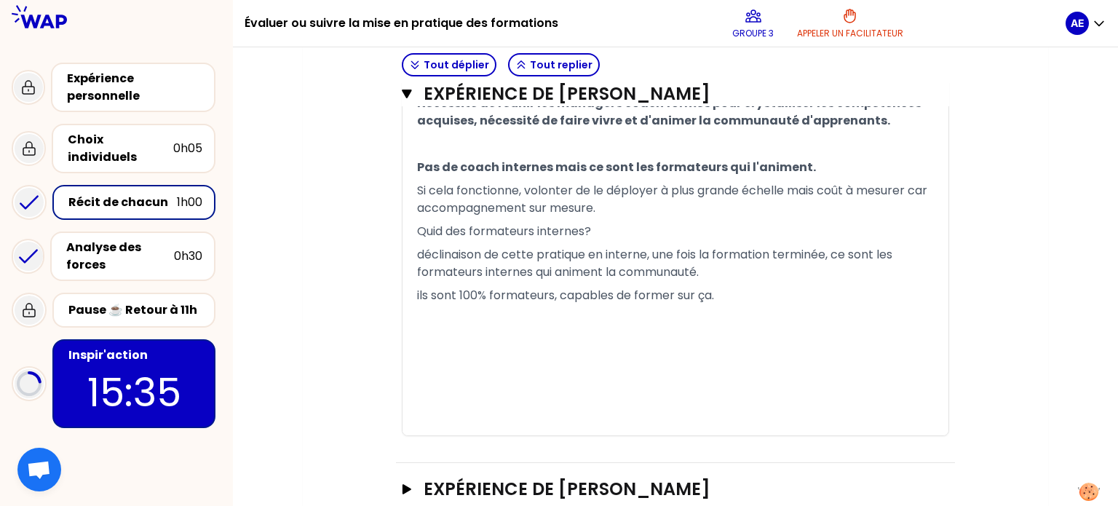
scroll to position [3471, 0]
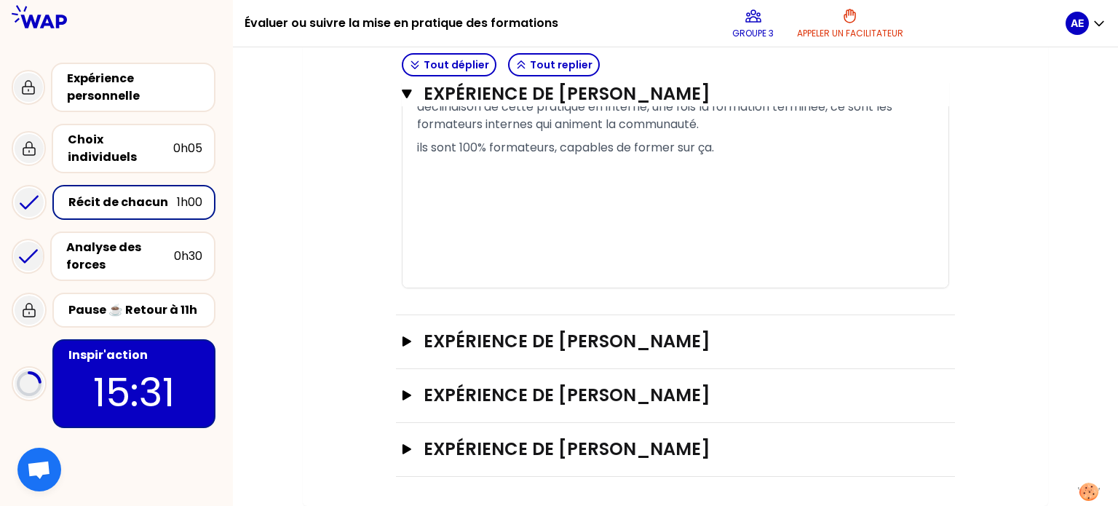
click at [124, 346] on div "Inspir'action" at bounding box center [135, 354] width 134 height 17
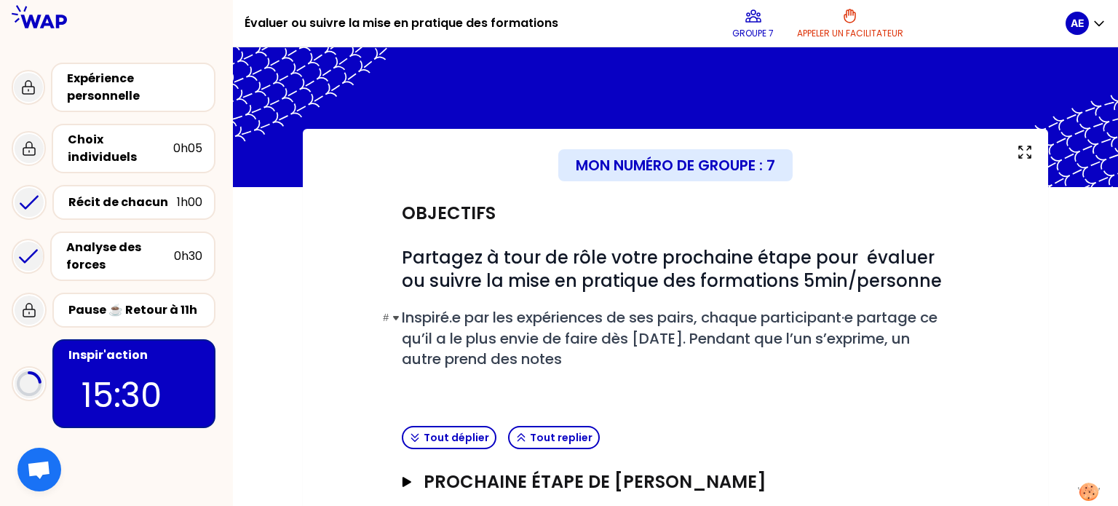
scroll to position [193, 0]
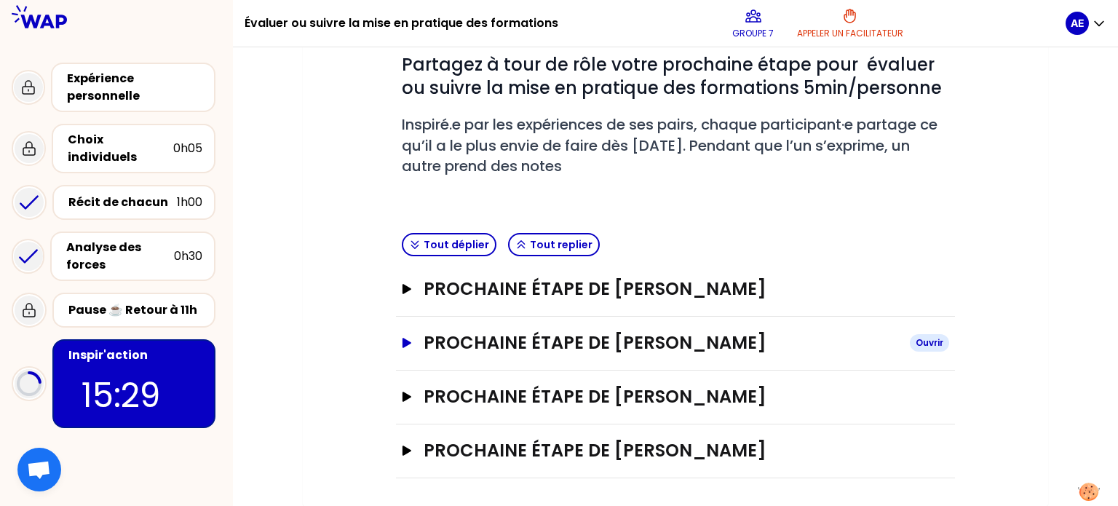
click at [491, 333] on h3 "Prochaine étape de [PERSON_NAME]" at bounding box center [660, 342] width 474 height 23
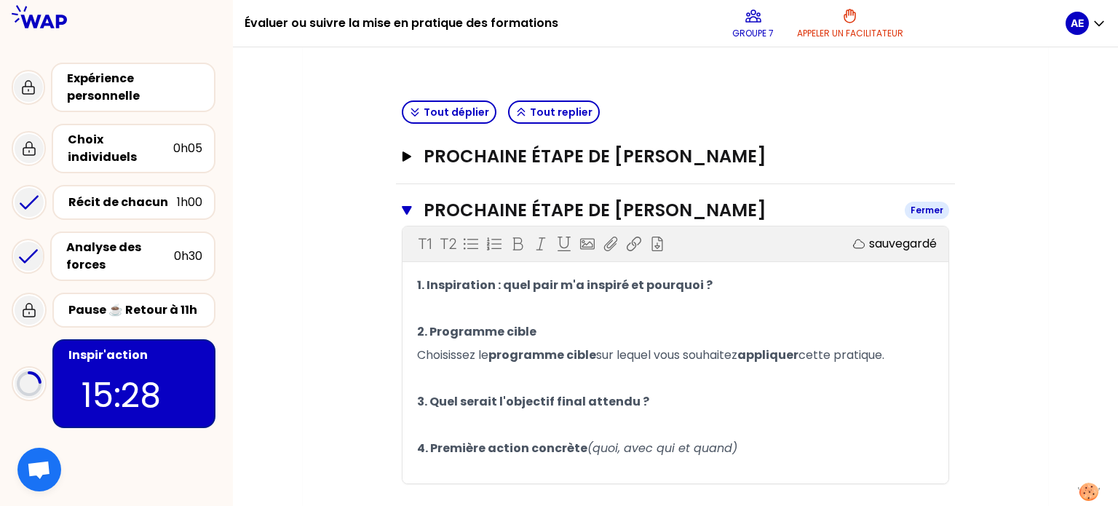
scroll to position [327, 0]
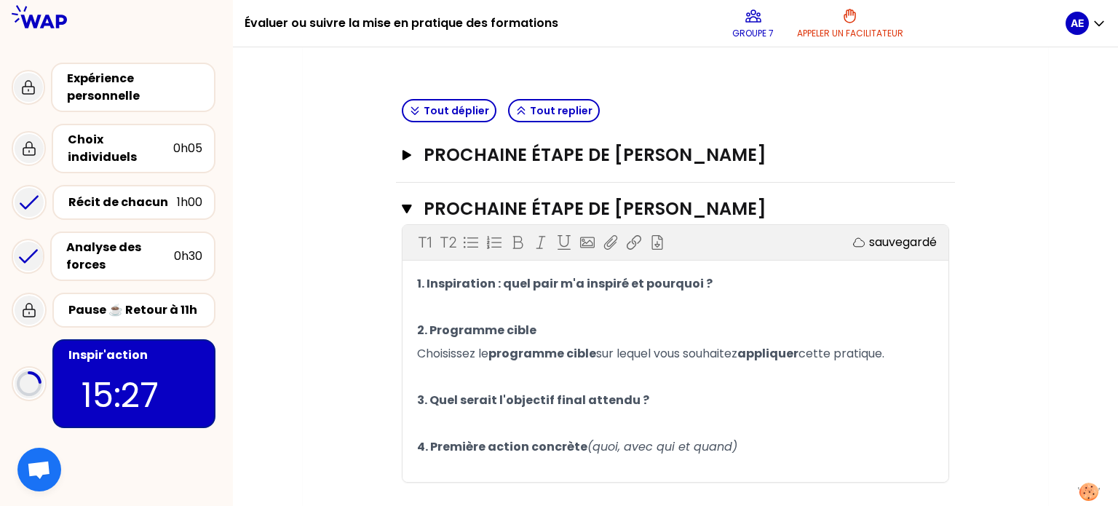
click at [463, 310] on p "﻿" at bounding box center [675, 306] width 517 height 23
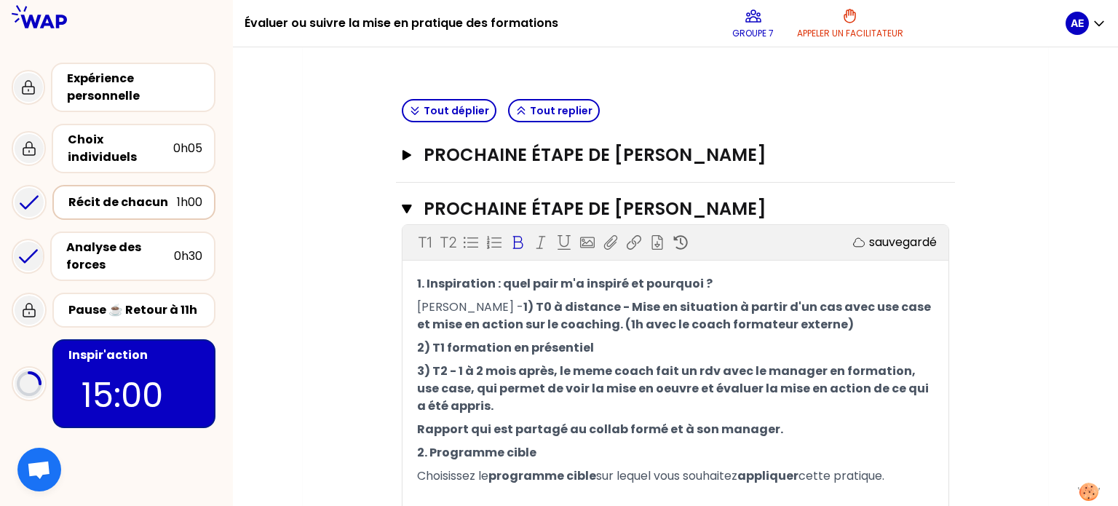
click at [111, 194] on div "Récit de chacun" at bounding box center [122, 202] width 108 height 17
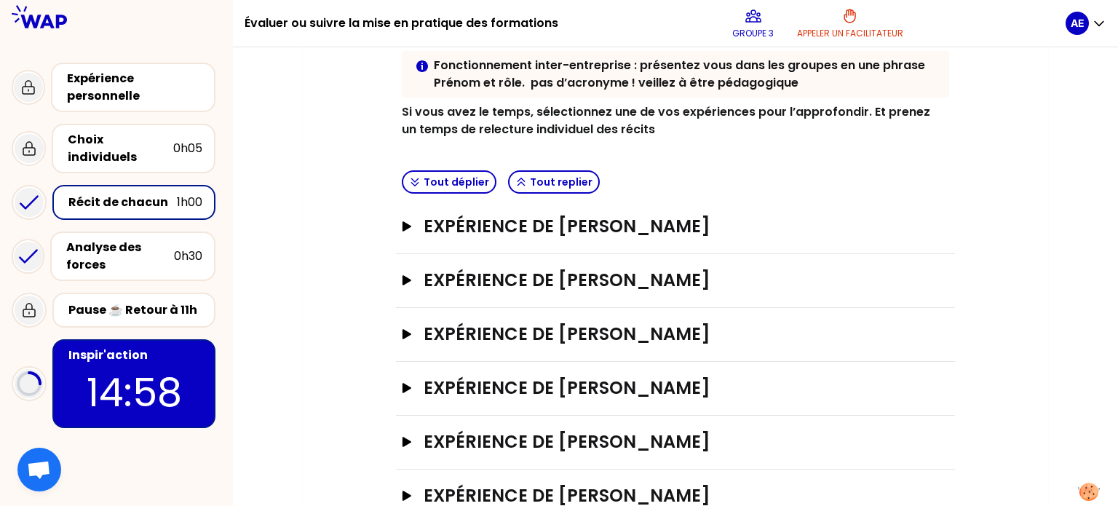
scroll to position [294, 0]
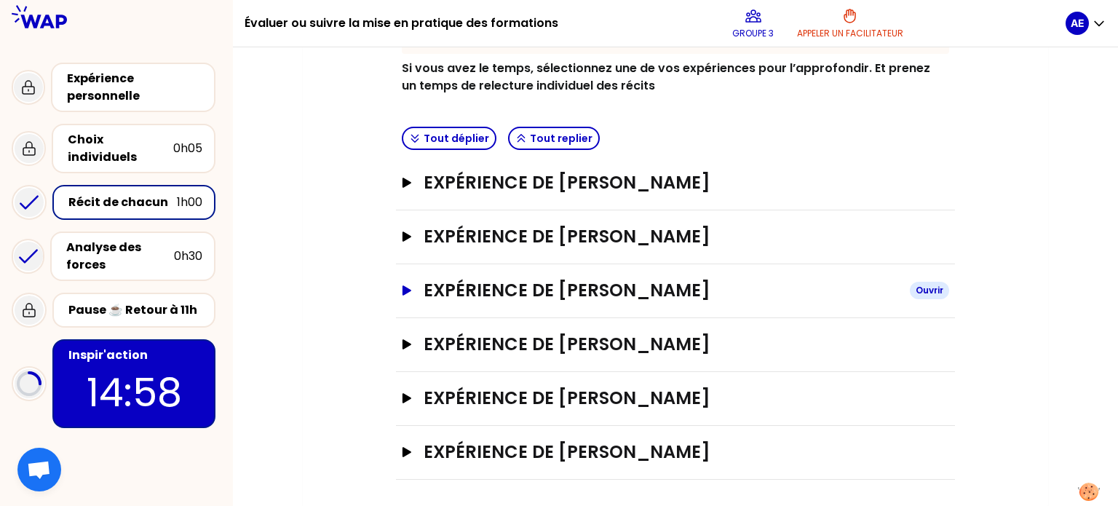
click at [401, 293] on icon "button" at bounding box center [407, 290] width 12 height 10
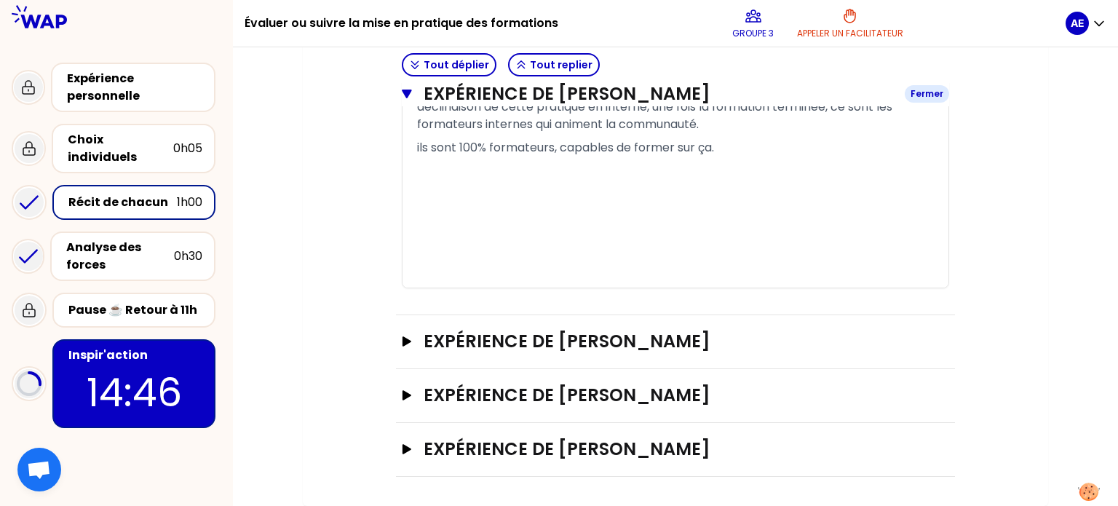
scroll to position [1580, 0]
click at [399, 350] on div "Expérience de [PERSON_NAME]" at bounding box center [675, 342] width 559 height 54
click at [403, 346] on icon "button" at bounding box center [406, 341] width 9 height 10
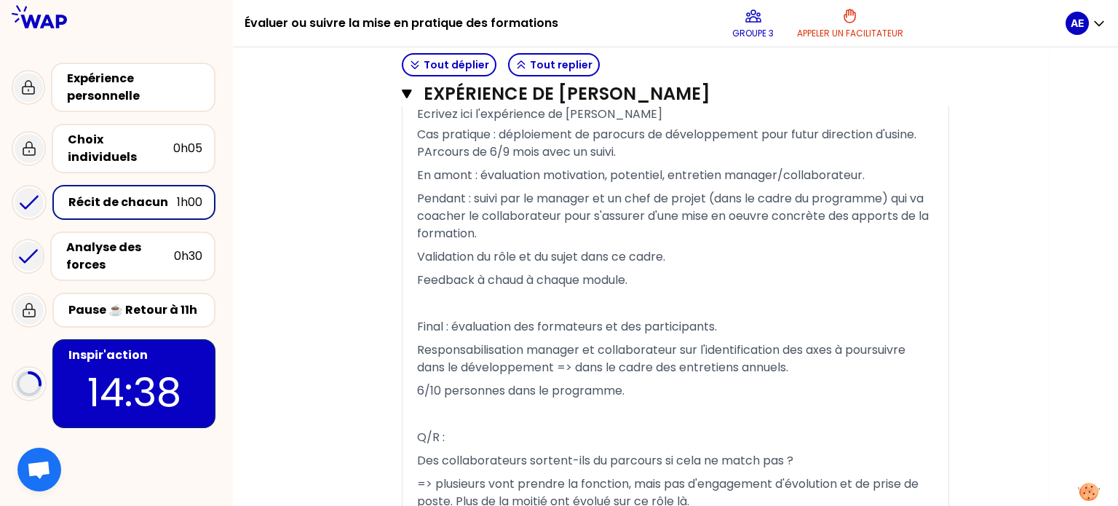
scroll to position [2289, 0]
click at [133, 364] on p "14:37" at bounding box center [133, 392] width 137 height 57
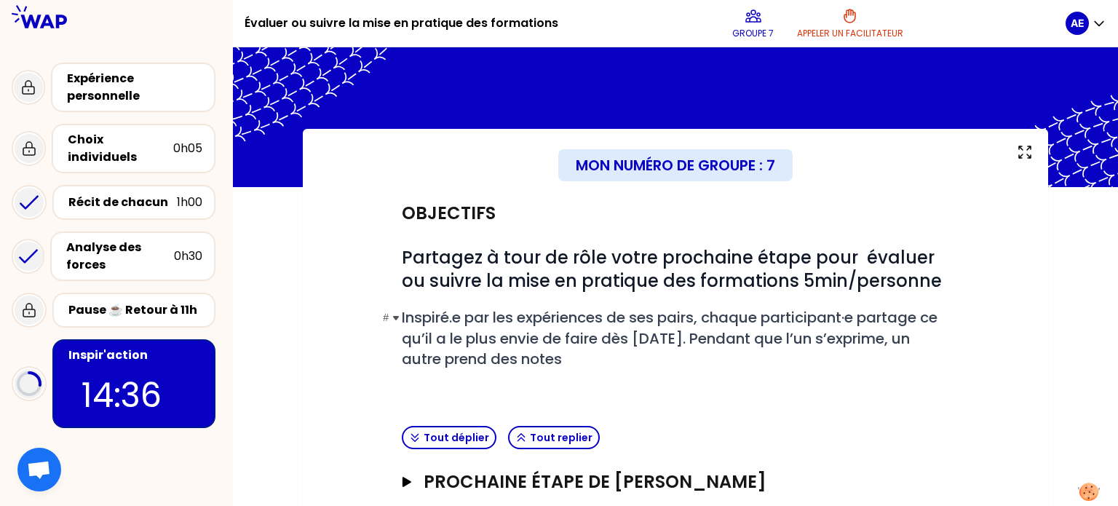
scroll to position [193, 0]
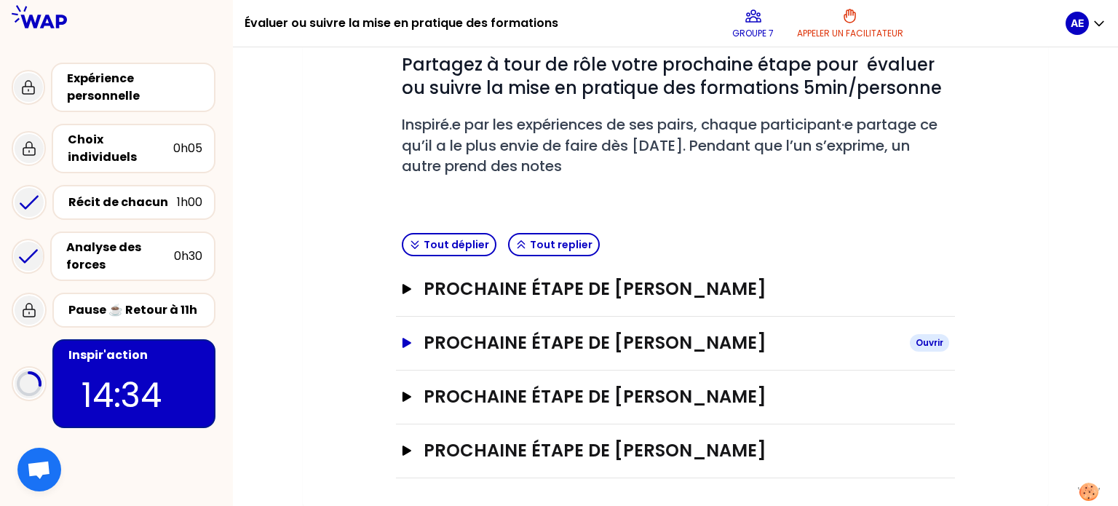
click at [411, 341] on icon "button" at bounding box center [407, 343] width 12 height 10
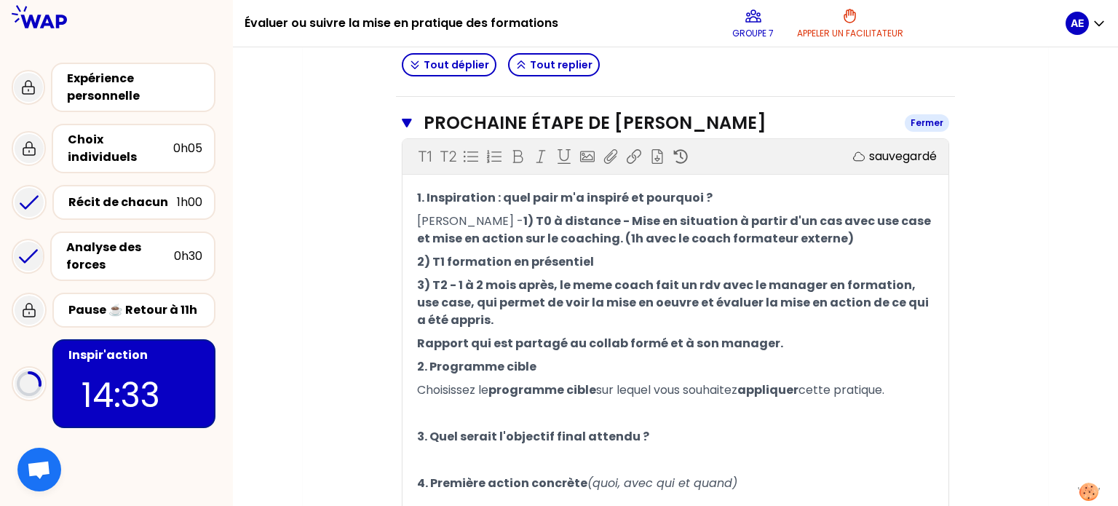
scroll to position [418, 0]
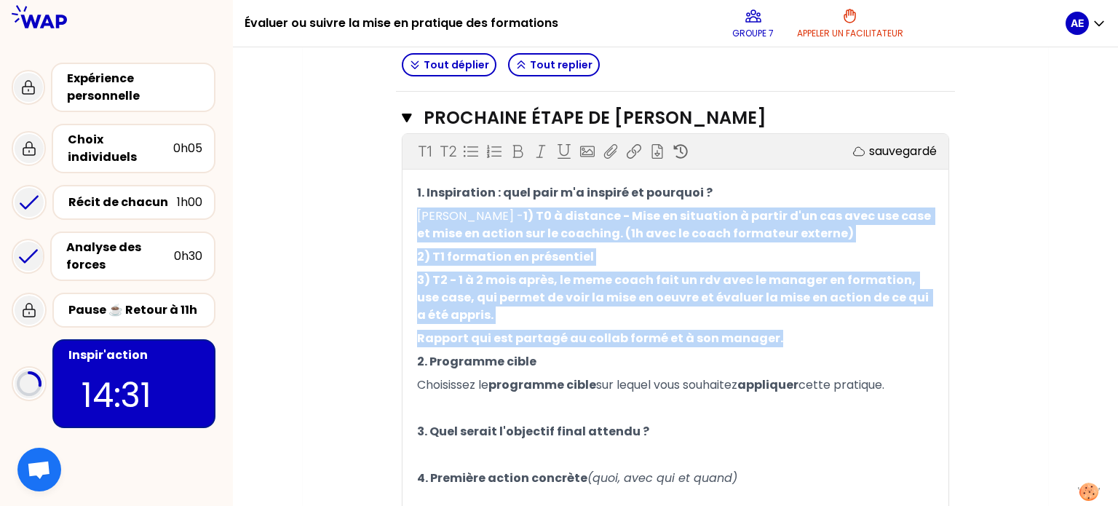
drag, startPoint x: 777, startPoint y: 334, endPoint x: 399, endPoint y: 213, distance: 396.5
click at [399, 213] on div "Prochaine étape de [PERSON_NAME] Fermer T1 T2 Exporter sauvegardé 1. Inspiratio…" at bounding box center [675, 316] width 559 height 449
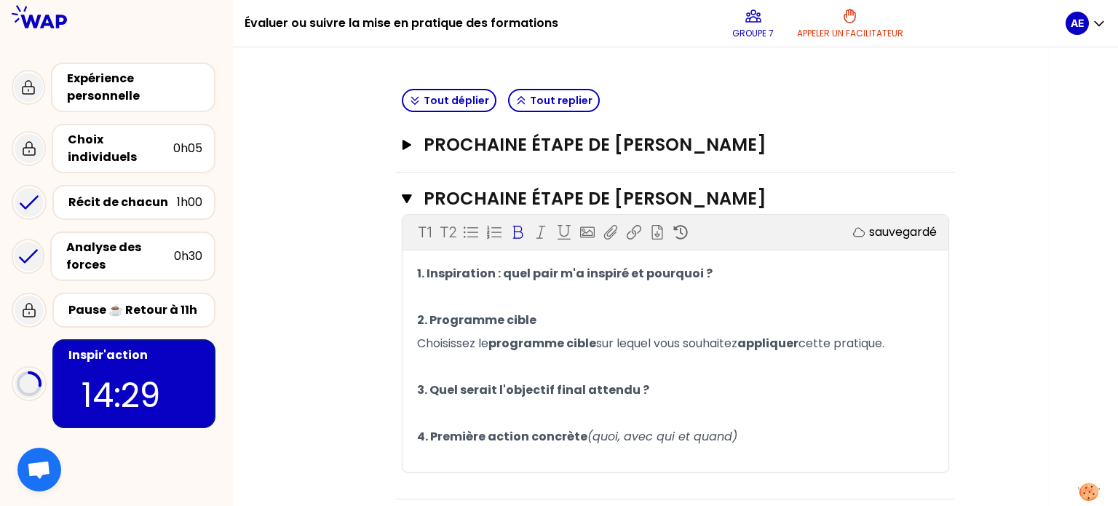
scroll to position [334, 0]
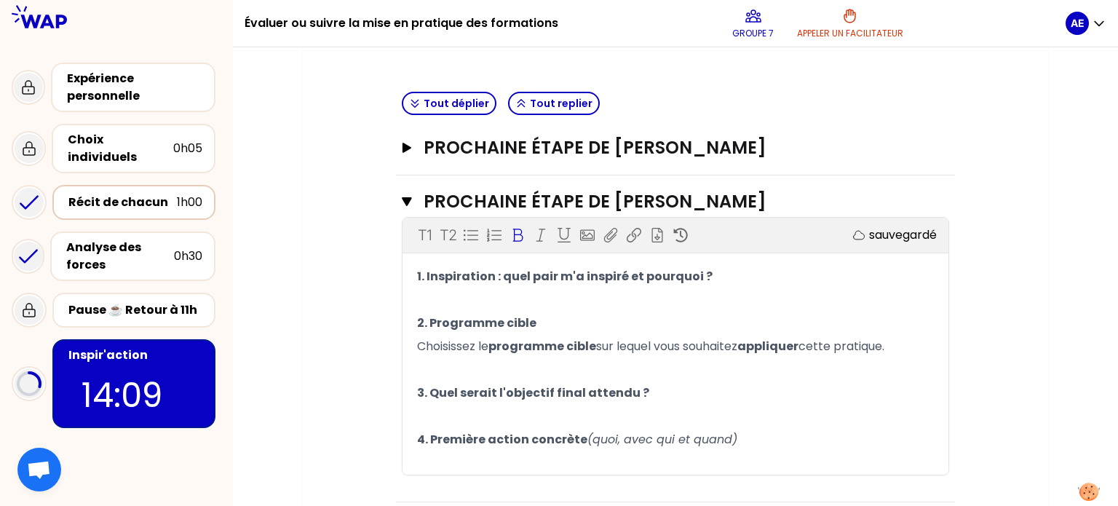
click at [159, 194] on div "Récit de chacun" at bounding box center [122, 202] width 108 height 17
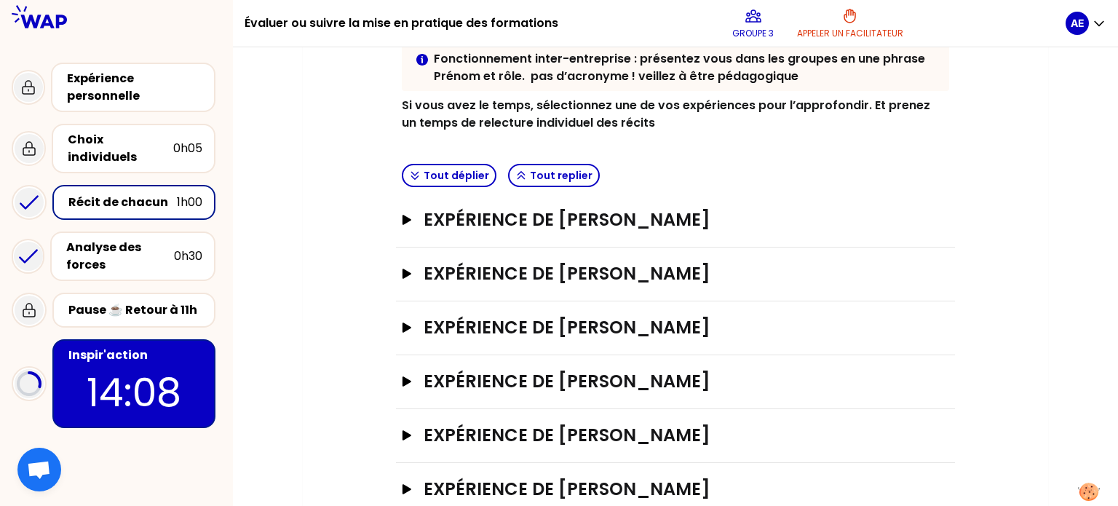
scroll to position [294, 0]
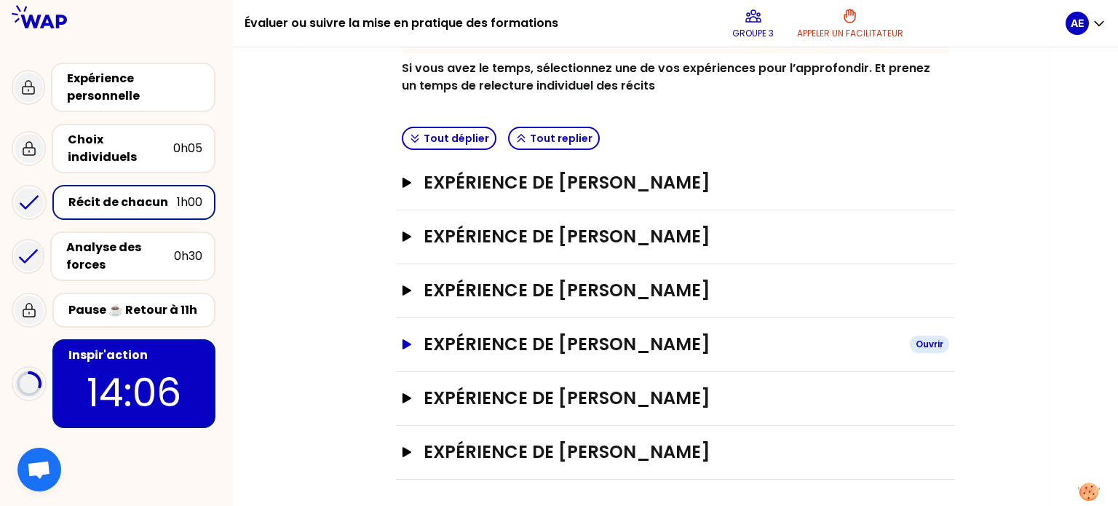
click at [414, 344] on button "Expérience de [PERSON_NAME]" at bounding box center [675, 344] width 547 height 23
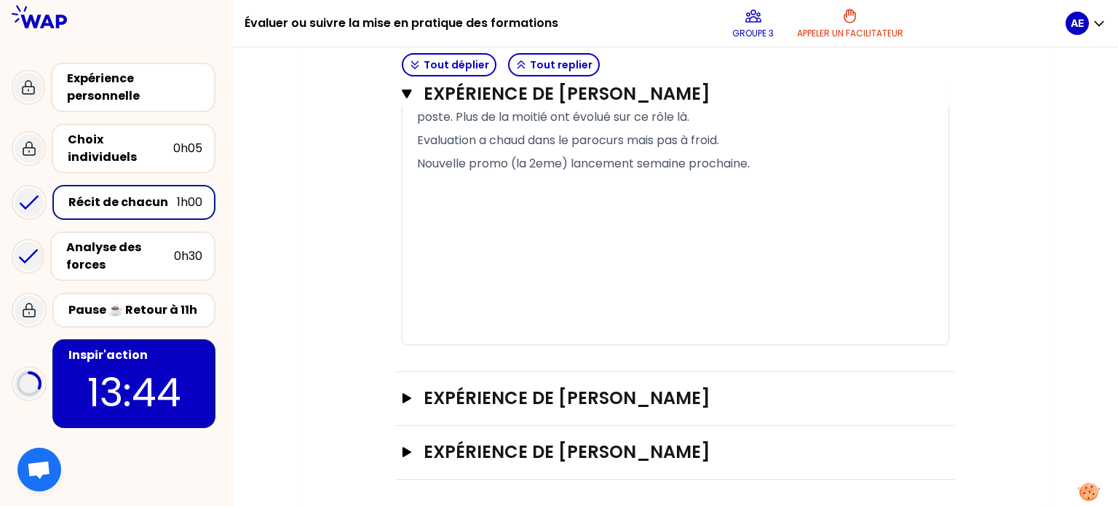
scroll to position [1393, 0]
click at [406, 395] on icon "button" at bounding box center [406, 398] width 9 height 10
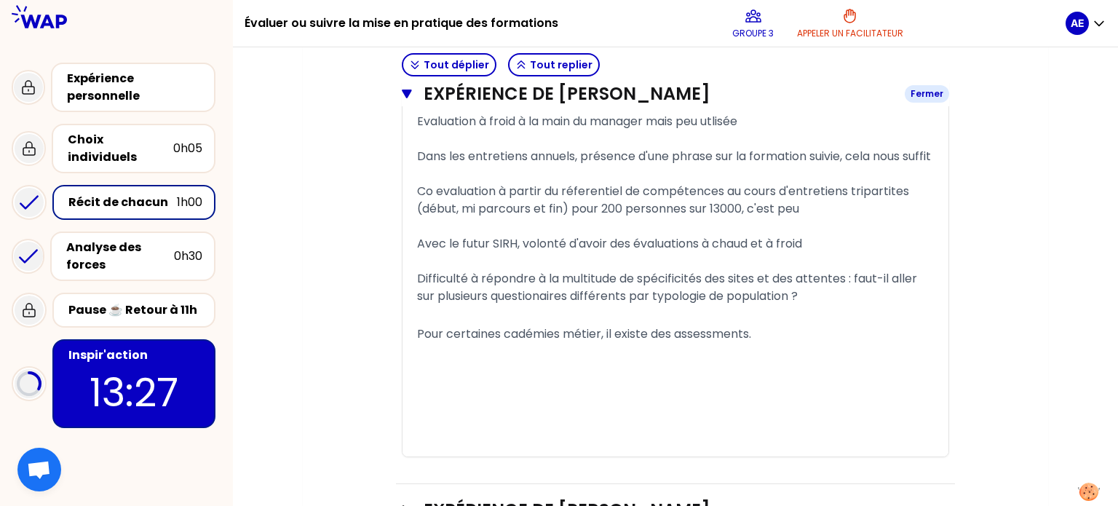
scroll to position [2529, 0]
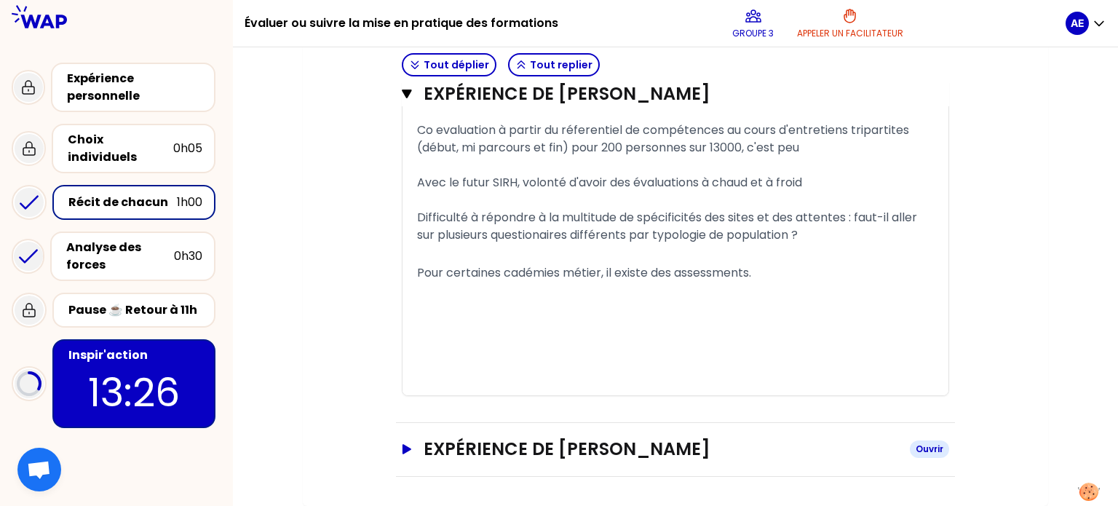
click at [404, 440] on button "Expérience de [PERSON_NAME] Ouvrir" at bounding box center [675, 448] width 547 height 23
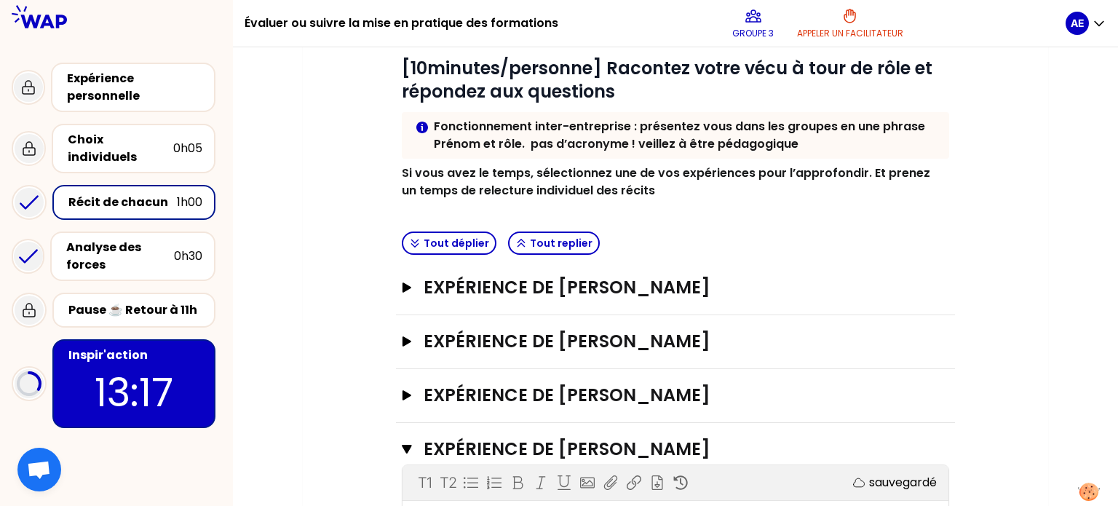
scroll to position [0, 0]
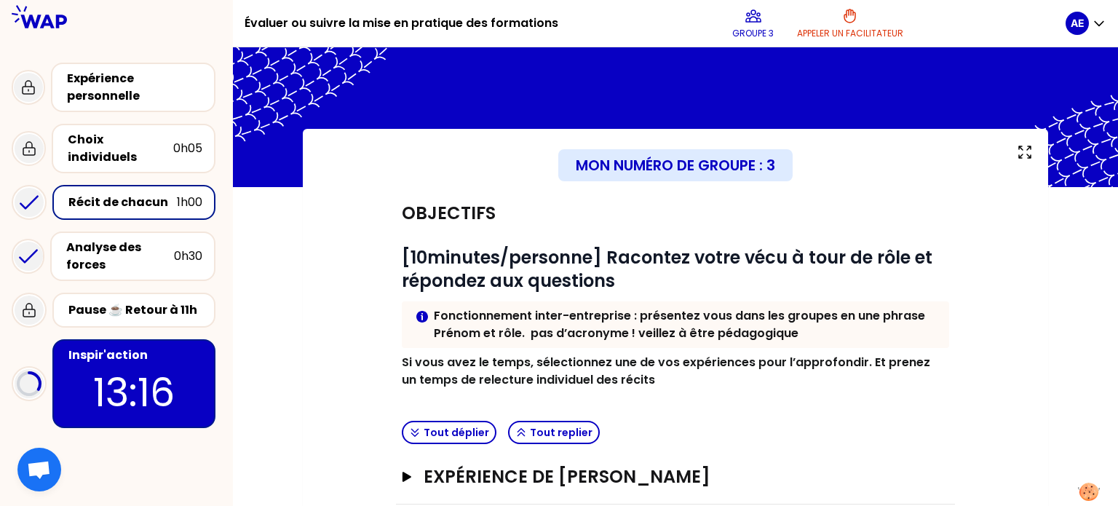
click at [103, 375] on p "13:16" at bounding box center [133, 392] width 137 height 57
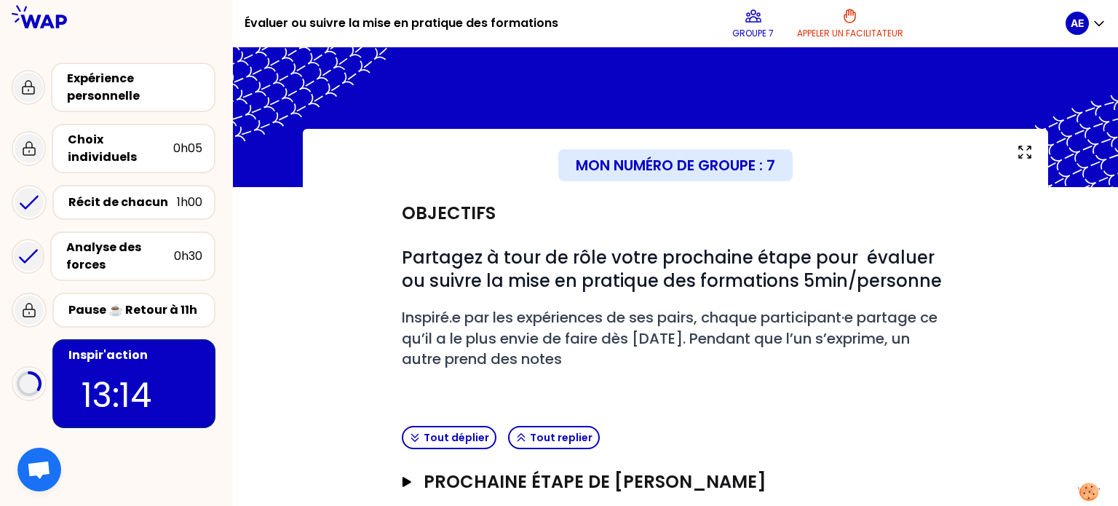
click at [175, 377] on p "13:14" at bounding box center [133, 395] width 105 height 51
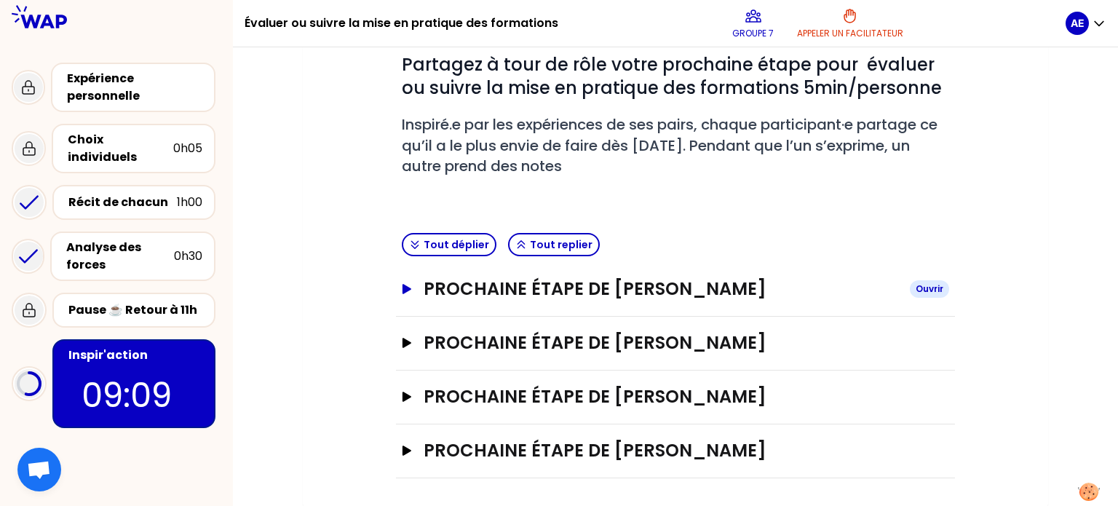
click at [470, 294] on h3 "Prochaine étape de [PERSON_NAME]" at bounding box center [660, 288] width 474 height 23
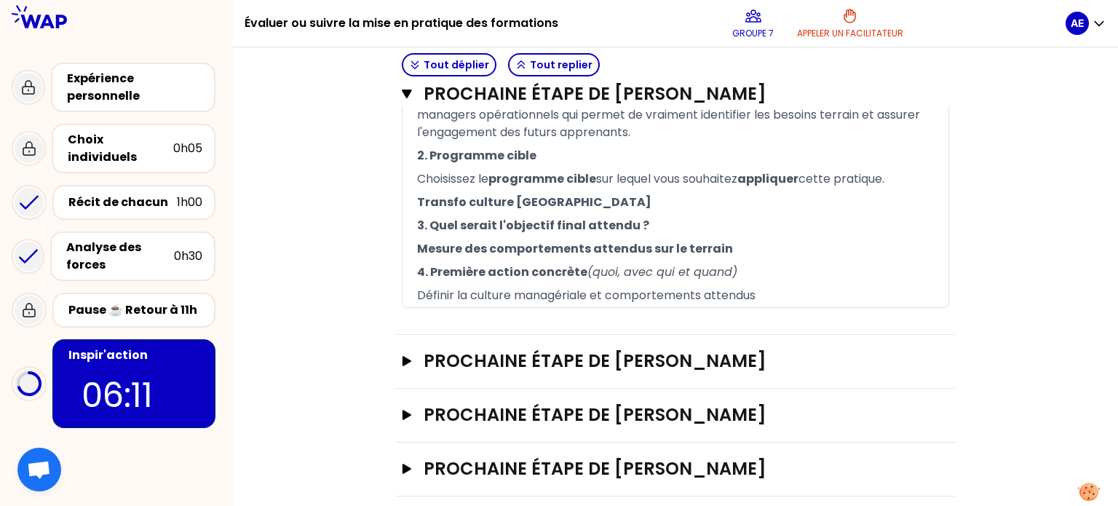
scroll to position [501, 0]
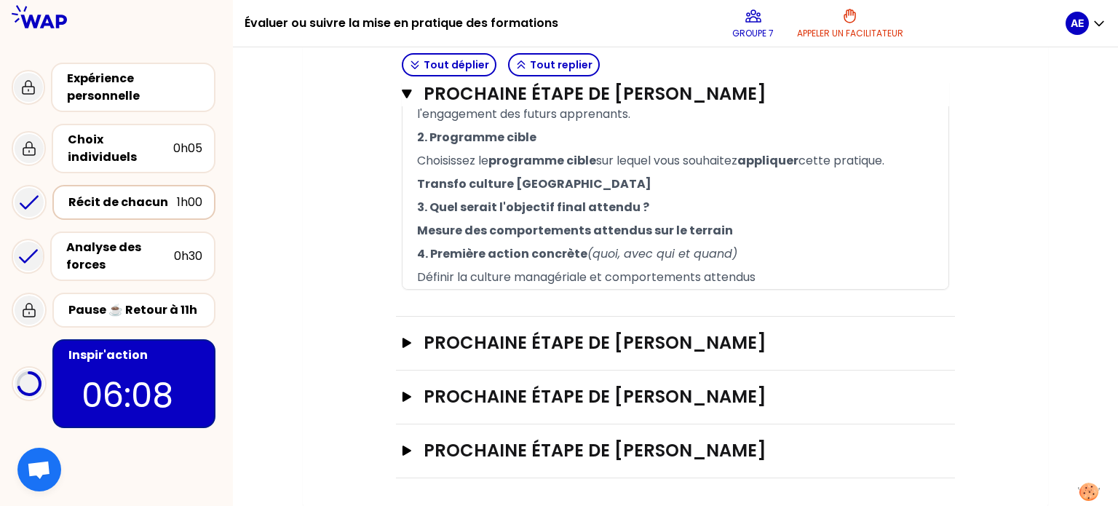
click at [156, 194] on div "Récit de chacun" at bounding box center [122, 202] width 108 height 17
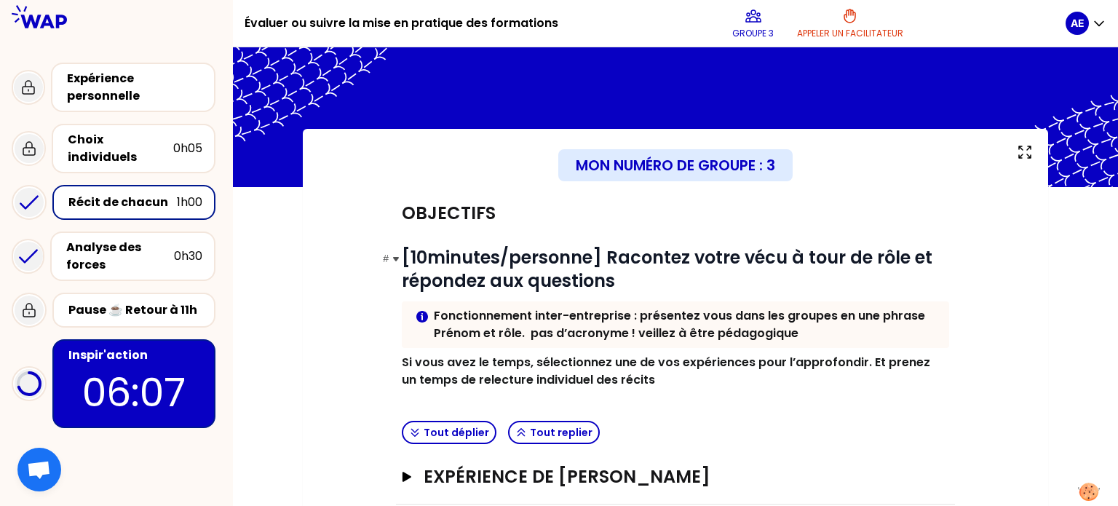
scroll to position [294, 0]
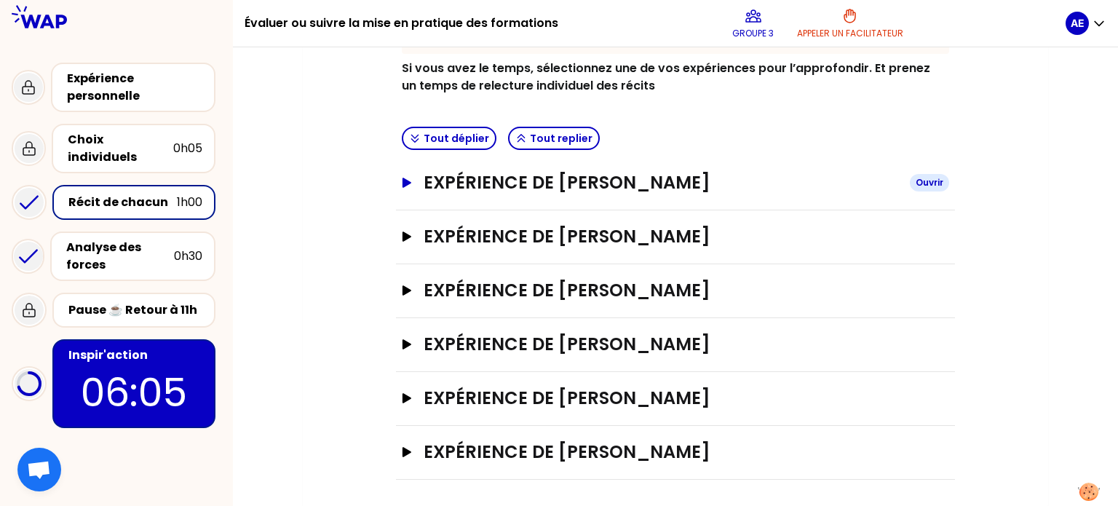
click at [403, 185] on icon "button" at bounding box center [406, 183] width 9 height 10
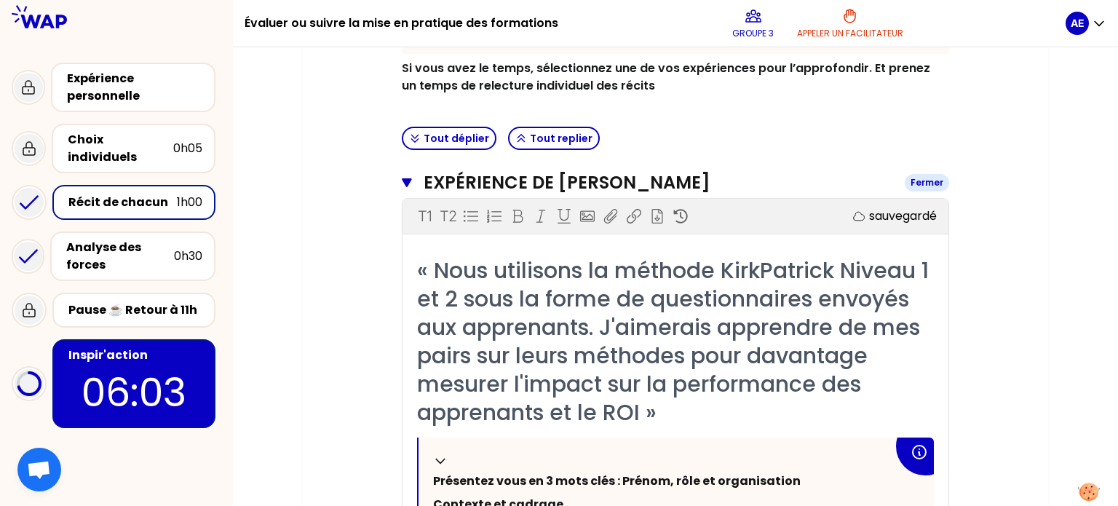
click at [403, 185] on icon "button" at bounding box center [407, 183] width 10 height 12
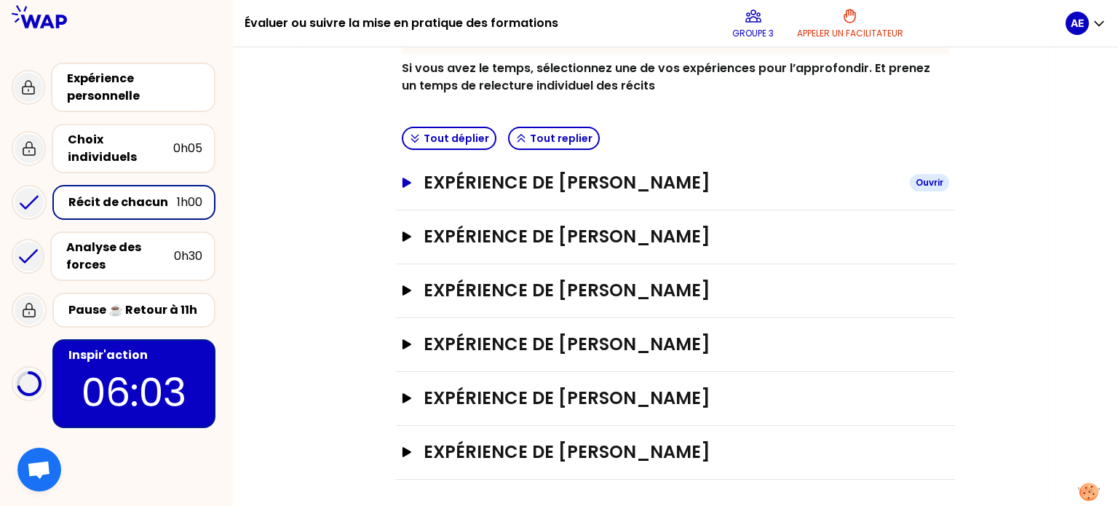
click at [403, 185] on icon "button" at bounding box center [406, 183] width 9 height 10
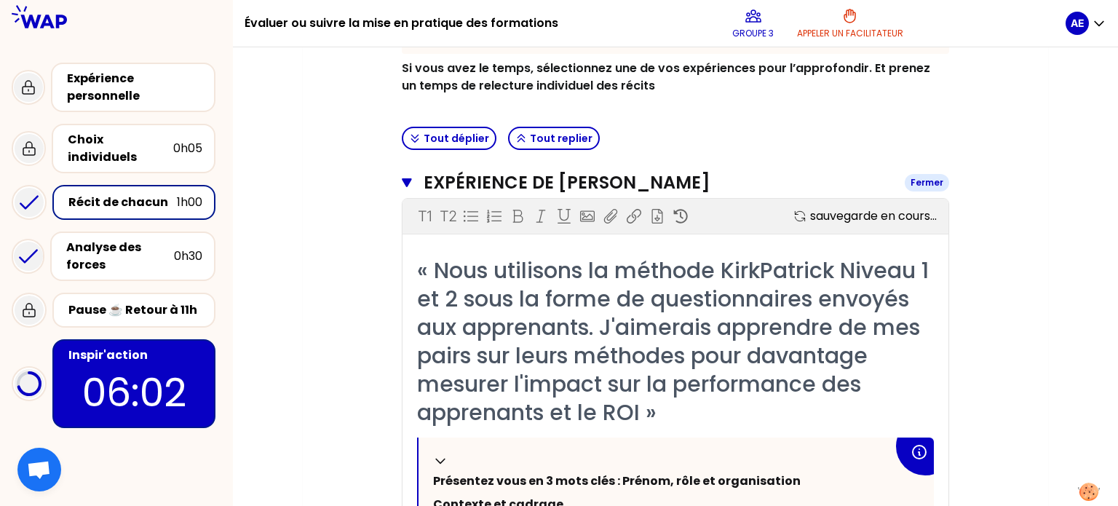
click at [403, 185] on icon "button" at bounding box center [407, 183] width 10 height 12
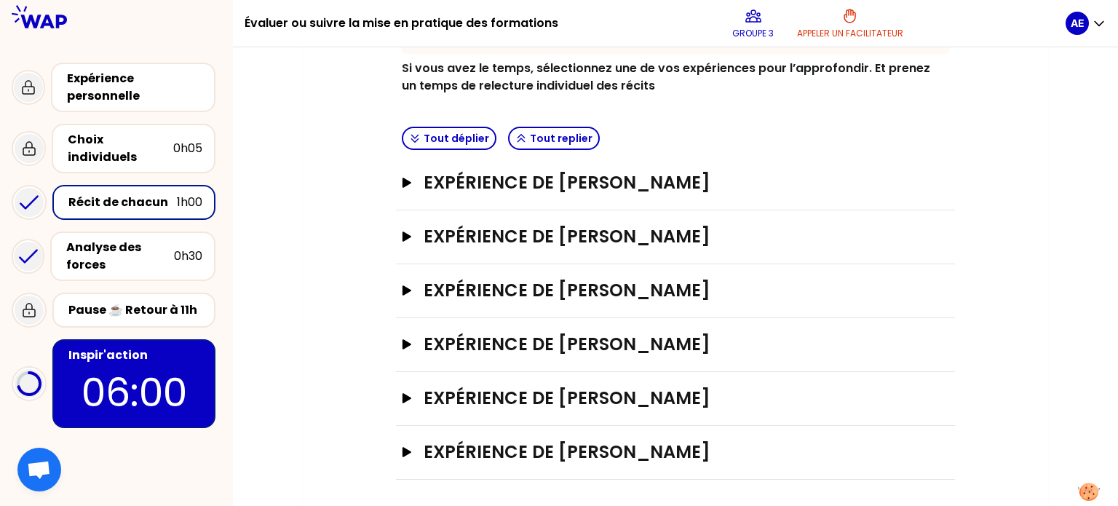
click at [399, 284] on div "Expérience de [PERSON_NAME]" at bounding box center [675, 291] width 559 height 54
click at [405, 287] on icon "button" at bounding box center [406, 290] width 9 height 10
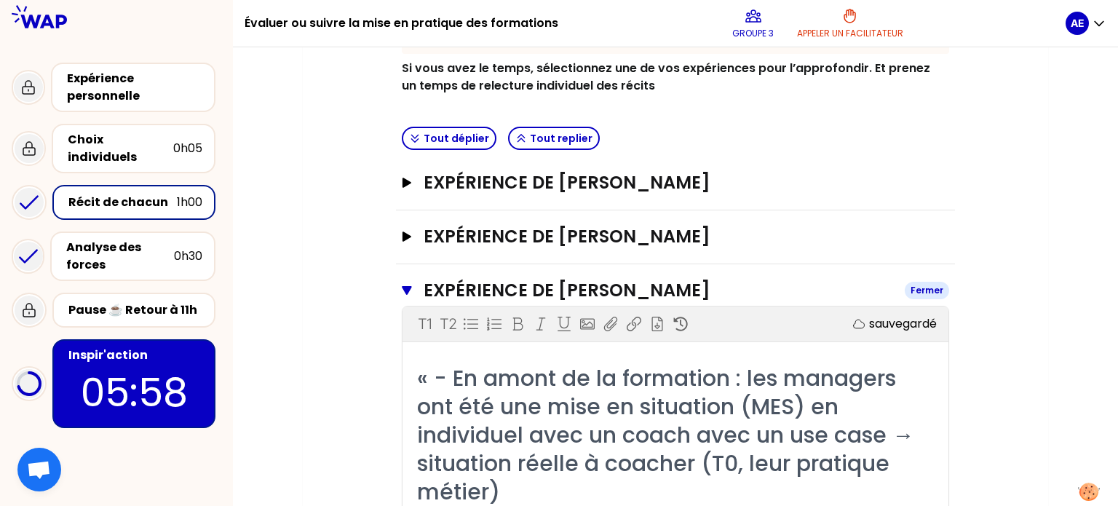
click at [405, 287] on icon "button" at bounding box center [406, 290] width 9 height 9
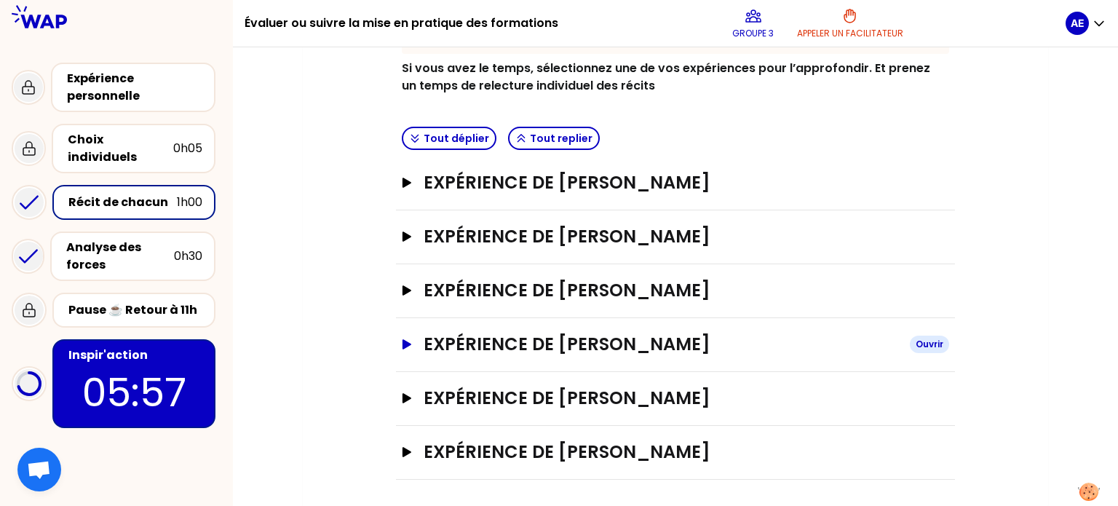
click at [405, 346] on icon "button" at bounding box center [407, 344] width 12 height 10
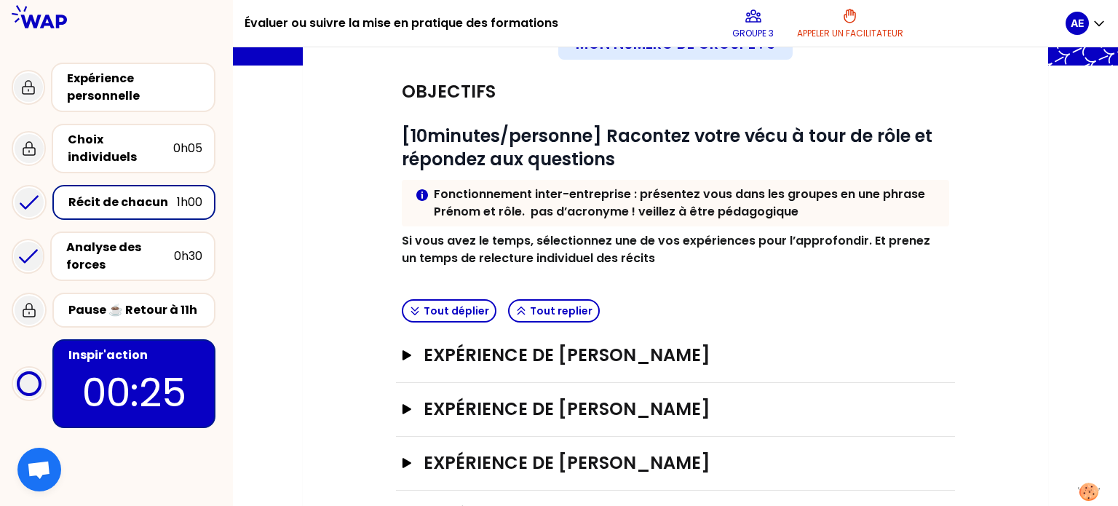
scroll to position [111, 0]
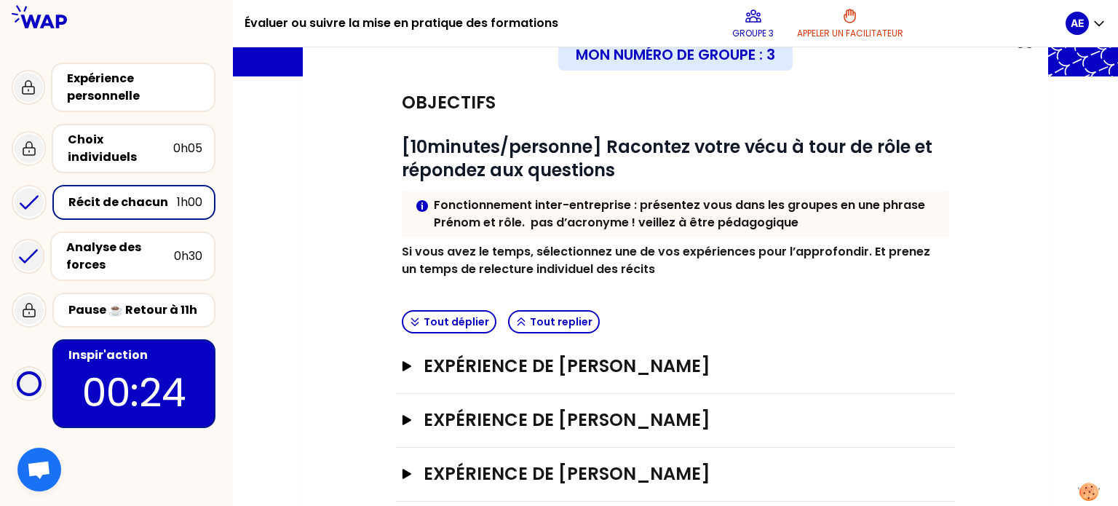
click at [106, 367] on p "00:24" at bounding box center [133, 392] width 137 height 57
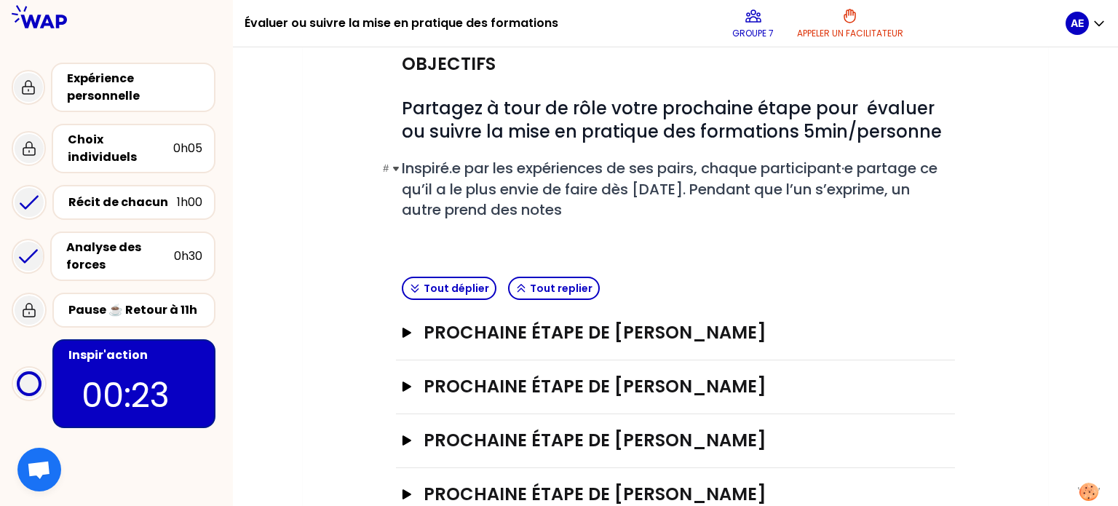
scroll to position [193, 0]
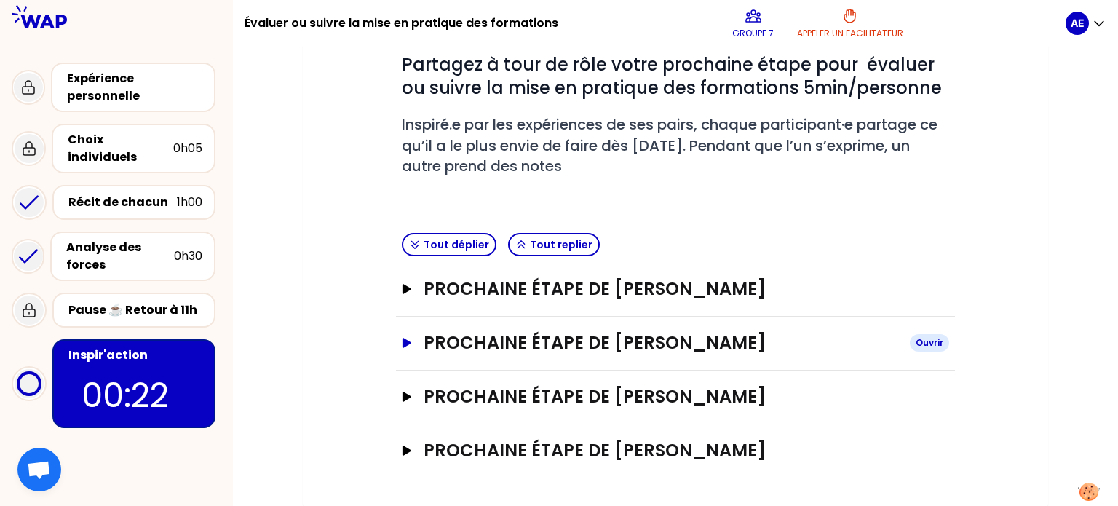
click at [513, 351] on h3 "Prochaine étape de [PERSON_NAME]" at bounding box center [660, 342] width 474 height 23
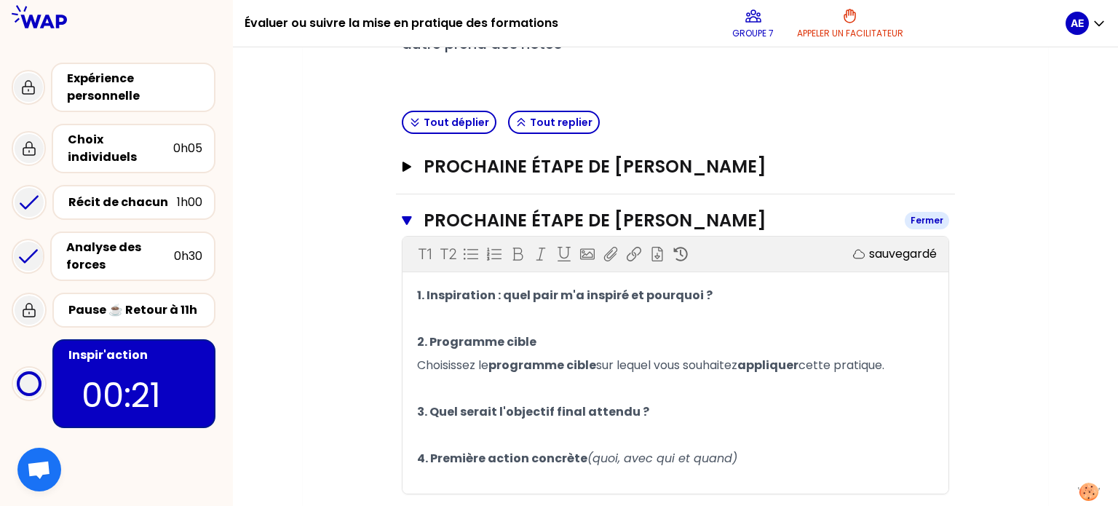
scroll to position [318, 0]
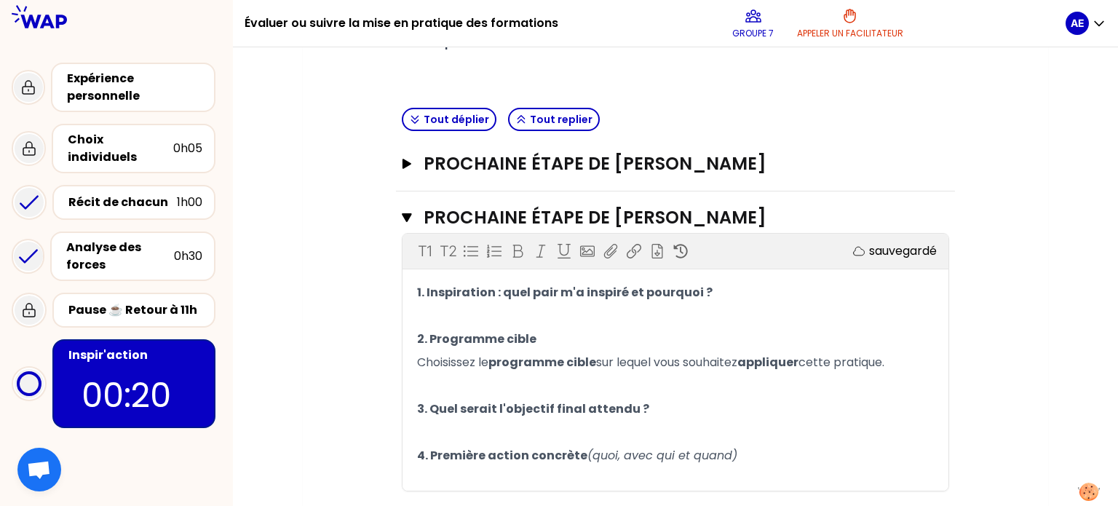
click at [474, 319] on p "﻿" at bounding box center [675, 315] width 517 height 23
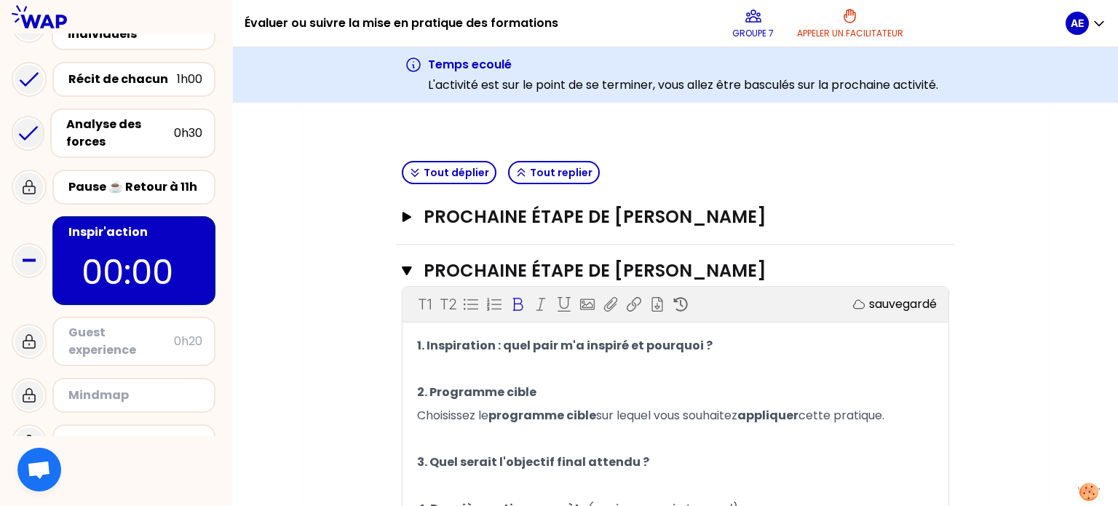
scroll to position [317, 0]
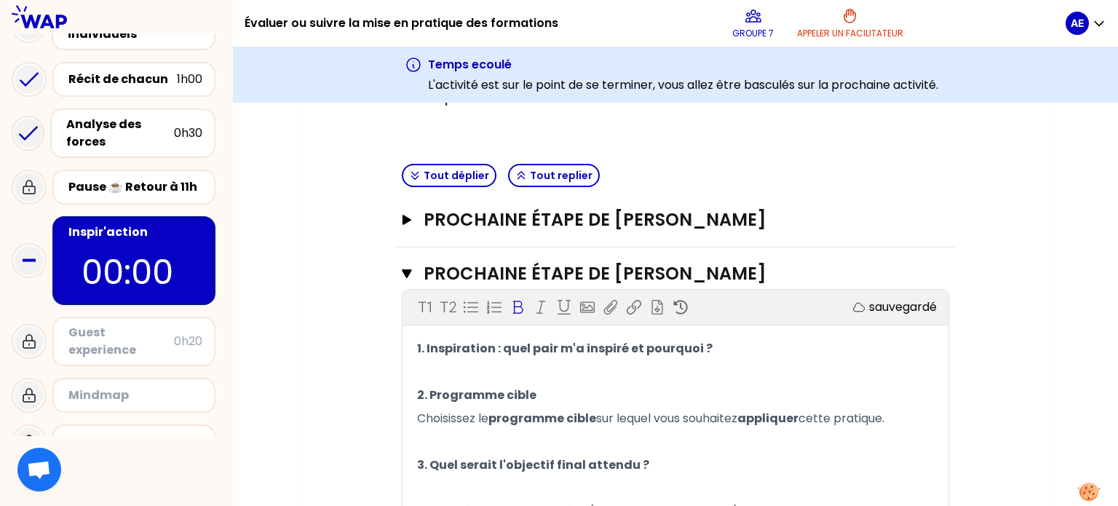
click at [464, 370] on p "﻿" at bounding box center [675, 371] width 517 height 23
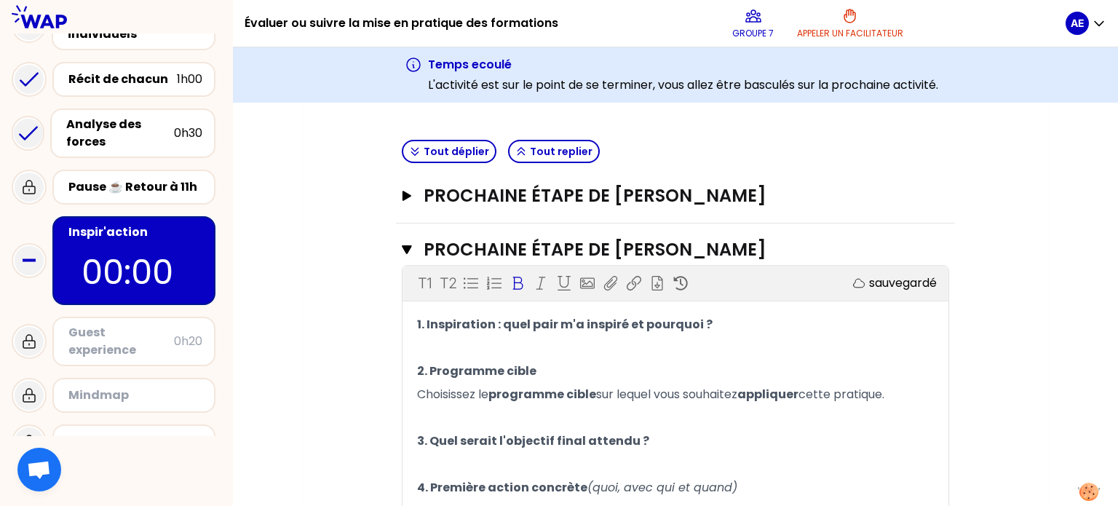
scroll to position [345, 0]
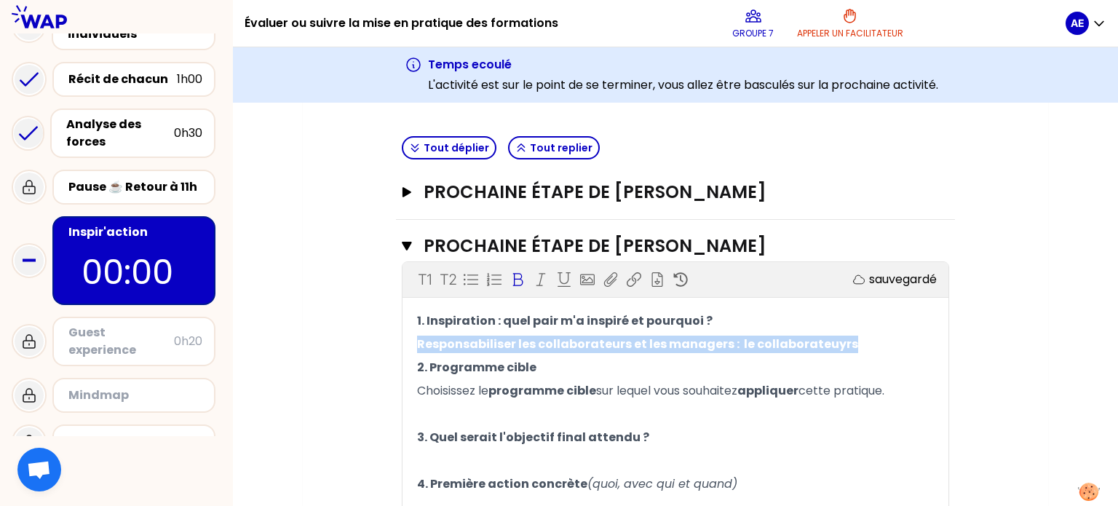
drag, startPoint x: 891, startPoint y: 345, endPoint x: 407, endPoint y: 346, distance: 484.6
click at [407, 346] on div "1. Inspiration : quel pair m'a inspiré et pourquoi ? Responsabiliser les collab…" at bounding box center [675, 414] width 546 height 210
click at [514, 278] on icon at bounding box center [518, 279] width 10 height 13
click at [835, 337] on p "Responsabiliser les collaborateurs et les managers : le collaborateuyrs" at bounding box center [675, 344] width 517 height 23
click at [833, 343] on p "Responsabiliser les collaborateurs et les managers : le collaborateuyrs" at bounding box center [675, 344] width 517 height 23
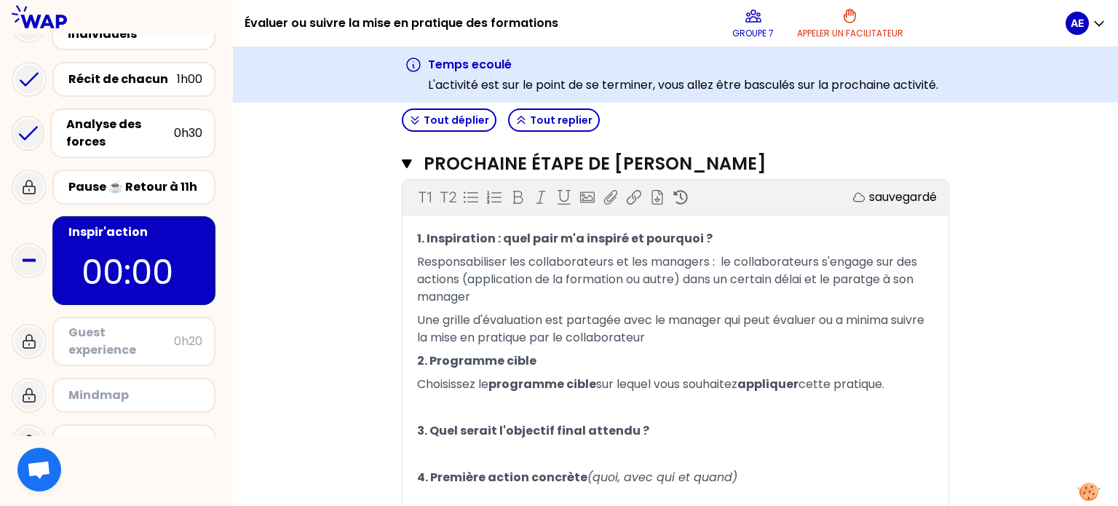
scroll to position [428, 0]
drag, startPoint x: 912, startPoint y: 383, endPoint x: 402, endPoint y: 386, distance: 510.1
click at [402, 386] on div "1. Inspiration : quel pair m'a inspiré et pourquoi ? Responsabiliser les collab…" at bounding box center [675, 368] width 546 height 285
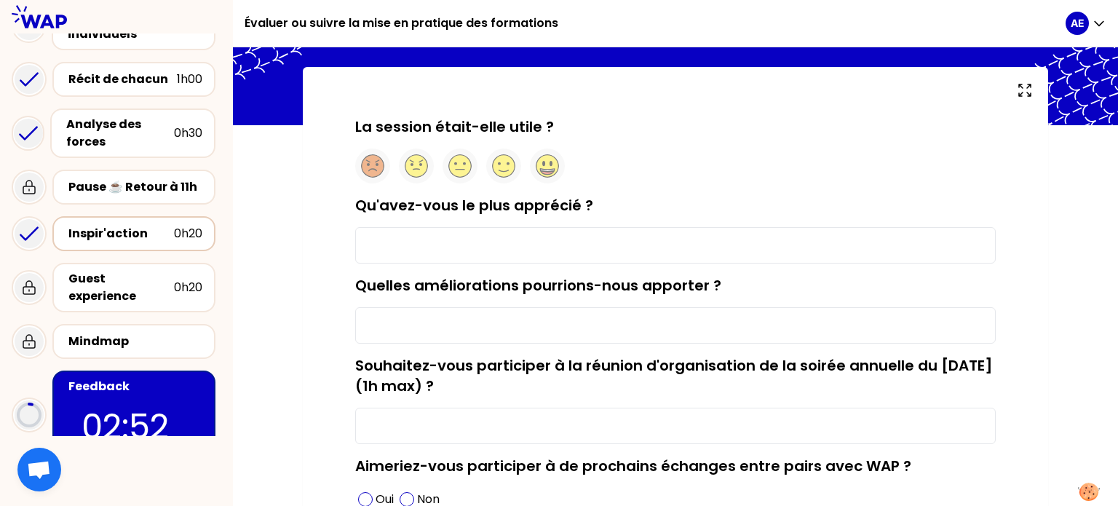
scroll to position [55, 0]
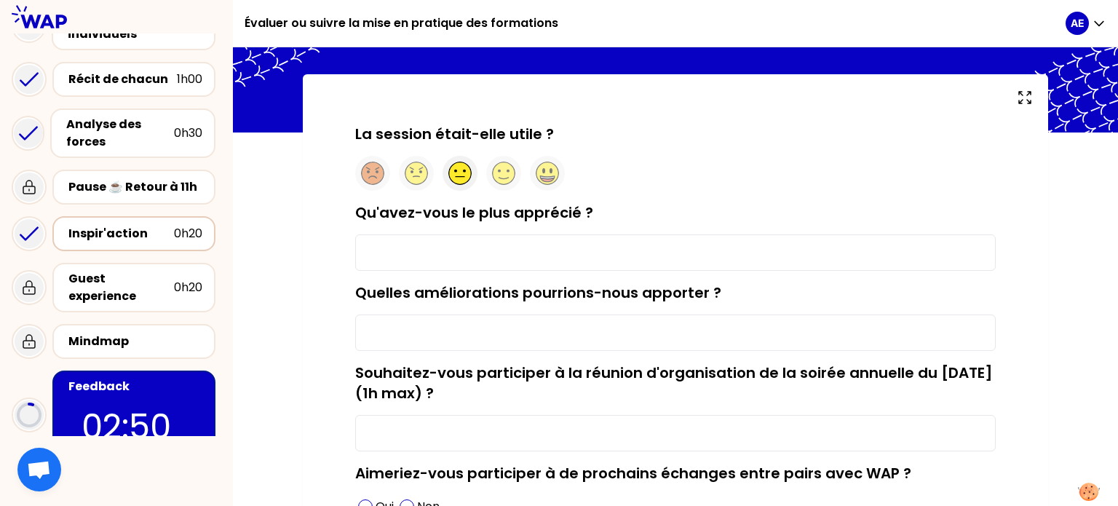
click at [450, 170] on icon at bounding box center [460, 173] width 23 height 23
click at [451, 244] on input "Qu'avez-vous le plus apprécié ?" at bounding box center [675, 252] width 640 height 36
type input "Les partages, savoir q"
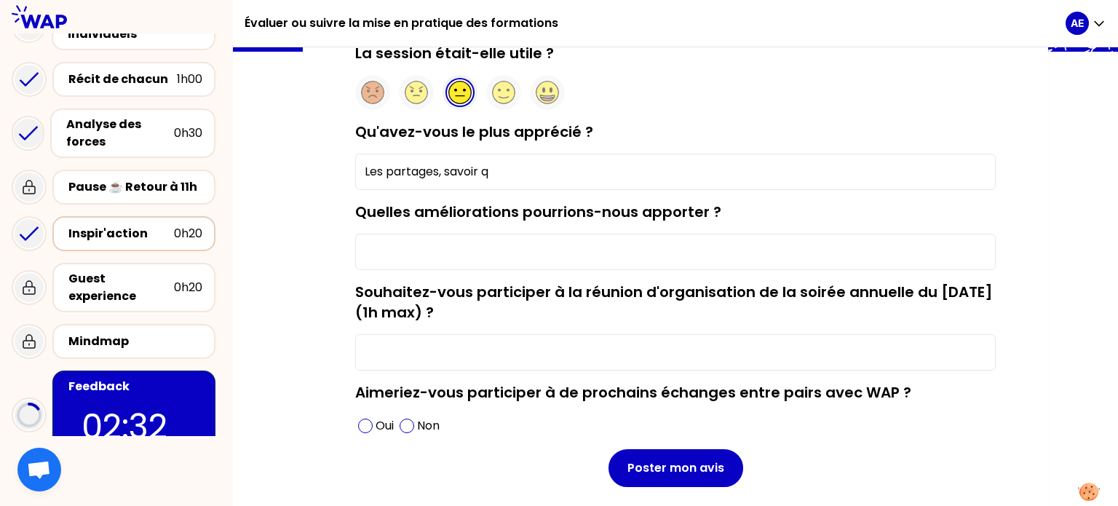
scroll to position [153, 0]
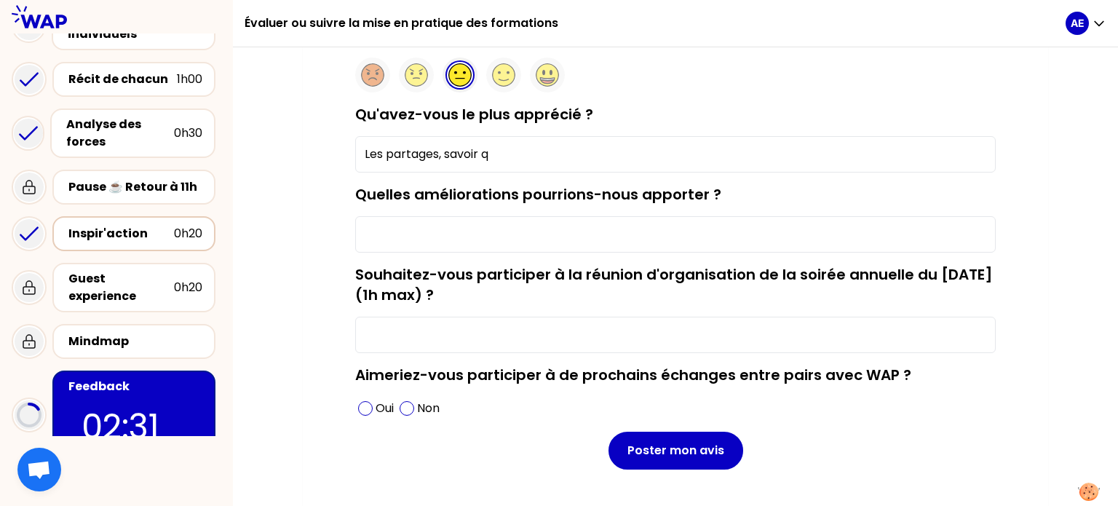
click at [427, 227] on input "Quelles améliorations pourrions-nous apporter ?" at bounding box center [675, 234] width 640 height 36
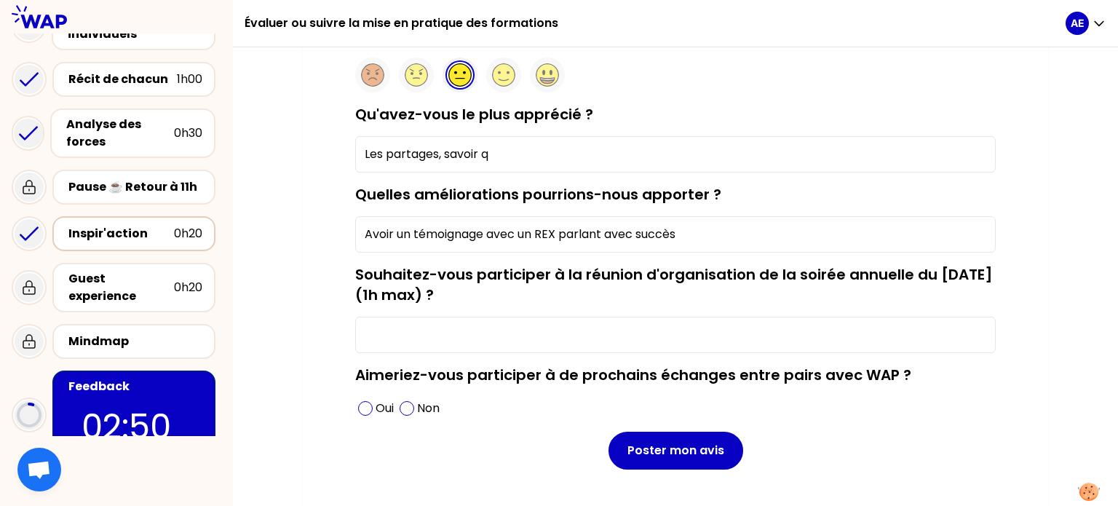
click at [626, 234] on input "Avoir un témoignage avec un REX parlant avec succès" at bounding box center [675, 234] width 640 height 36
click at [691, 237] on input "Avoir un témoignage avec un REX parlant et succès" at bounding box center [675, 234] width 640 height 36
type input "Avoir un témoignage avec un REX parlant et success story"
click at [517, 155] on input "Les partages, savoir q" at bounding box center [675, 154] width 640 height 36
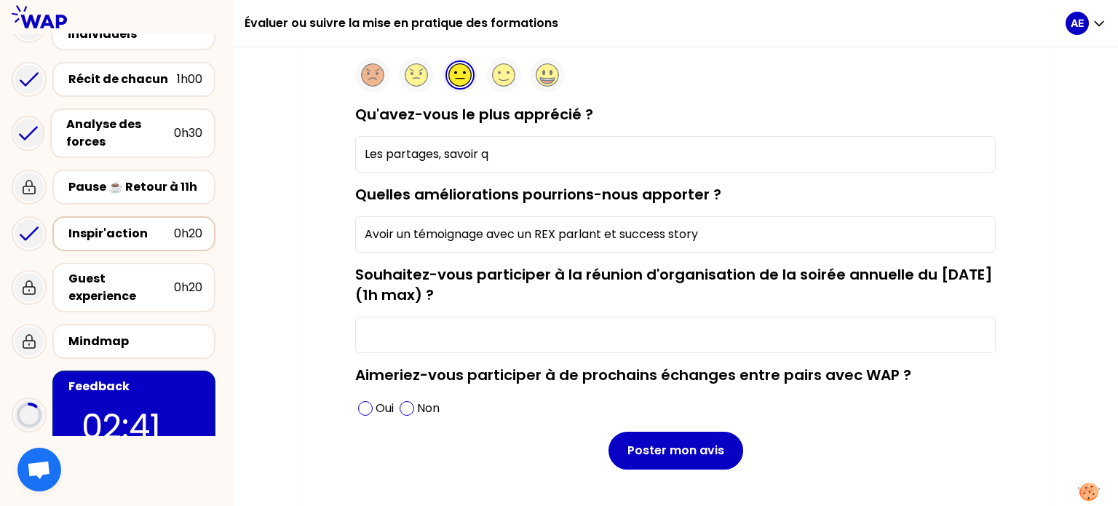
click at [425, 330] on input "Souhaitez-vous participer à la réunion d'organisation de la soirée annuelle du …" at bounding box center [675, 335] width 640 height 36
type input "Je ne pourrai malheureusement pas être présnete le [DATE]"
click at [365, 406] on span at bounding box center [365, 408] width 15 height 15
click at [725, 232] on input "Avoir un témoignage avec un REX parlant et success story" at bounding box center [675, 234] width 640 height 36
click at [513, 156] on input "Les partages, savoir q" at bounding box center [675, 154] width 640 height 36
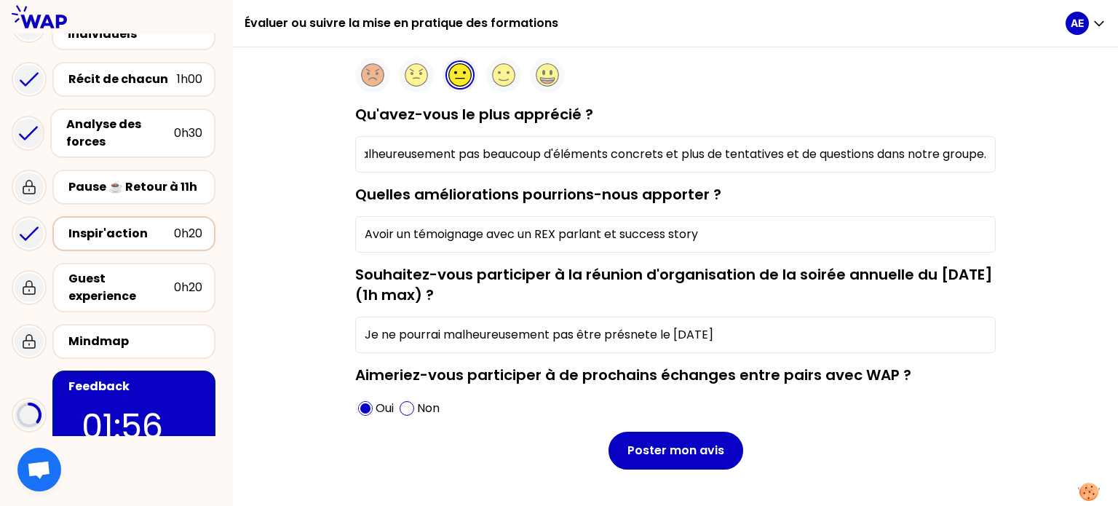
scroll to position [0, 397]
click at [657, 154] on input "Les partages, savoir que l'on est plusieurs à se poser la question. Malheureuse…" at bounding box center [675, 154] width 640 height 36
drag, startPoint x: 754, startPoint y: 154, endPoint x: 1052, endPoint y: 145, distance: 298.5
click at [1052, 145] on div "La session était-elle utile ? Qu'avez-vous le plus apprécié ? Les partages, sav…" at bounding box center [675, 260] width 885 height 569
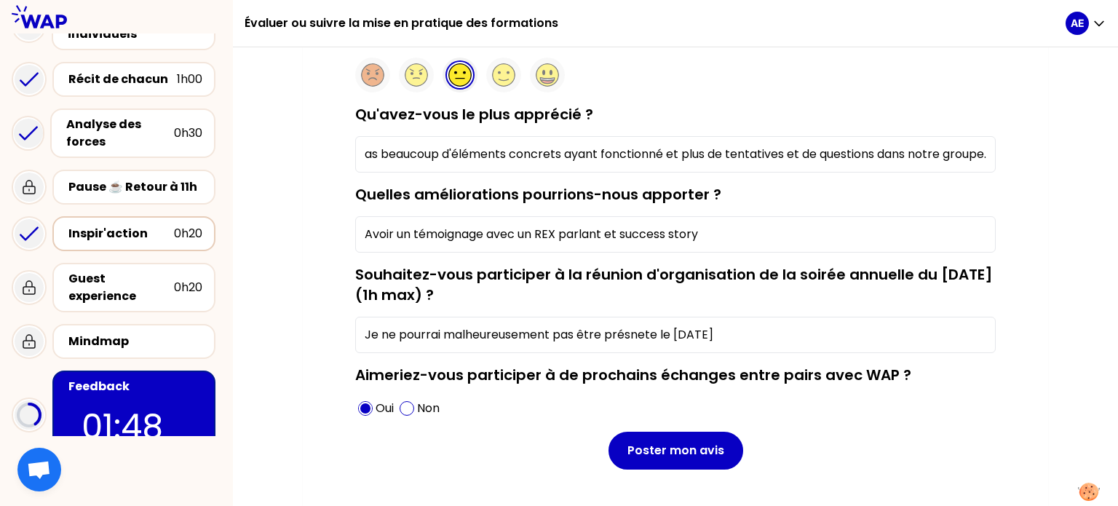
click at [984, 151] on input "Les partages, savoir que l'on est plusieurs à se poser la question. Malheureuse…" at bounding box center [675, 154] width 640 height 36
drag, startPoint x: 507, startPoint y: 149, endPoint x: 1054, endPoint y: 148, distance: 547.2
click at [1054, 148] on div "La session était-elle utile ? Qu'avez-vous le plus apprécié ? Les partages, sav…" at bounding box center [675, 260] width 885 height 569
type input "Les partages, savoir que l'on est plusieurs à se poser la question."
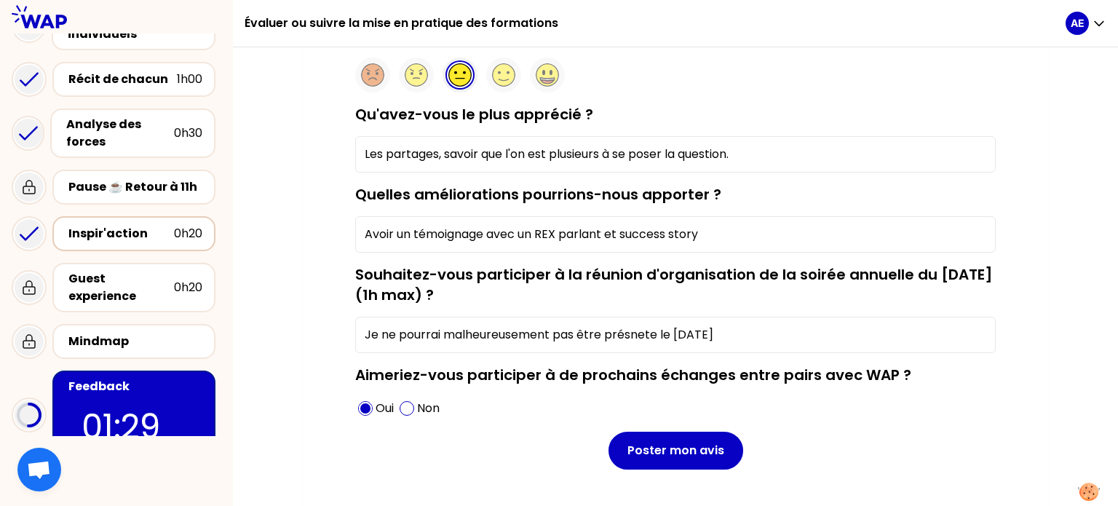
click at [737, 237] on input "Avoir un témoignage avec un REX parlant et success story" at bounding box center [675, 234] width 640 height 36
paste input "Malheureusement pas beaucoup d'éléments concrets ayant fonctionné et plus de te…"
type input "Avoir un témoignage avec un REX parlant et success story lors de la guest exper…"
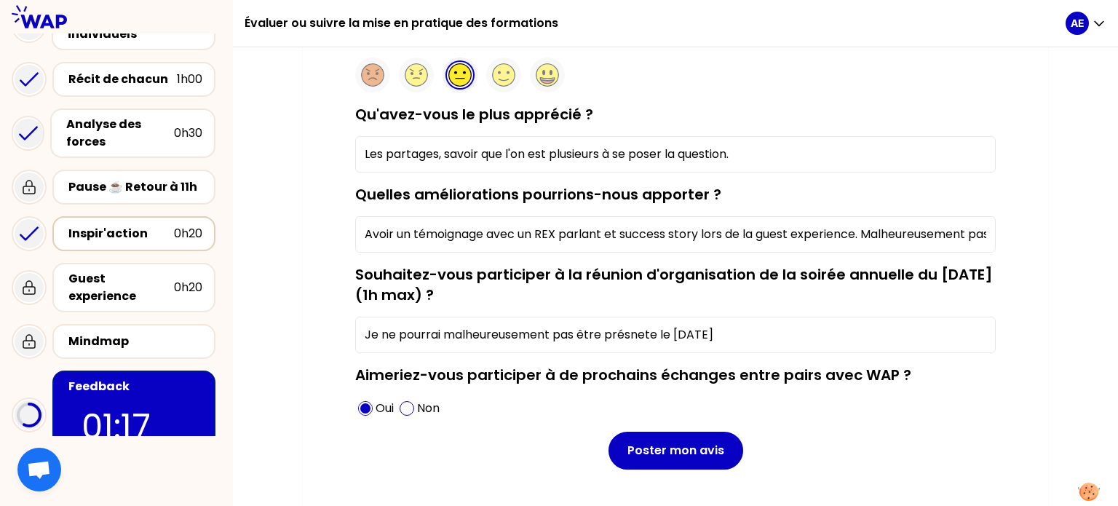
click at [742, 151] on input "Les partages, savoir que l'on est plusieurs à se poser la question." at bounding box center [675, 154] width 640 height 36
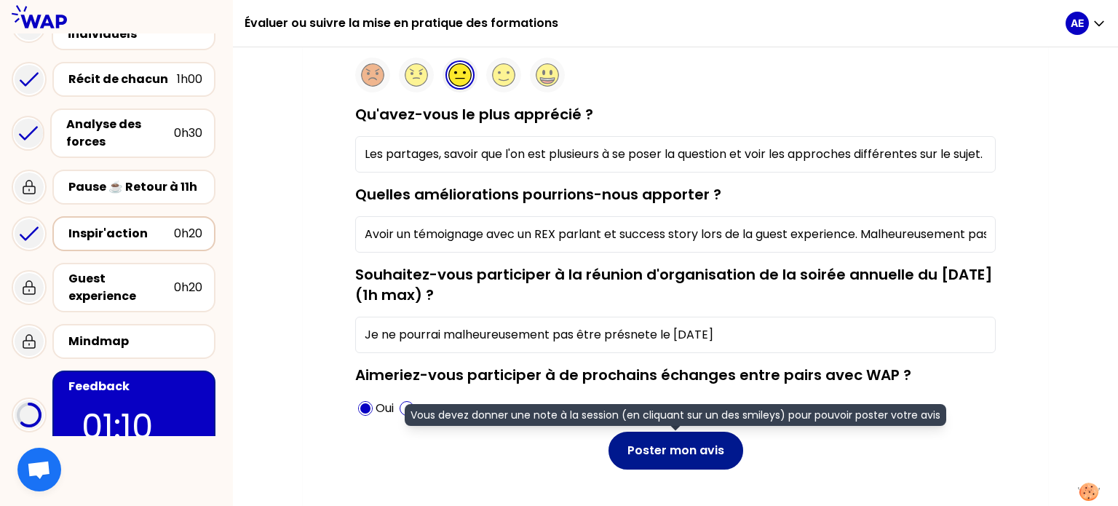
type input "Les partages, savoir que l'on est plusieurs à se poser la question et voir les …"
click at [675, 447] on button "Poster mon avis" at bounding box center [675, 450] width 135 height 38
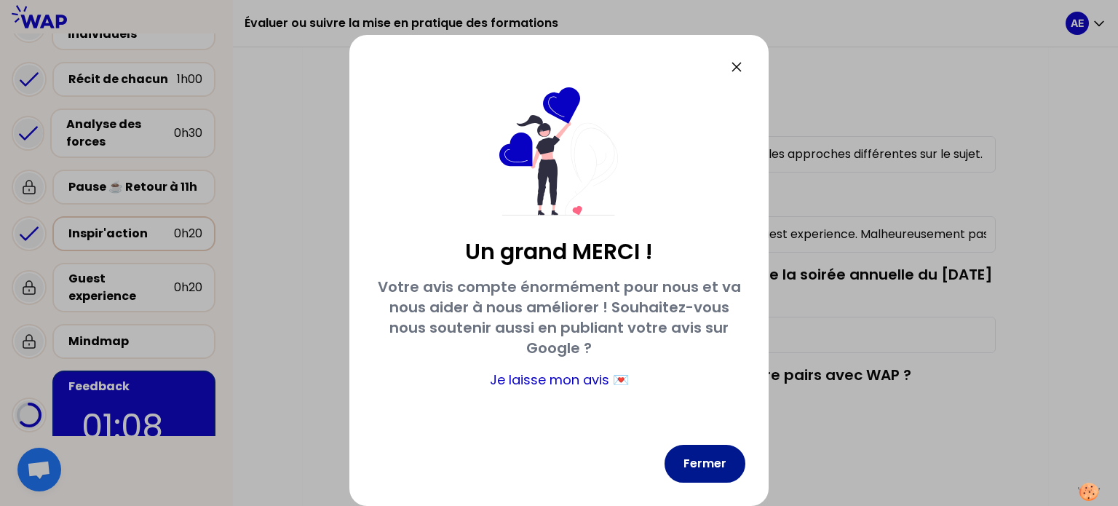
click at [707, 474] on button "Fermer" at bounding box center [704, 464] width 81 height 38
